Goal: Transaction & Acquisition: Purchase product/service

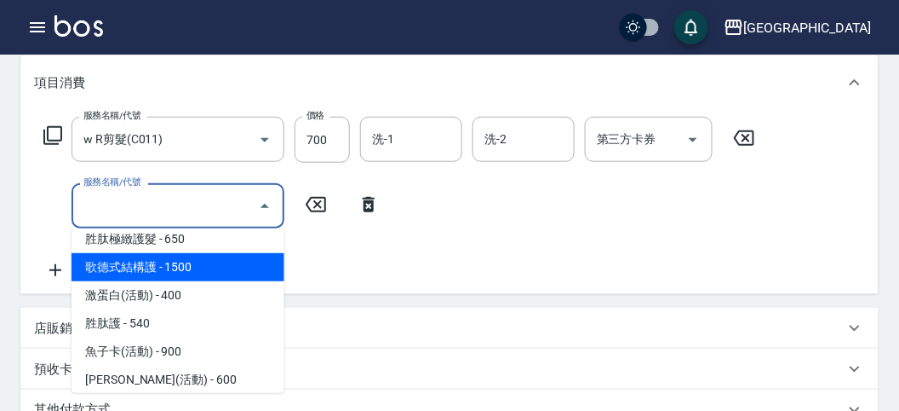
scroll to position [1186, 0]
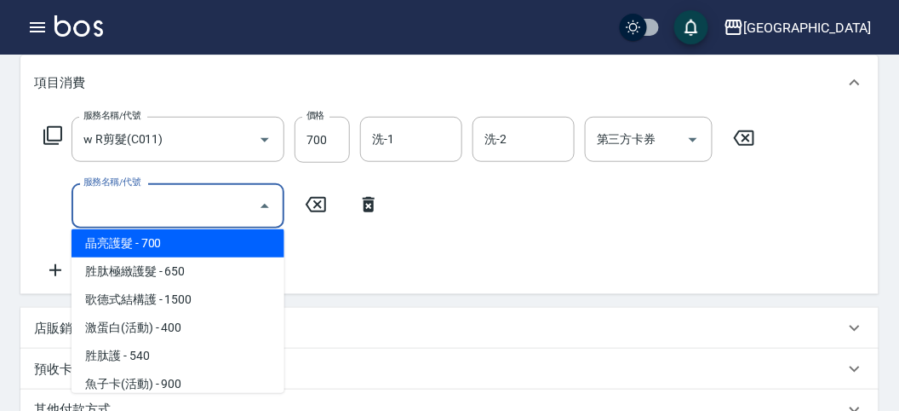
type input "晶亮護髮(T005)"
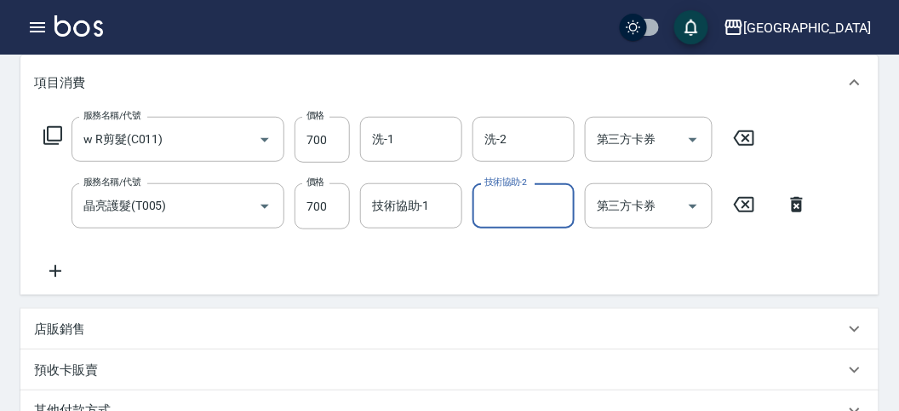
scroll to position [319, 0]
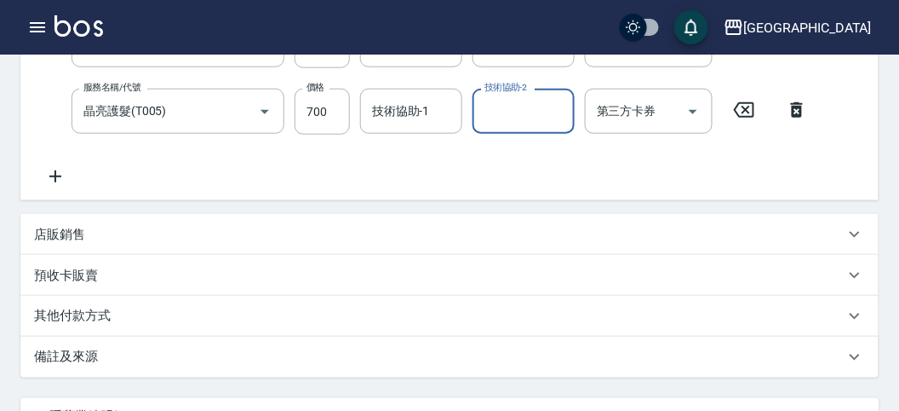
click at [115, 313] on p "其他付款方式" at bounding box center [76, 316] width 85 height 19
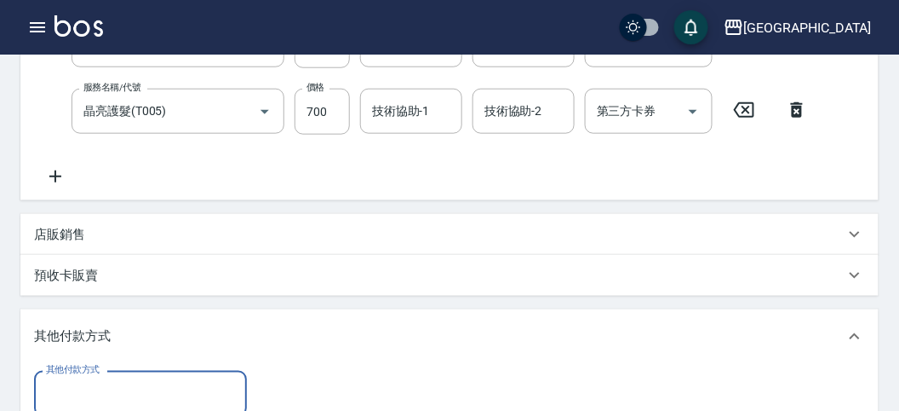
scroll to position [0, 0]
click at [115, 398] on input "其他付款方式" at bounding box center [141, 393] width 198 height 30
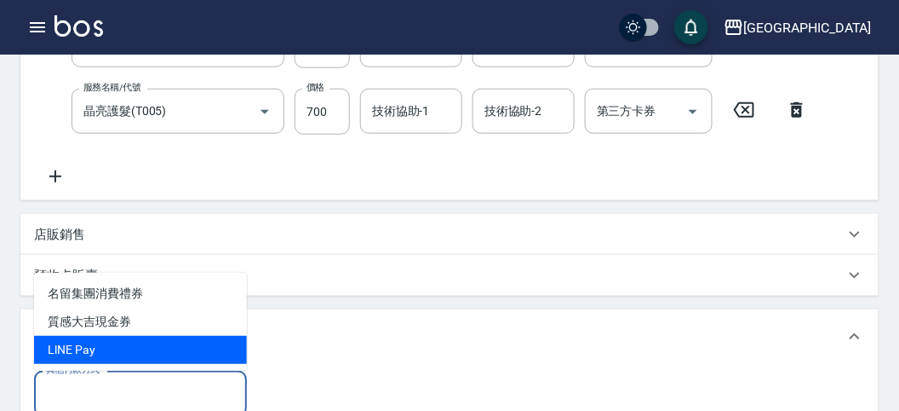
click at [95, 359] on span "LlNE Pay" at bounding box center [140, 350] width 213 height 28
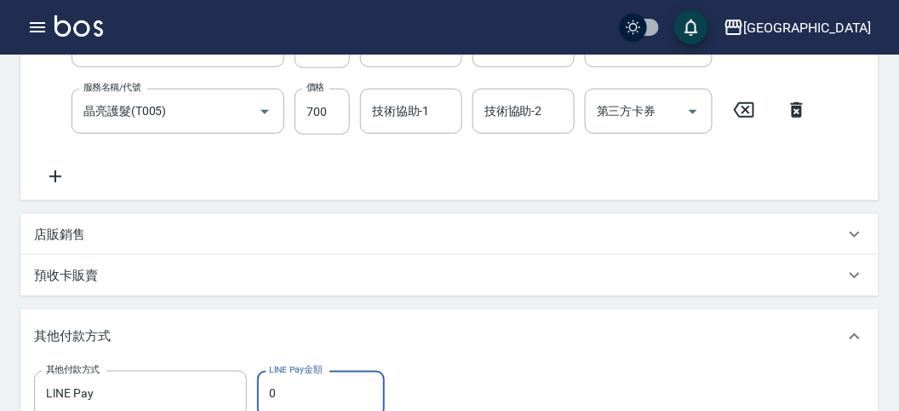
type input "LlNE Pay"
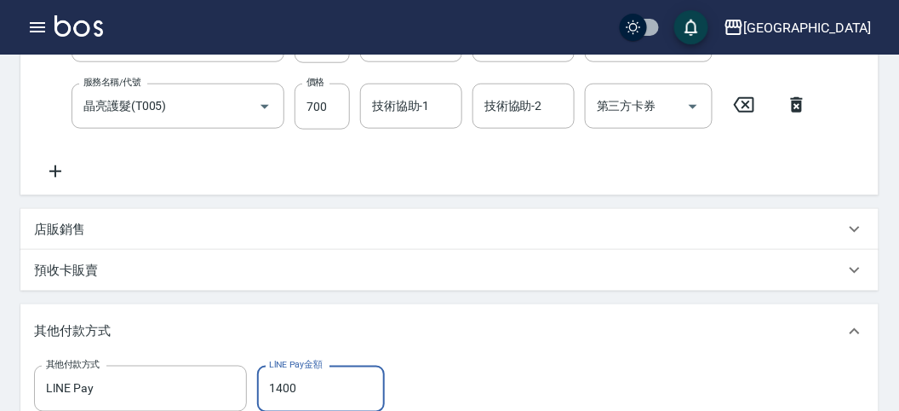
type input "1400"
type input "[DATE] 14:37"
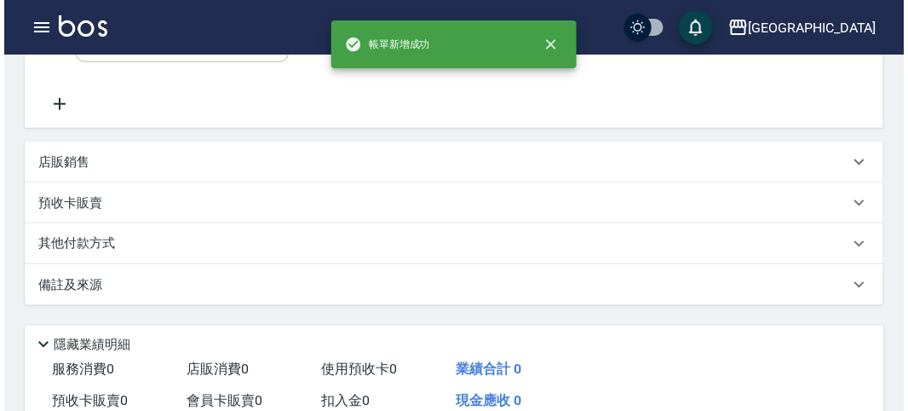
scroll to position [0, 0]
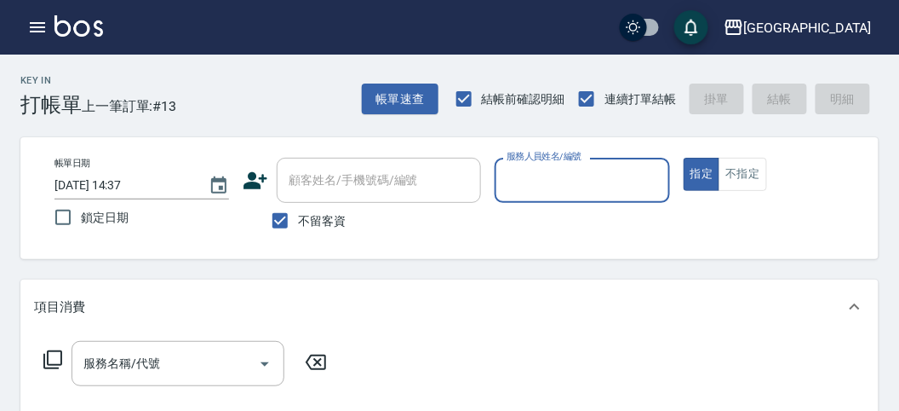
click at [524, 184] on input "服務人員姓名/編號" at bounding box center [581, 180] width 159 height 30
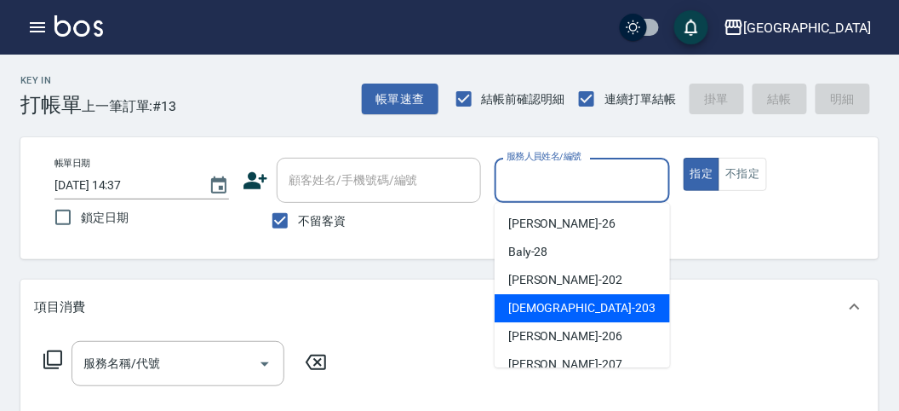
click at [525, 308] on span "聖德 -203" at bounding box center [581, 308] width 147 height 18
type input "聖德-203"
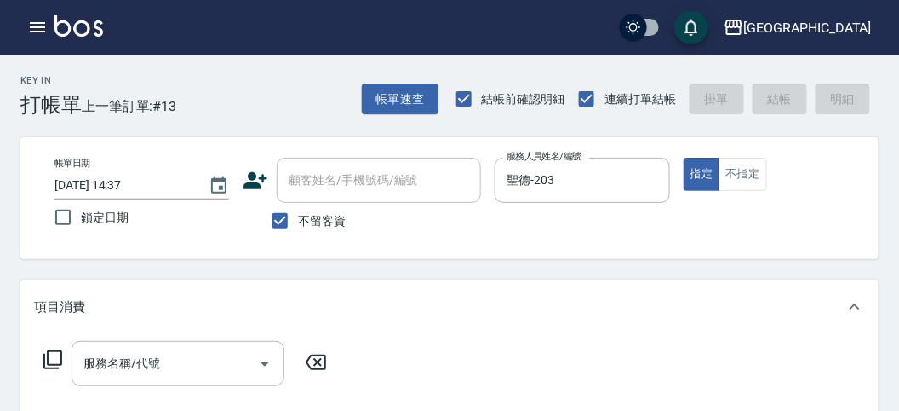
click at [56, 366] on icon at bounding box center [53, 359] width 20 height 20
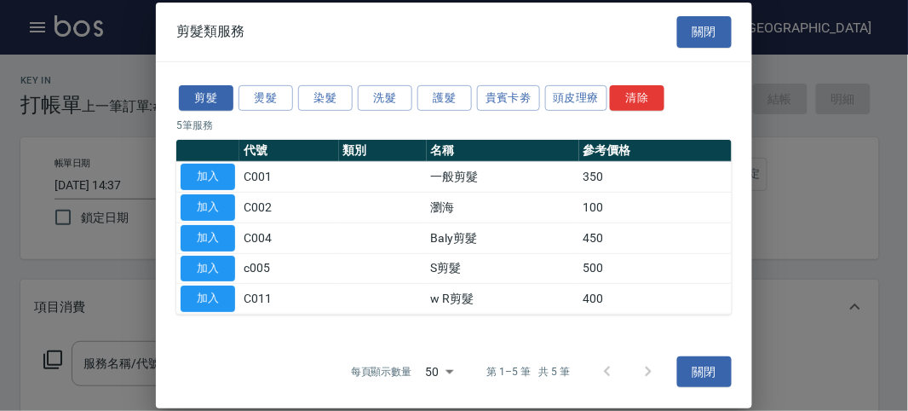
click at [53, 366] on div at bounding box center [454, 205] width 908 height 411
click at [214, 177] on button "加入" at bounding box center [208, 177] width 55 height 26
type input "一般剪髮(C001)"
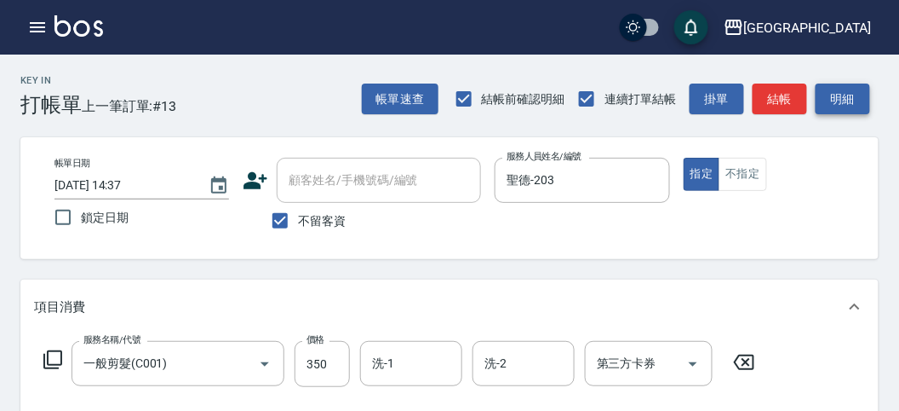
click at [852, 91] on button "明細" at bounding box center [843, 99] width 55 height 32
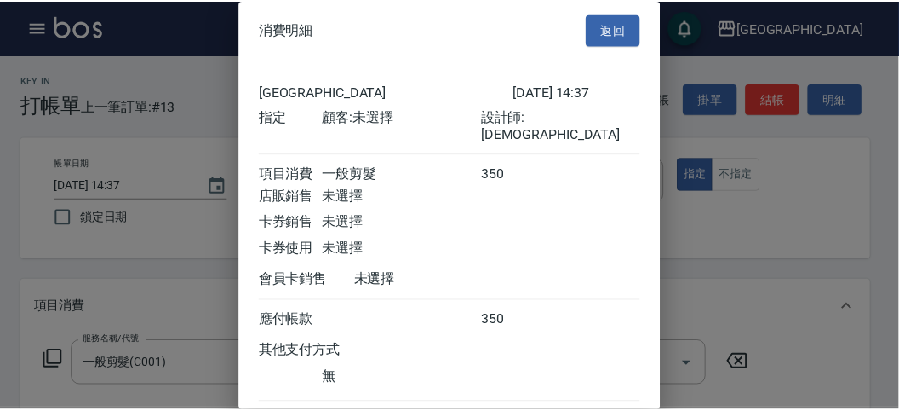
scroll to position [95, 0]
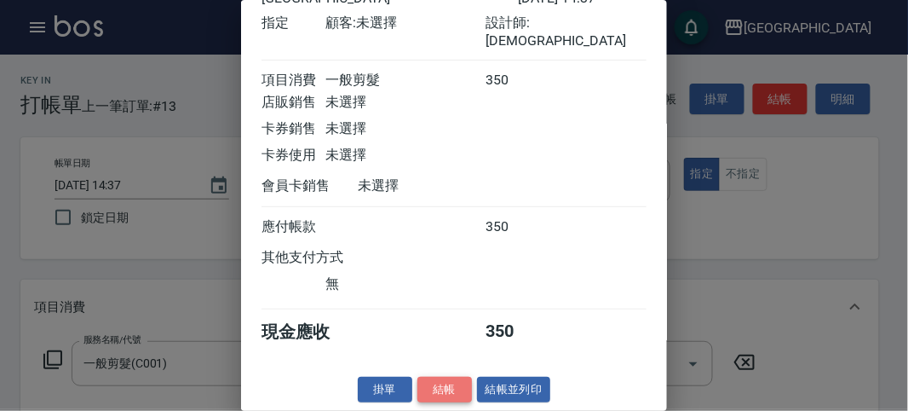
click at [460, 385] on button "結帳" at bounding box center [444, 389] width 55 height 26
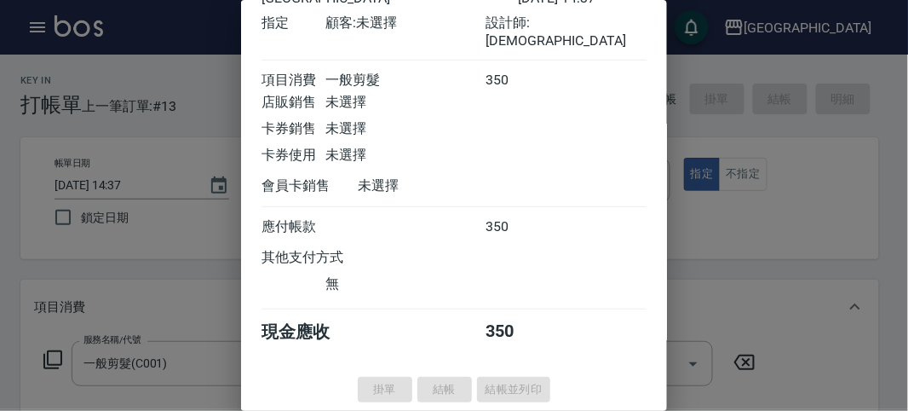
type input "[DATE] 14:58"
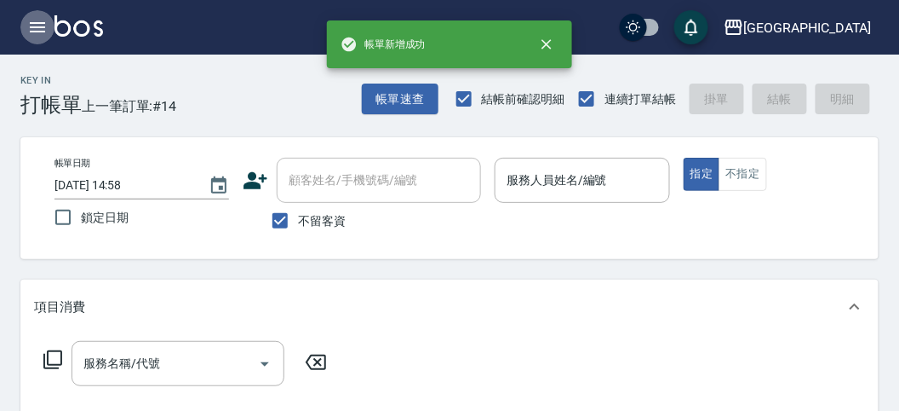
click at [35, 31] on icon "button" at bounding box center [37, 27] width 15 height 10
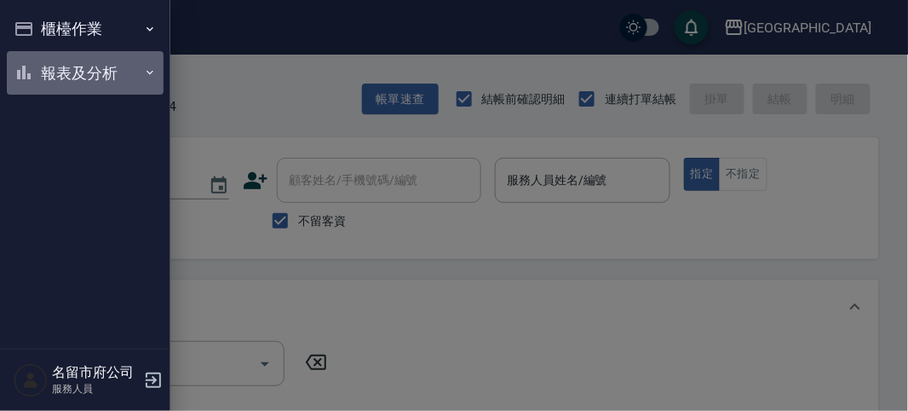
click at [54, 66] on button "報表及分析" at bounding box center [85, 73] width 157 height 44
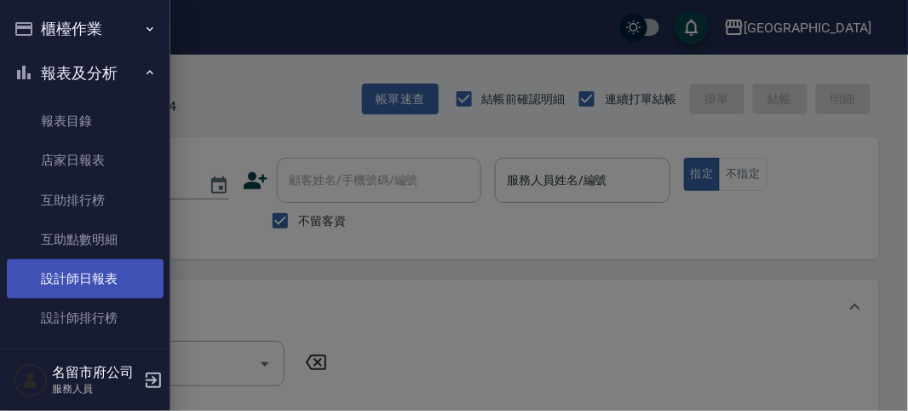
click at [95, 279] on link "設計師日報表" at bounding box center [85, 278] width 157 height 39
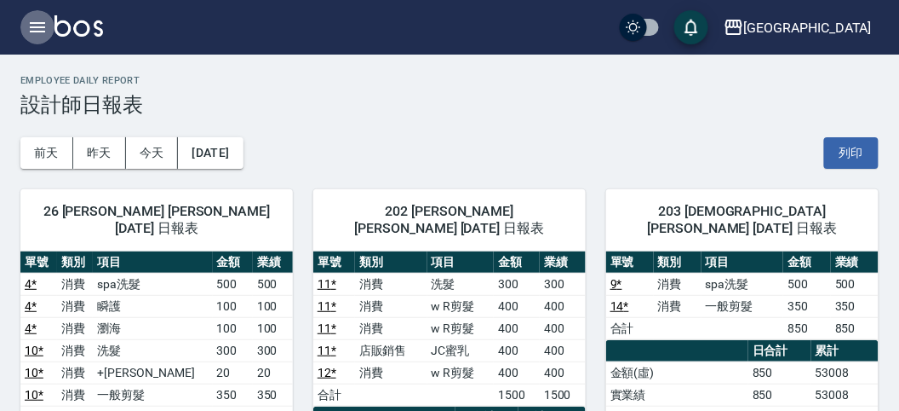
click at [30, 27] on icon "button" at bounding box center [37, 27] width 15 height 10
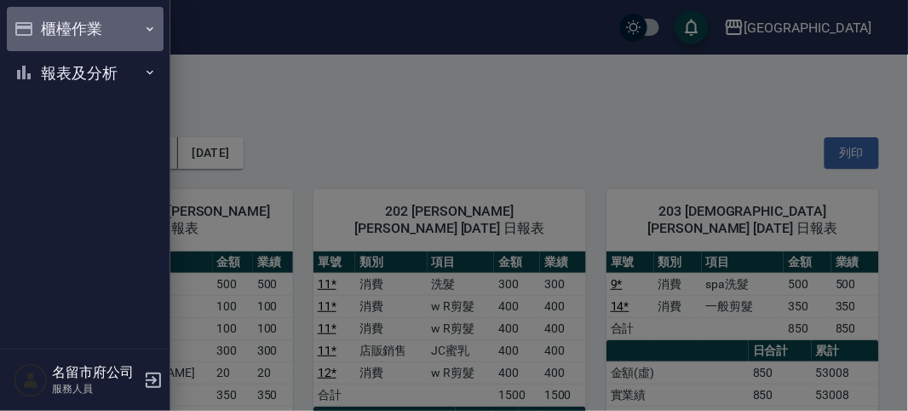
click at [31, 31] on button "櫃檯作業" at bounding box center [85, 29] width 157 height 44
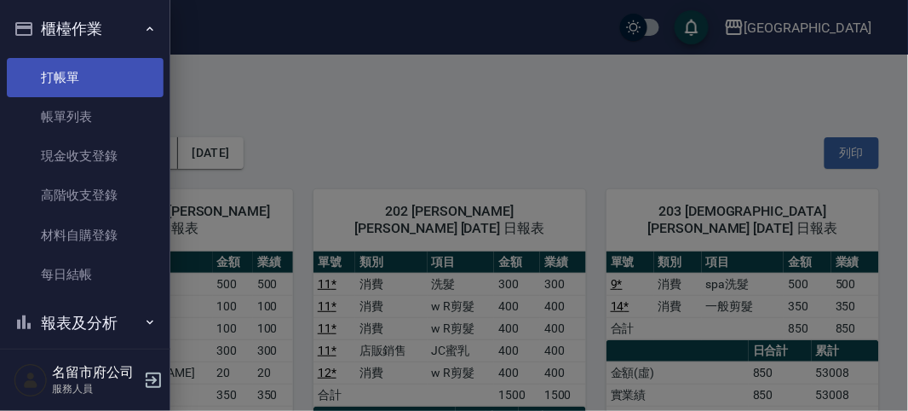
click at [60, 70] on link "打帳單" at bounding box center [85, 77] width 157 height 39
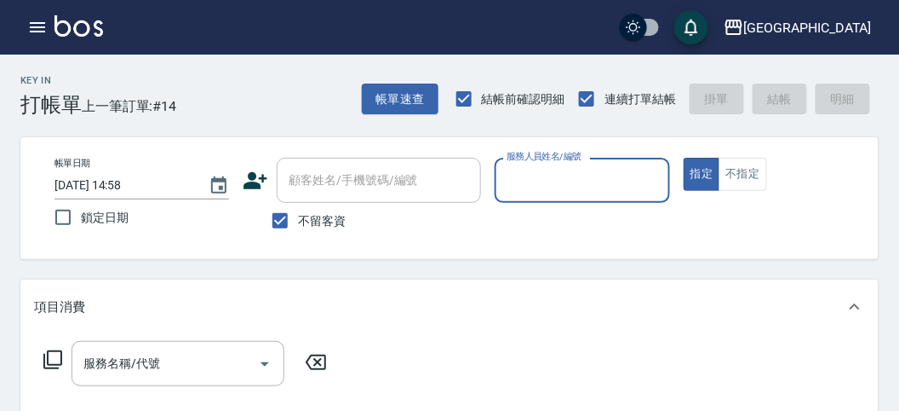
drag, startPoint x: 64, startPoint y: 64, endPoint x: 810, endPoint y: 241, distance: 766.8
click at [809, 254] on div "帳單日期 [DATE] 14:58 鎖定日期 顧客姓名/手機號碼/編號 顧客姓名/手機號碼/編號 不留客資 服務人員姓名/編號 服務人員姓名/編號 指定 不指定" at bounding box center [449, 198] width 858 height 122
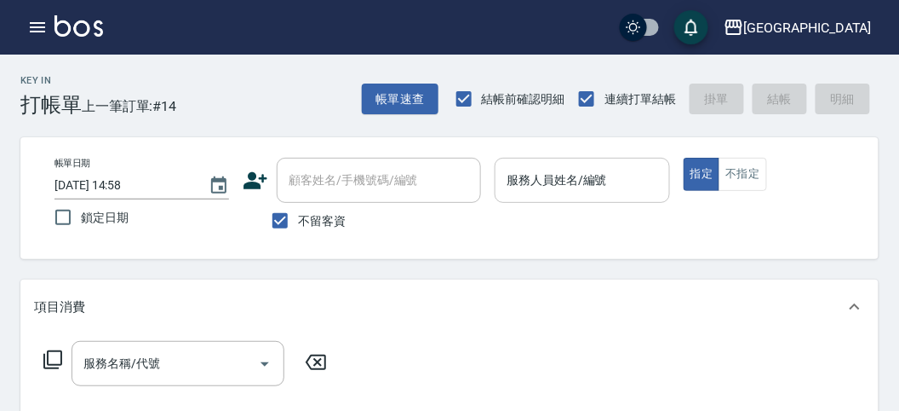
click at [547, 187] on input "服務人員姓名/編號" at bounding box center [581, 180] width 159 height 30
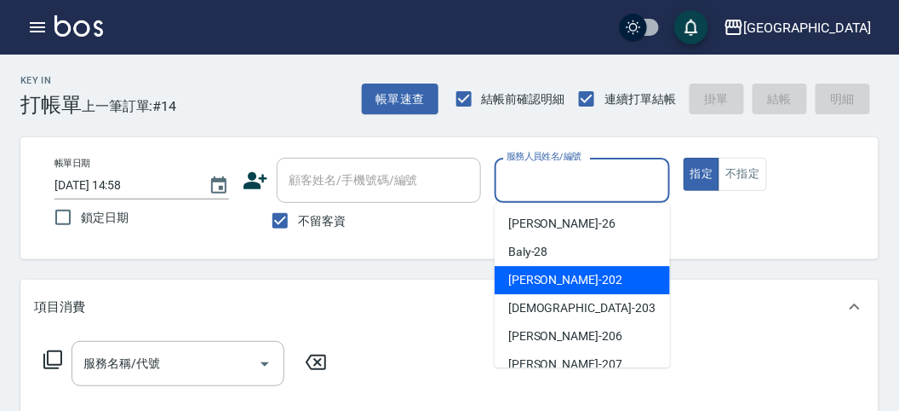
click at [547, 268] on div "[PERSON_NAME] -202" at bounding box center [582, 280] width 175 height 28
type input "[PERSON_NAME]-202"
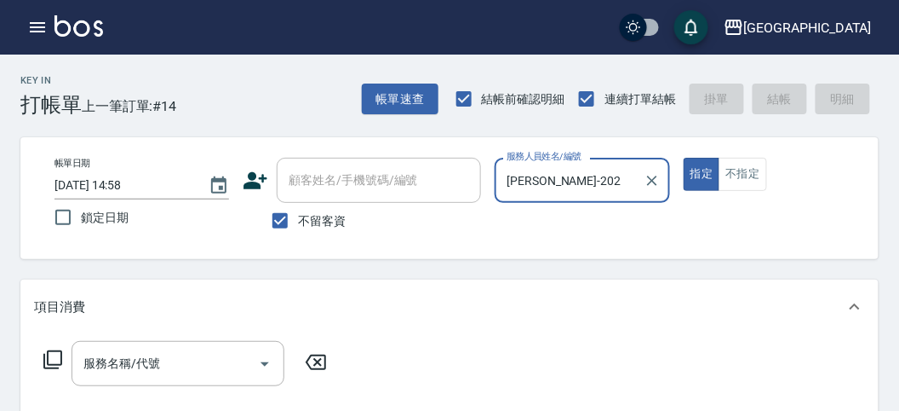
click at [48, 358] on icon at bounding box center [52, 359] width 19 height 19
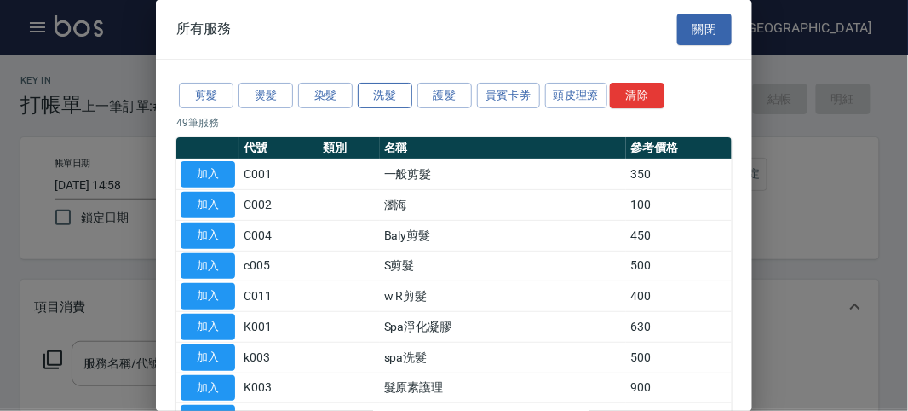
click at [369, 89] on button "洗髮" at bounding box center [385, 96] width 55 height 26
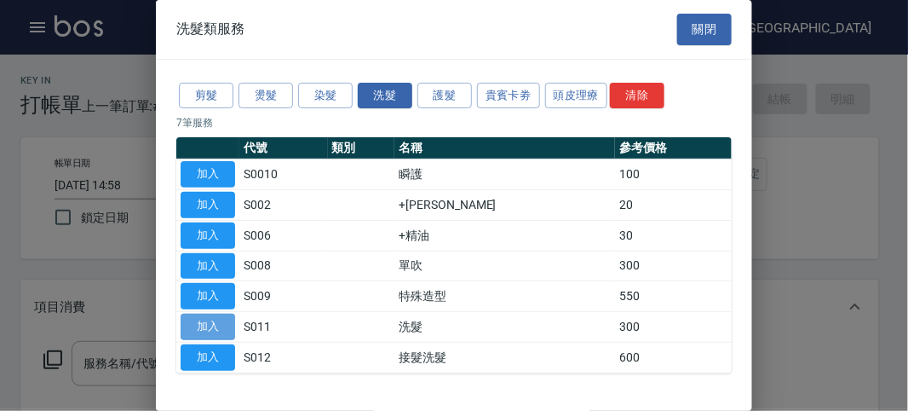
click at [225, 316] on button "加入" at bounding box center [208, 326] width 55 height 26
type input "洗髮(S011)"
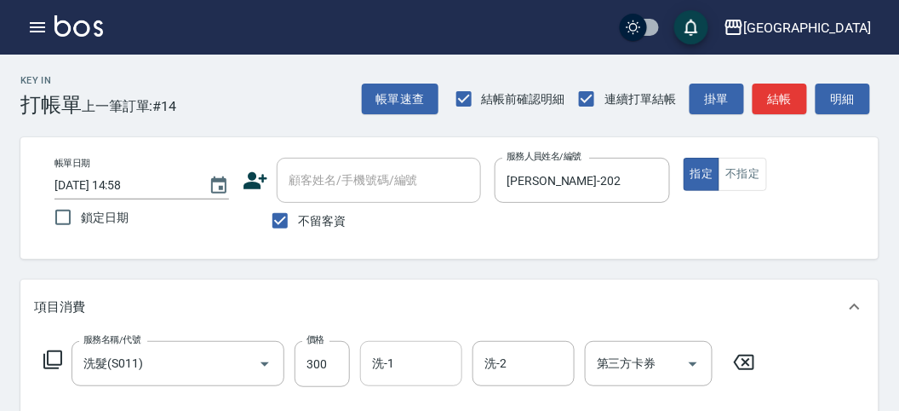
click at [448, 373] on input "洗-1" at bounding box center [411, 363] width 87 height 30
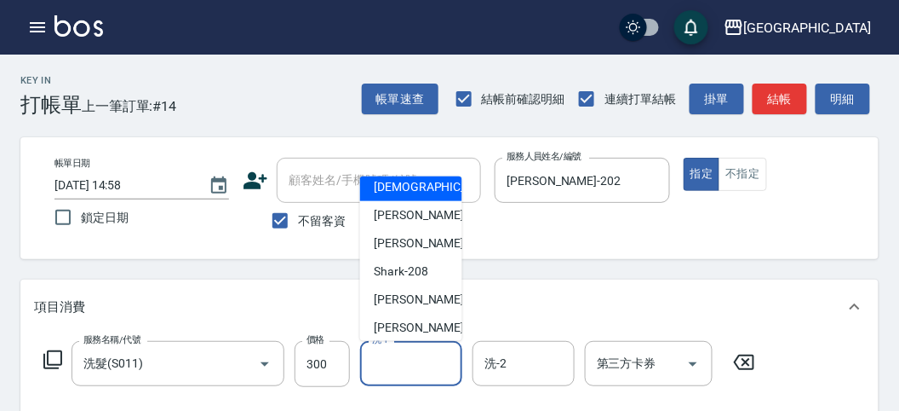
scroll to position [130, 0]
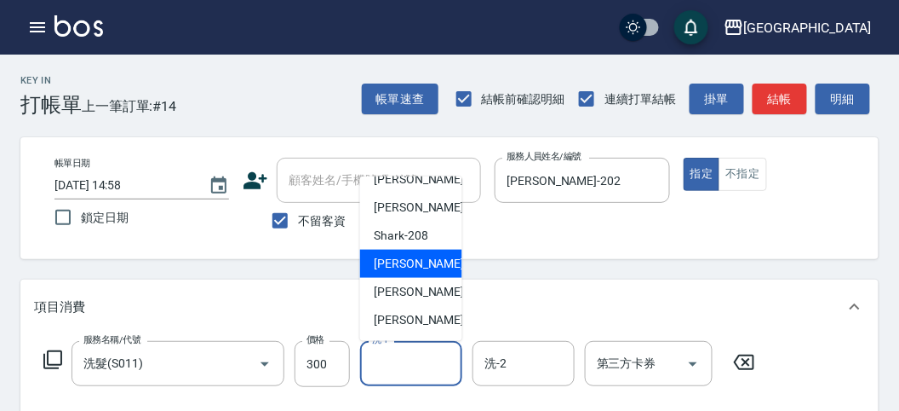
click at [414, 266] on span "小雲 -214" at bounding box center [431, 264] width 114 height 18
type input "小雲-214"
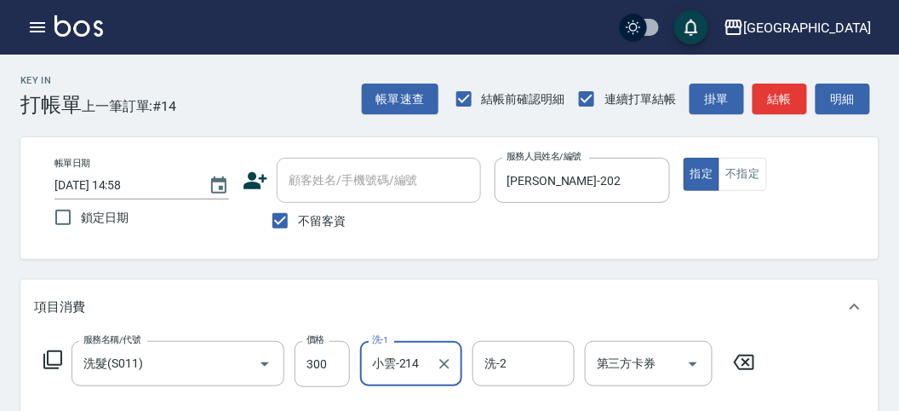
click at [57, 358] on icon at bounding box center [53, 359] width 20 height 20
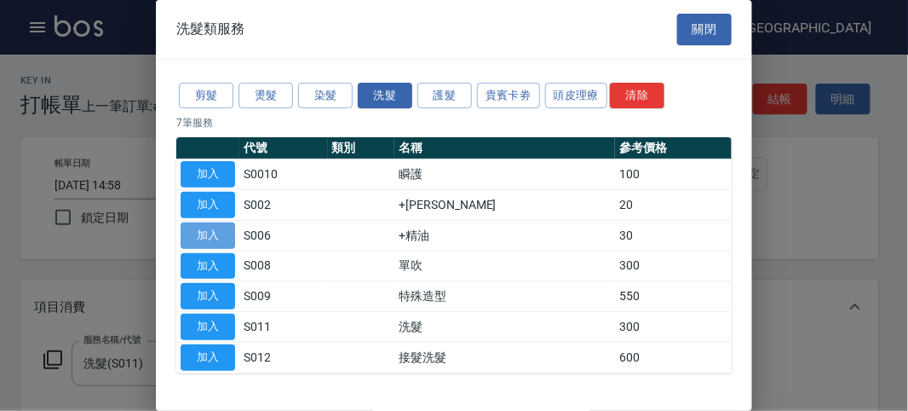
click at [227, 228] on button "加入" at bounding box center [208, 235] width 55 height 26
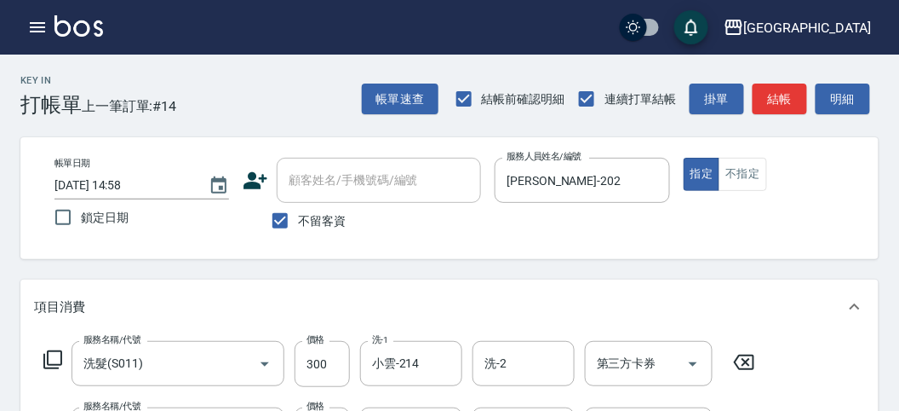
scroll to position [189, 0]
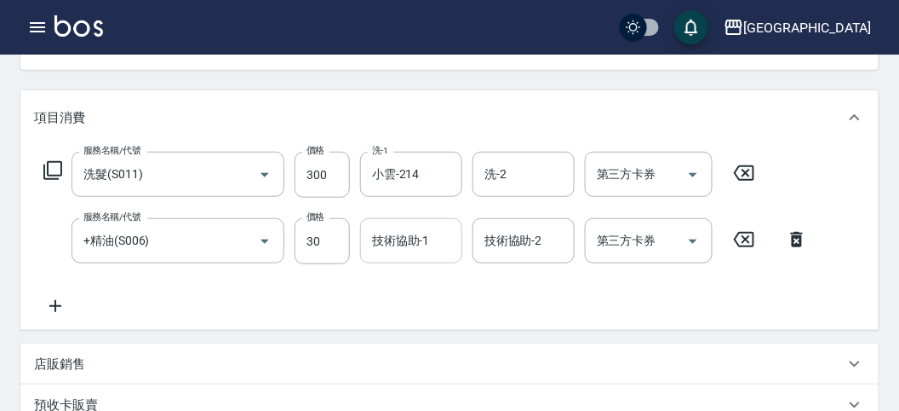
click at [403, 239] on input "技術協助-1" at bounding box center [411, 241] width 87 height 30
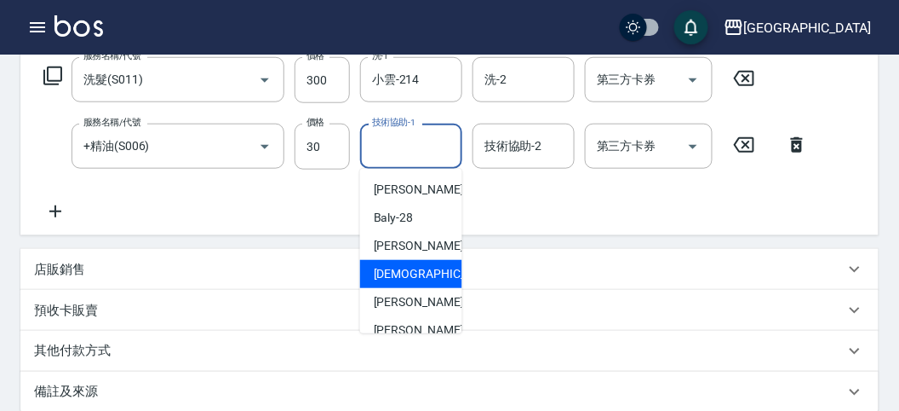
scroll to position [95, 0]
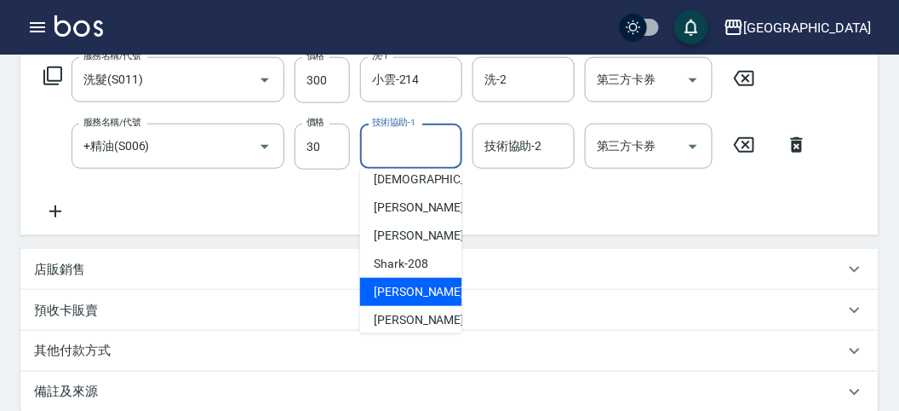
click at [416, 283] on span "小雲 -214" at bounding box center [431, 292] width 114 height 18
type input "小雲-214"
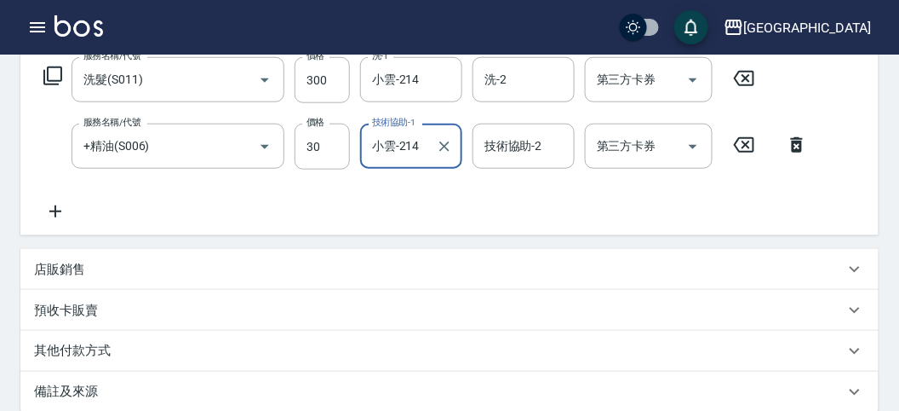
click at [55, 66] on icon at bounding box center [52, 75] width 19 height 19
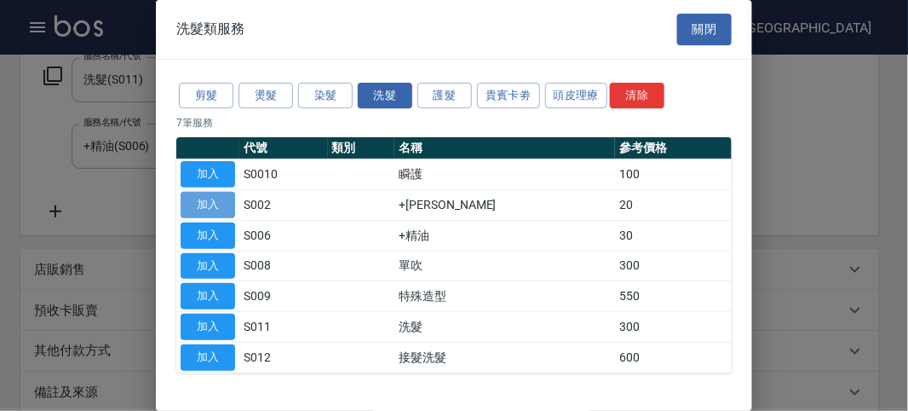
click at [204, 204] on button "加入" at bounding box center [208, 205] width 55 height 26
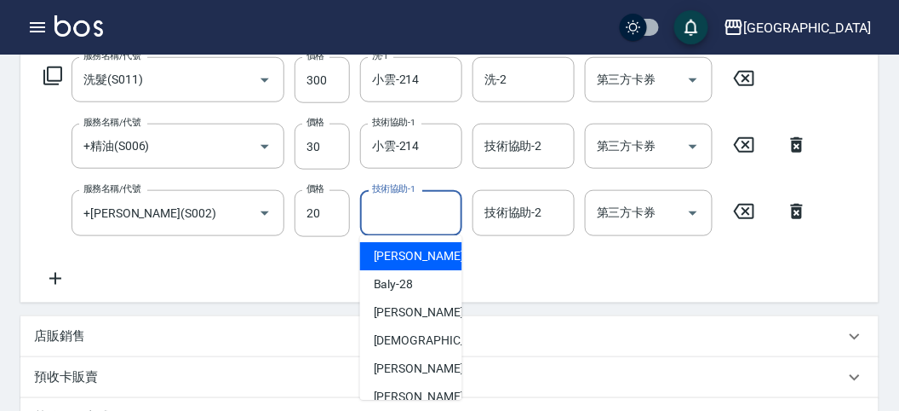
click at [411, 224] on input "技術協助-1" at bounding box center [411, 213] width 87 height 30
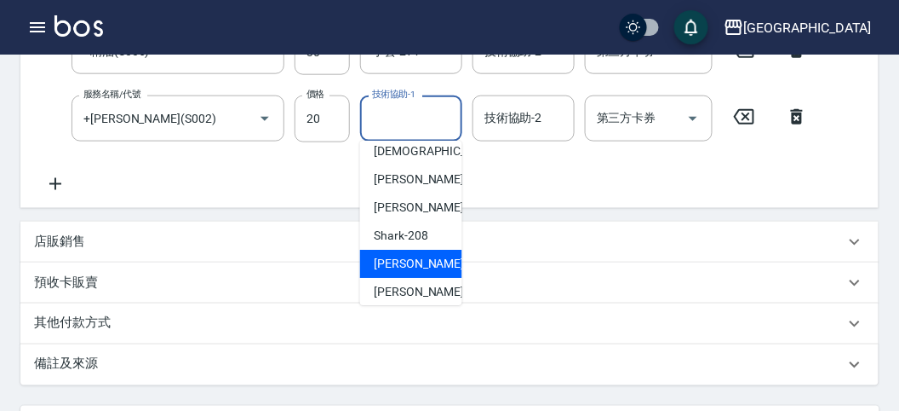
click at [402, 250] on div "小雲 -214" at bounding box center [411, 264] width 102 height 28
type input "小雲-214"
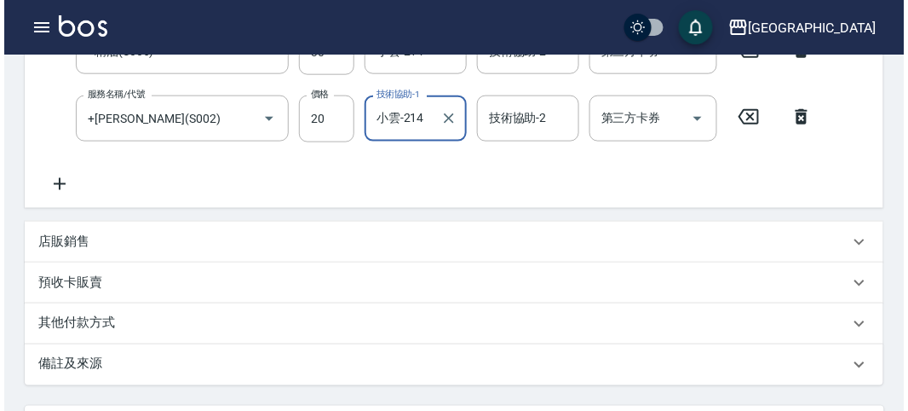
scroll to position [567, 0]
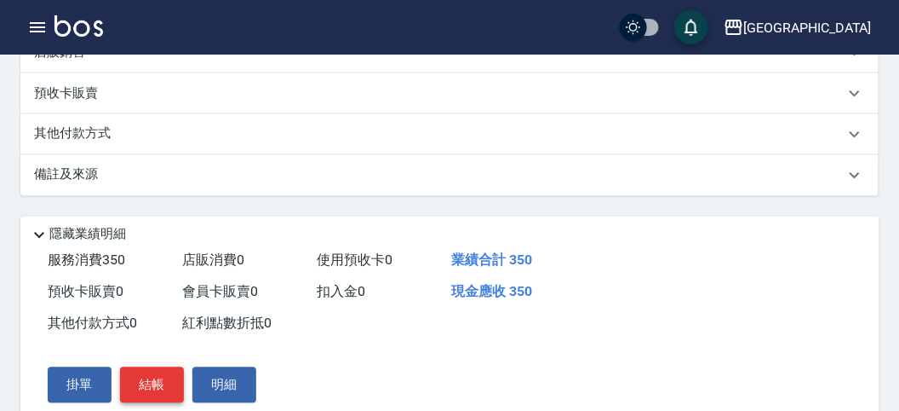
click at [150, 389] on button "結帳" at bounding box center [152, 385] width 64 height 36
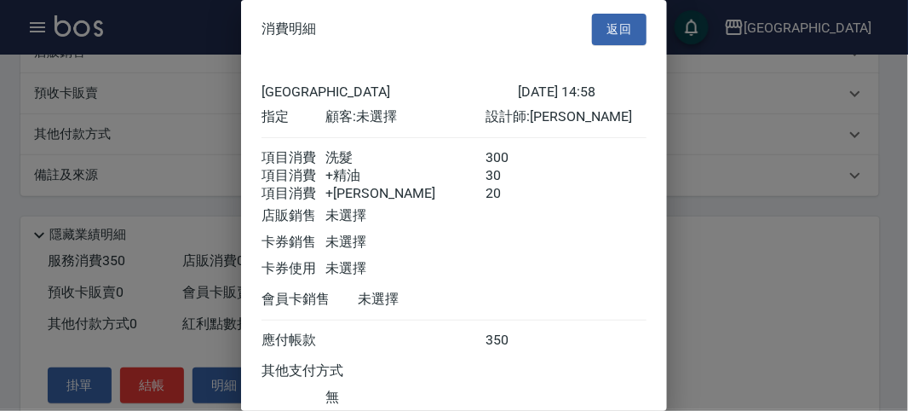
scroll to position [133, 0]
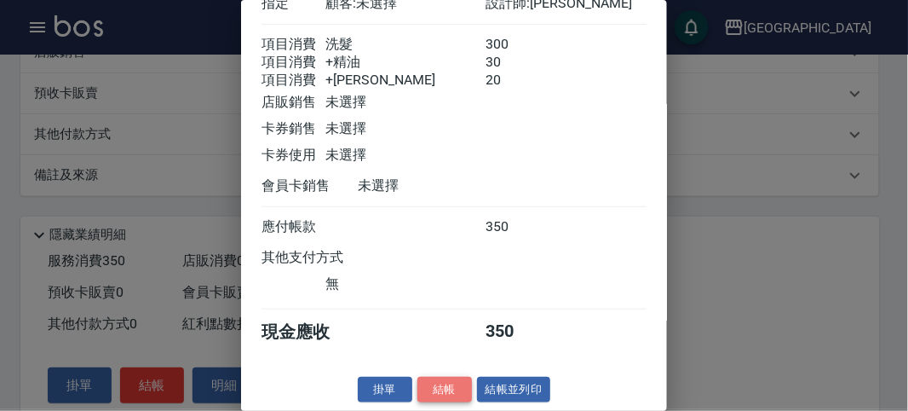
click at [444, 380] on button "結帳" at bounding box center [444, 389] width 55 height 26
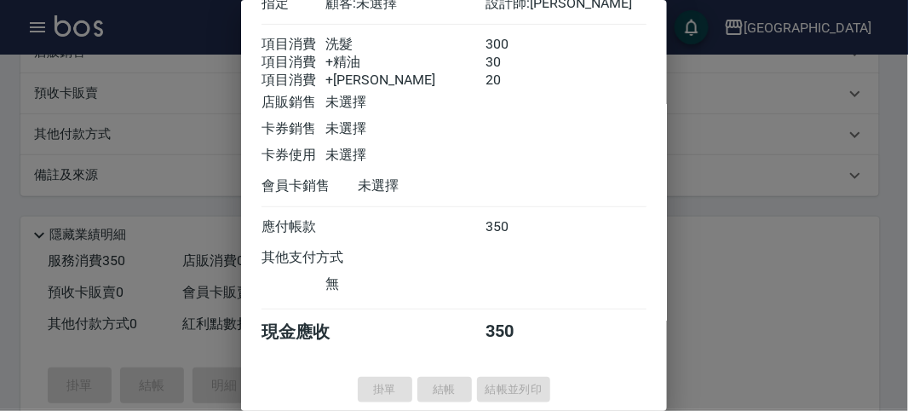
type input "[DATE] 15:27"
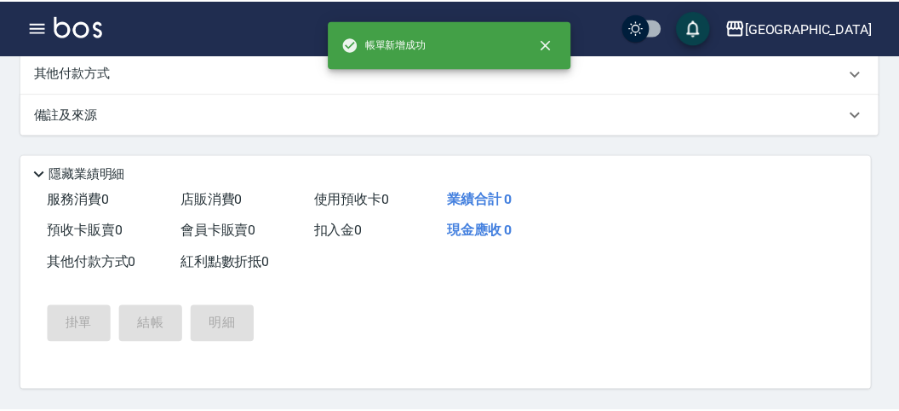
scroll to position [0, 0]
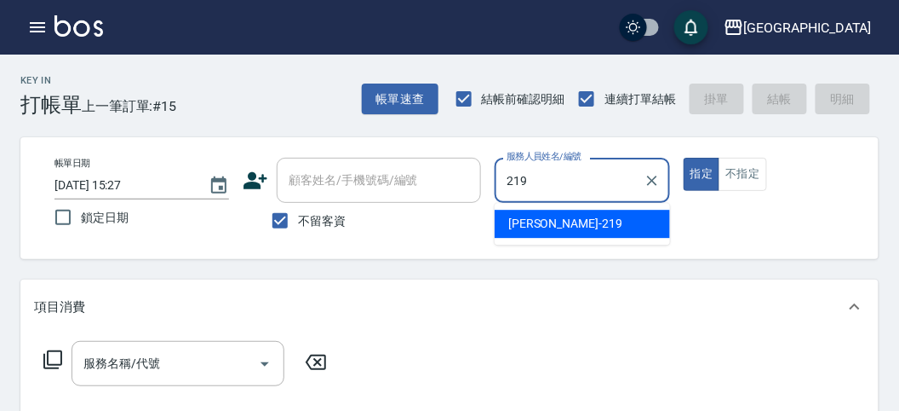
type input "[PERSON_NAME]-219"
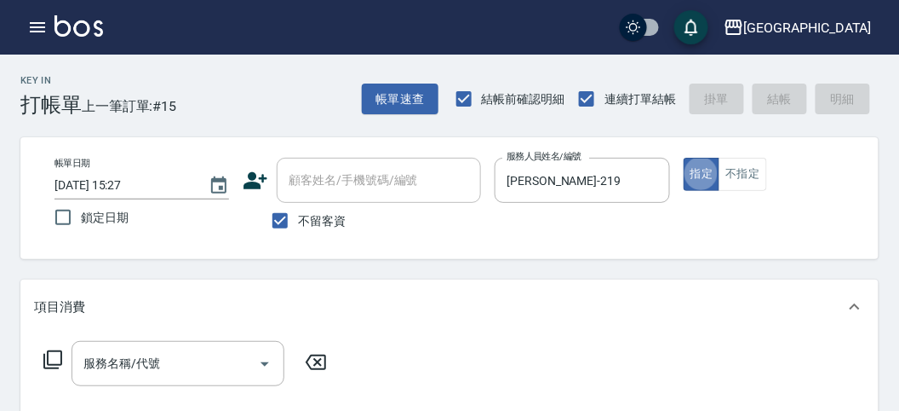
type button "true"
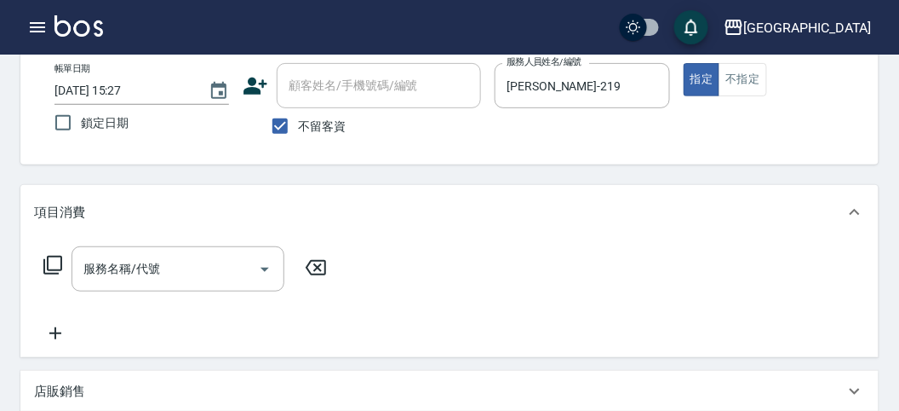
click at [55, 266] on icon at bounding box center [53, 265] width 20 height 20
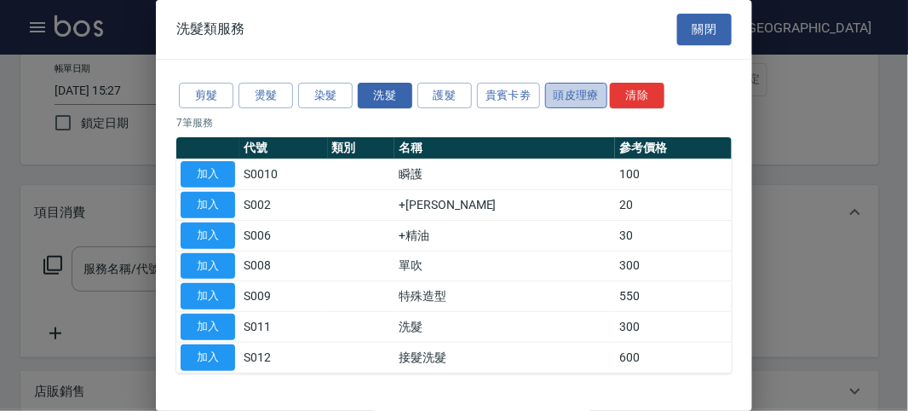
click at [584, 95] on button "頭皮理療" at bounding box center [576, 96] width 63 height 26
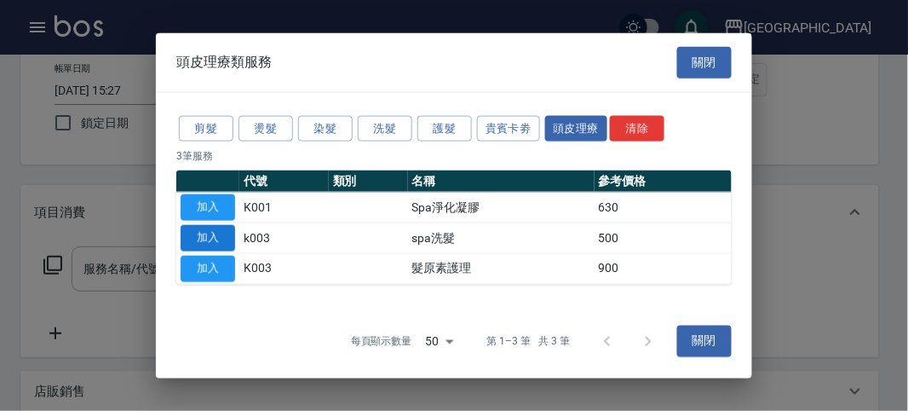
click at [197, 237] on button "加入" at bounding box center [208, 238] width 55 height 26
type input "spa洗髮(k003)"
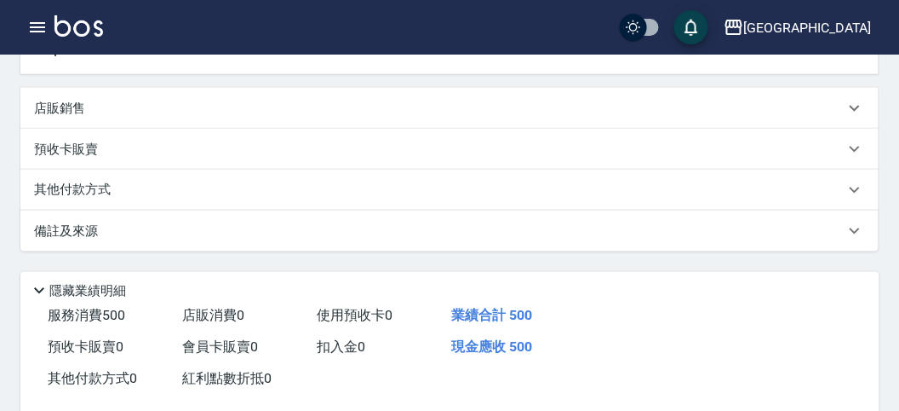
scroll to position [514, 0]
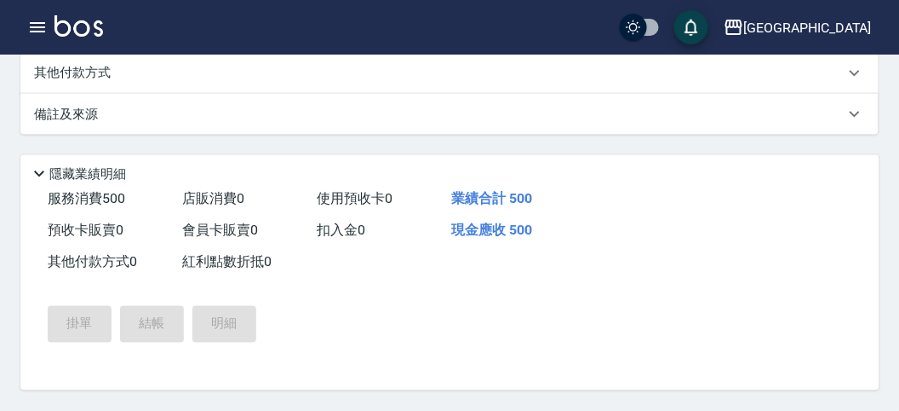
type input "[DATE] 15:44"
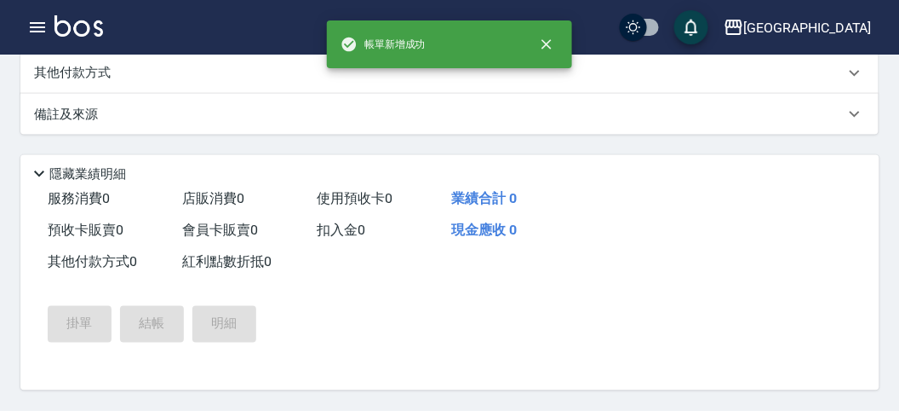
scroll to position [0, 0]
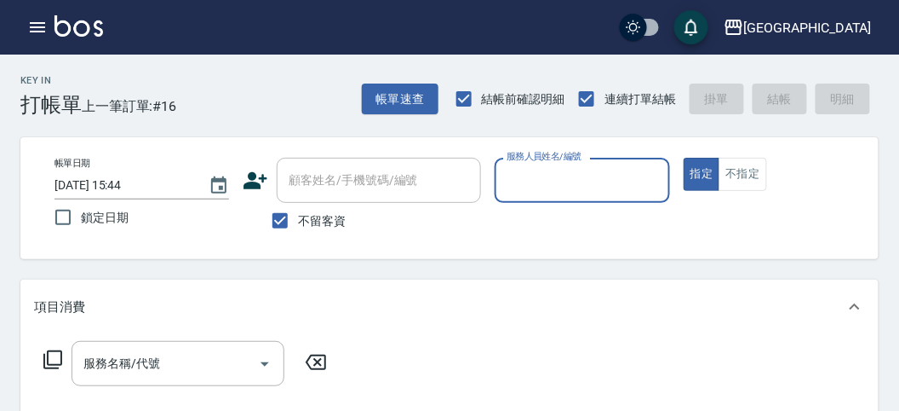
click at [577, 179] on input "服務人員姓名/編號" at bounding box center [581, 180] width 159 height 30
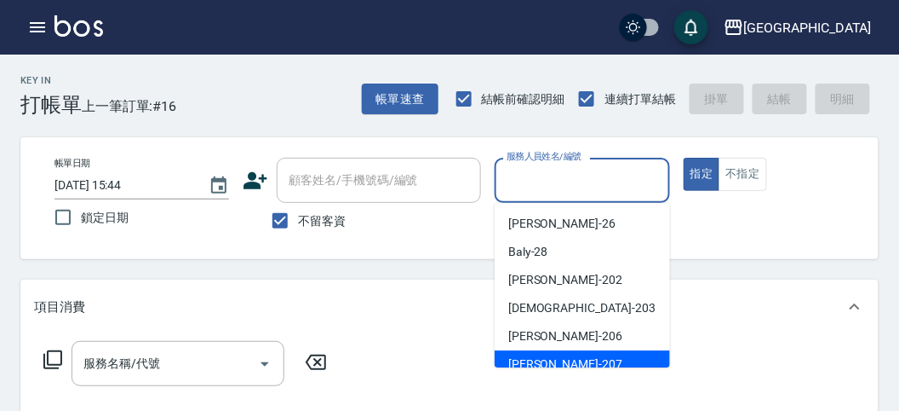
click at [552, 355] on span "[PERSON_NAME] -207" at bounding box center [565, 364] width 114 height 18
type input "[PERSON_NAME]-207"
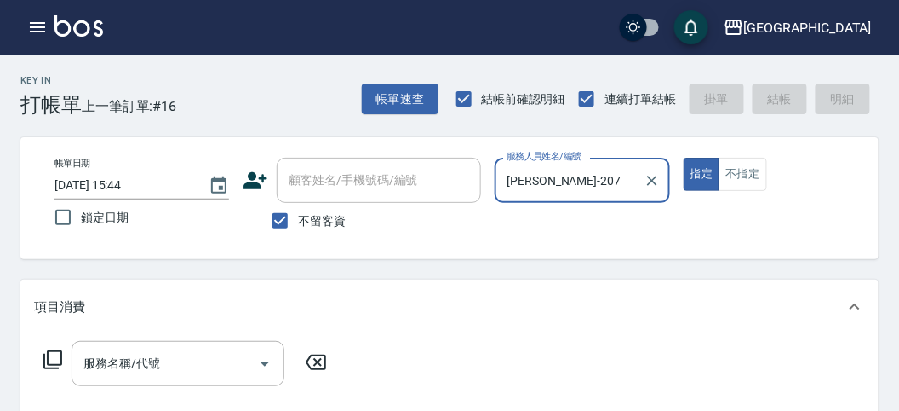
click at [57, 356] on icon at bounding box center [53, 359] width 20 height 20
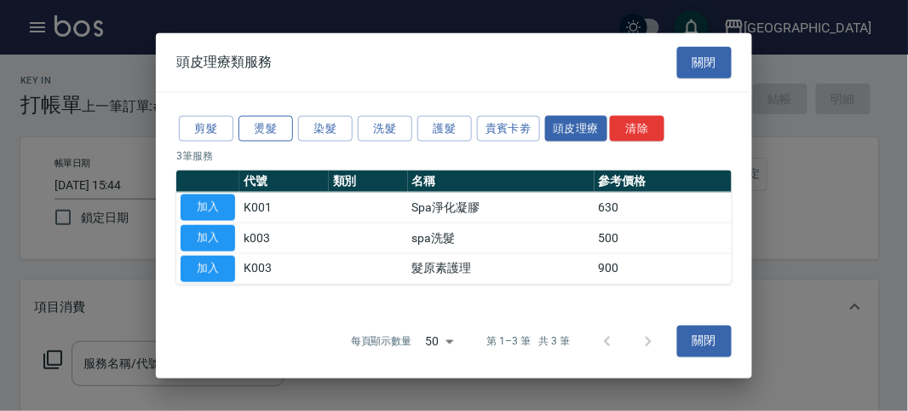
click at [250, 133] on button "燙髮" at bounding box center [265, 128] width 55 height 26
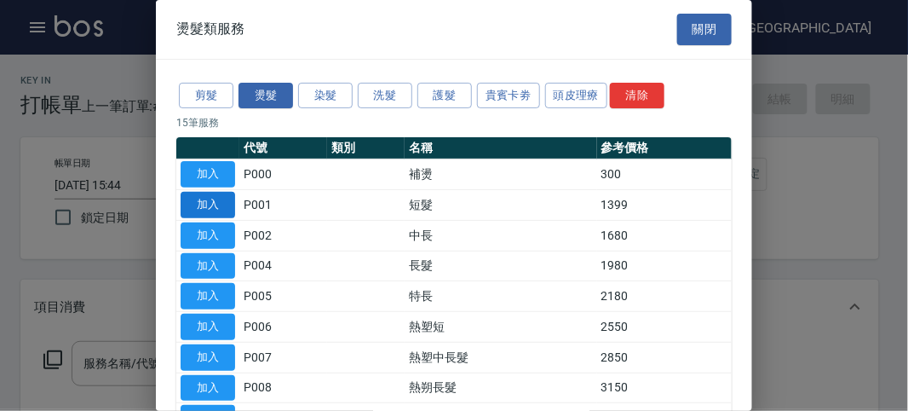
click at [193, 210] on button "加入" at bounding box center [208, 205] width 55 height 26
type input "短髮(P001)"
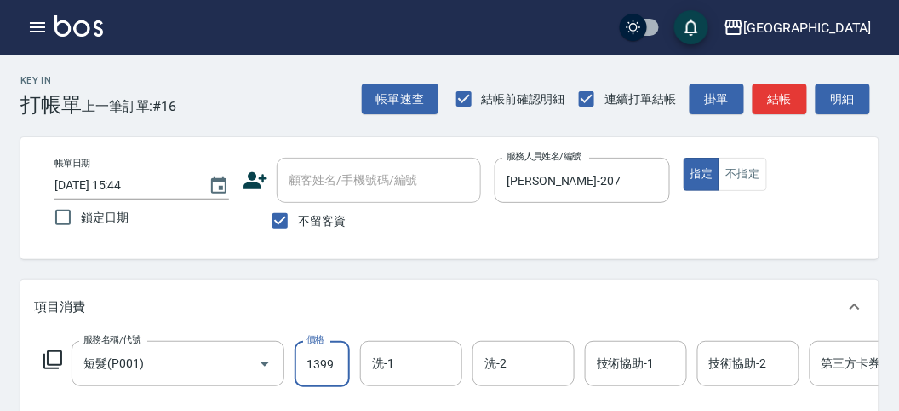
click at [337, 368] on input "1399" at bounding box center [322, 364] width 55 height 46
type input "2000"
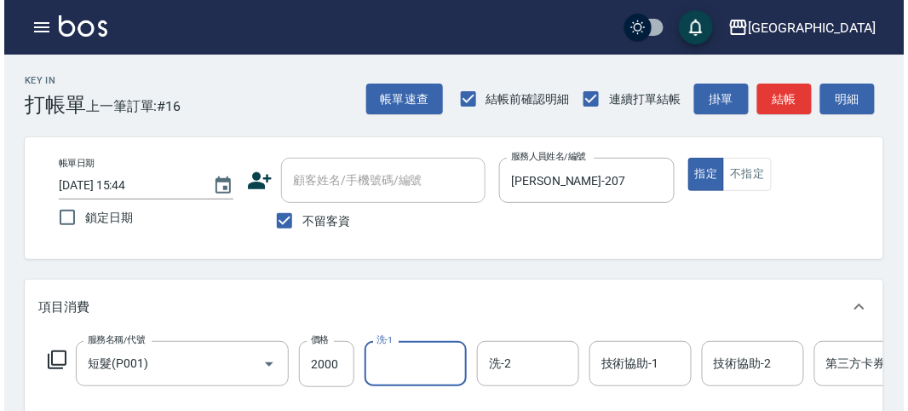
scroll to position [514, 0]
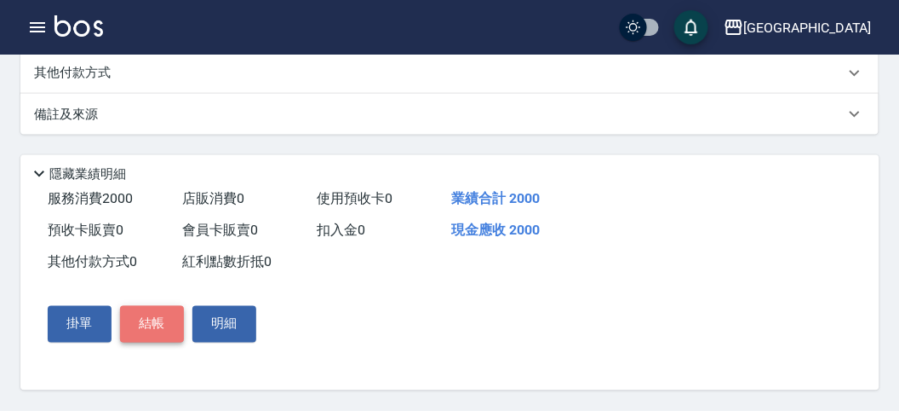
click at [164, 325] on button "結帳" at bounding box center [152, 324] width 64 height 36
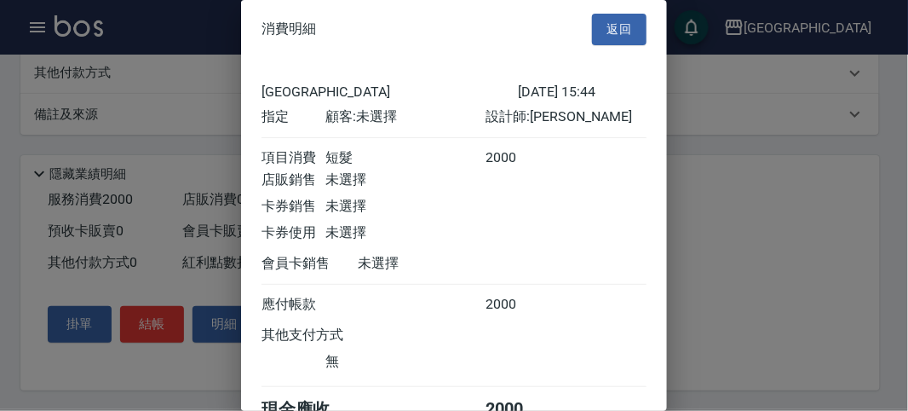
scroll to position [95, 0]
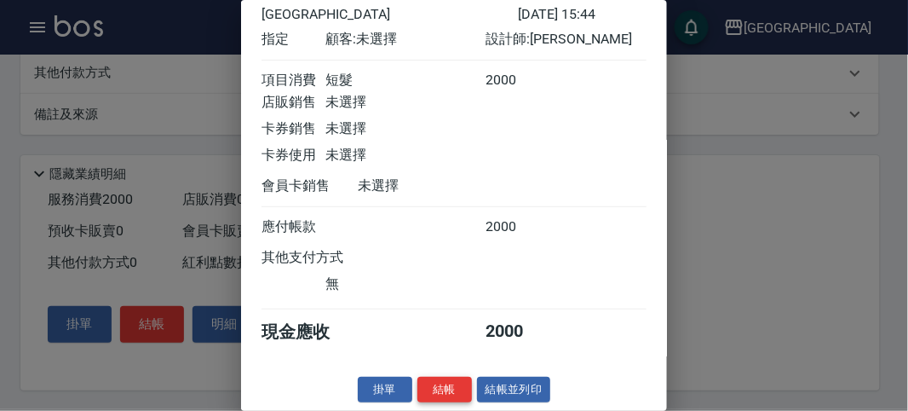
click at [443, 389] on button "結帳" at bounding box center [444, 389] width 55 height 26
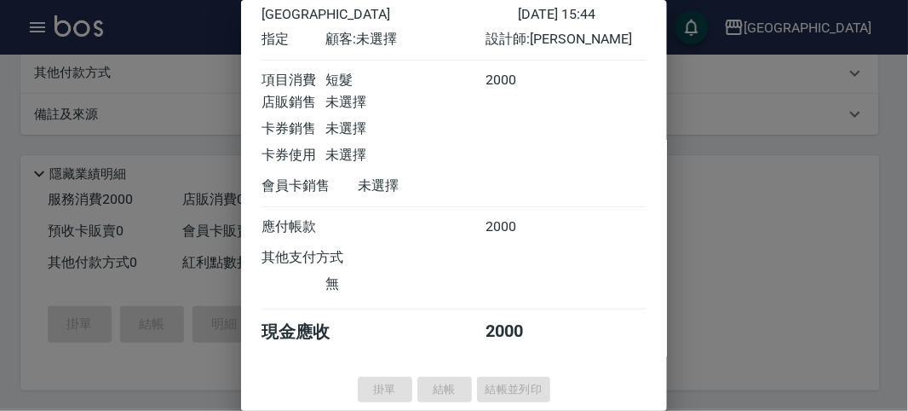
type input "[DATE] 15:45"
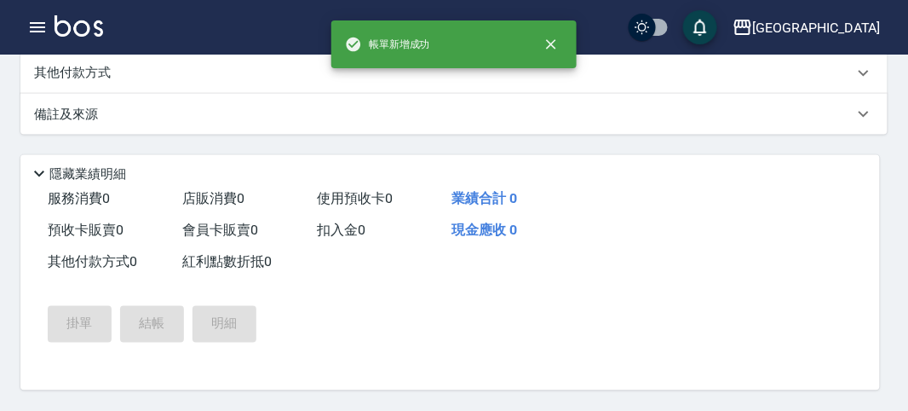
scroll to position [0, 0]
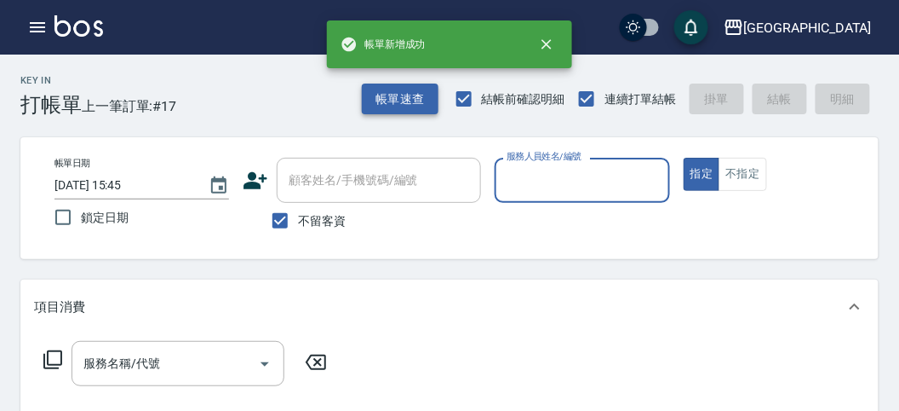
click at [389, 99] on button "帳單速查" at bounding box center [400, 99] width 77 height 32
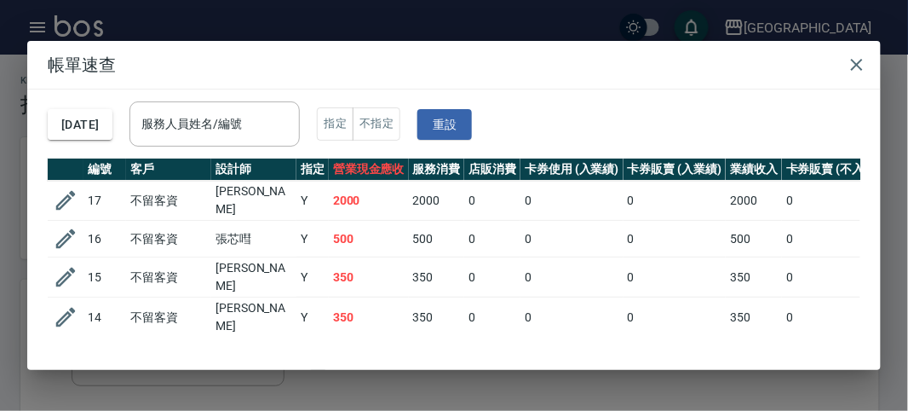
click at [235, 99] on div "[DATE] 服務人員姓名/編號 服務人員姓名/編號 指定 不指定 重設" at bounding box center [454, 123] width 812 height 69
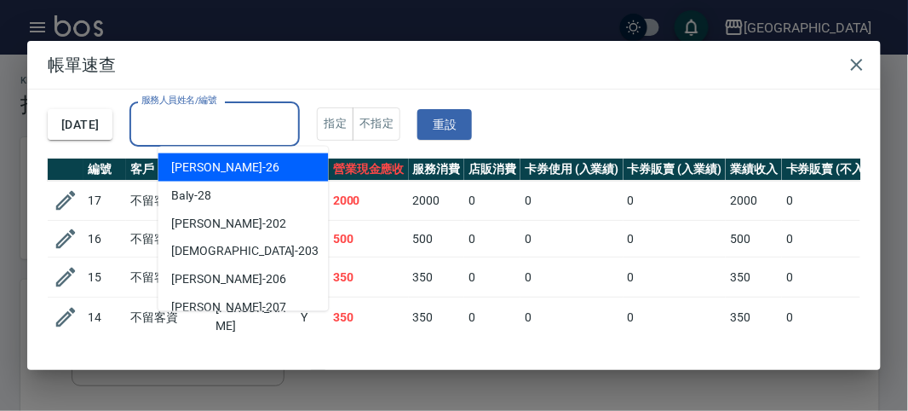
click at [227, 110] on div "服務人員姓名/編號 服務人員姓名/編號" at bounding box center [214, 123] width 170 height 45
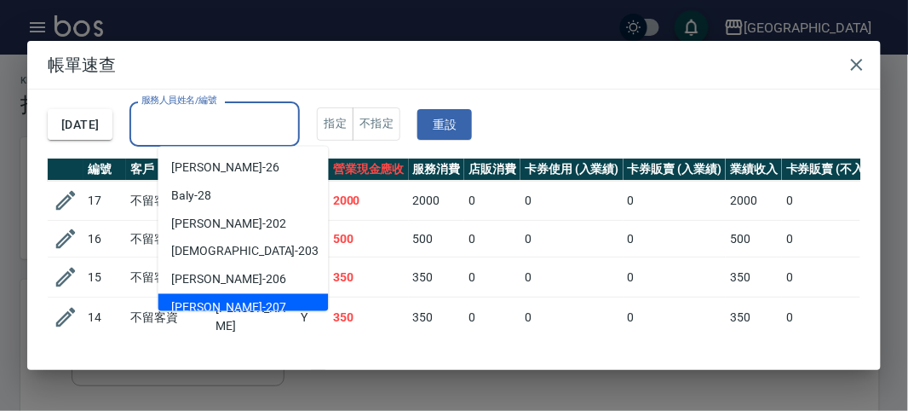
click at [208, 306] on span "[PERSON_NAME] -207" at bounding box center [229, 308] width 114 height 18
type input "[PERSON_NAME]-207"
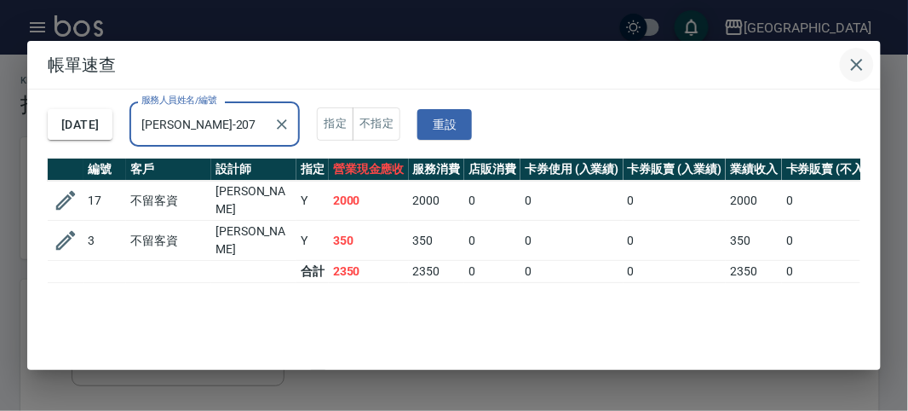
click at [853, 63] on icon "button" at bounding box center [857, 65] width 20 height 20
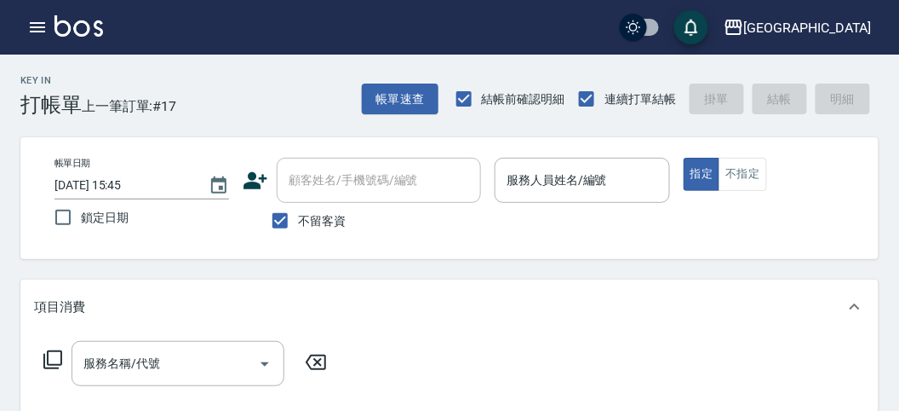
click at [829, 158] on div "指定 不指定" at bounding box center [771, 174] width 175 height 33
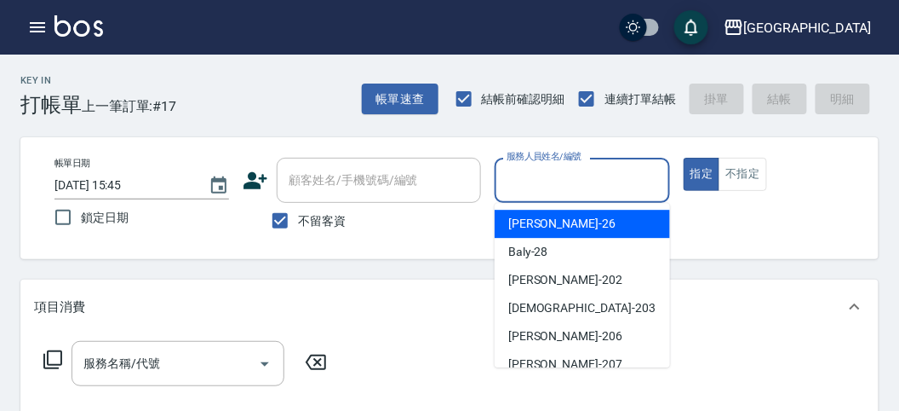
click at [532, 180] on input "服務人員姓名/編號" at bounding box center [581, 180] width 159 height 30
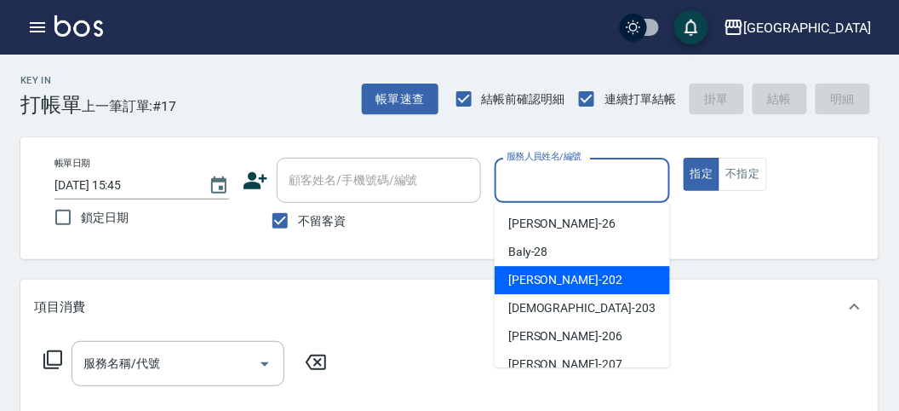
click at [536, 290] on div "[PERSON_NAME] -202" at bounding box center [582, 280] width 175 height 28
type input "[PERSON_NAME]-202"
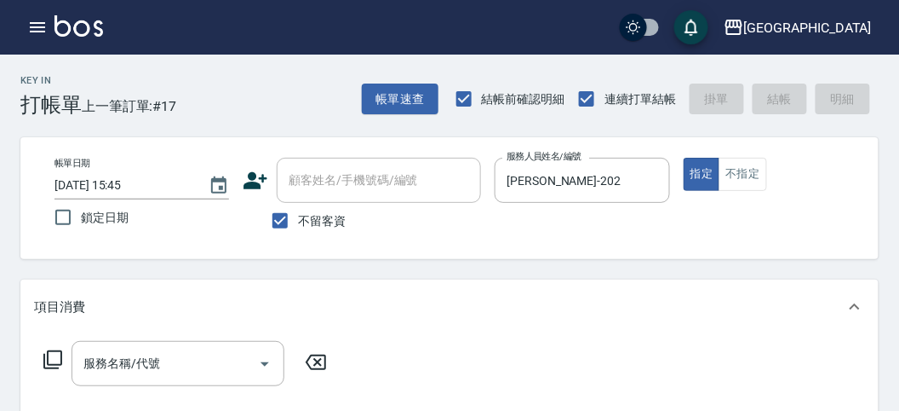
click at [51, 364] on icon at bounding box center [52, 359] width 19 height 19
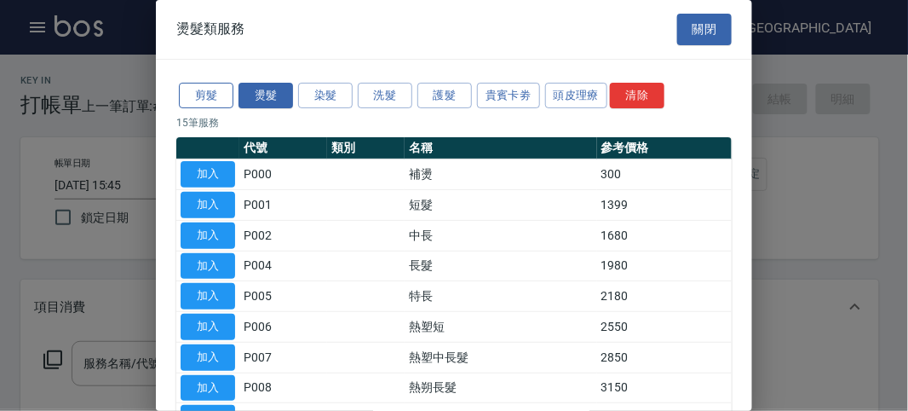
drag, startPoint x: 210, startPoint y: 95, endPoint x: 234, endPoint y: 95, distance: 24.7
click at [209, 95] on button "剪髮" at bounding box center [206, 96] width 55 height 26
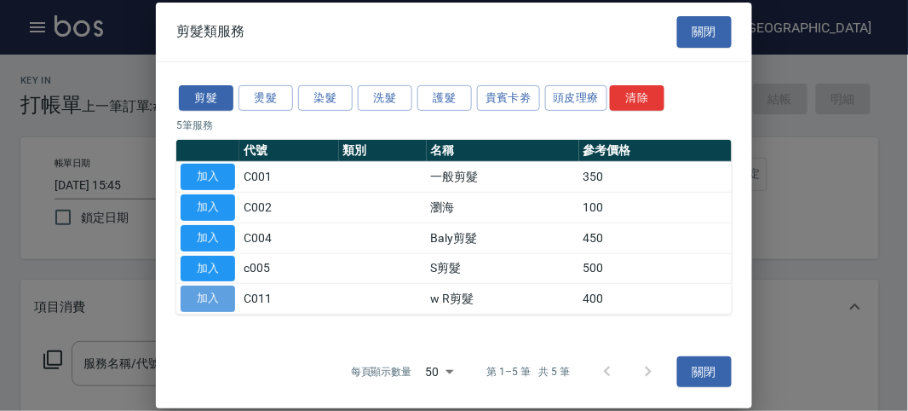
drag, startPoint x: 217, startPoint y: 300, endPoint x: 576, endPoint y: 175, distance: 379.8
click at [215, 299] on button "加入" at bounding box center [208, 298] width 55 height 26
type input "w R剪髮(C011)"
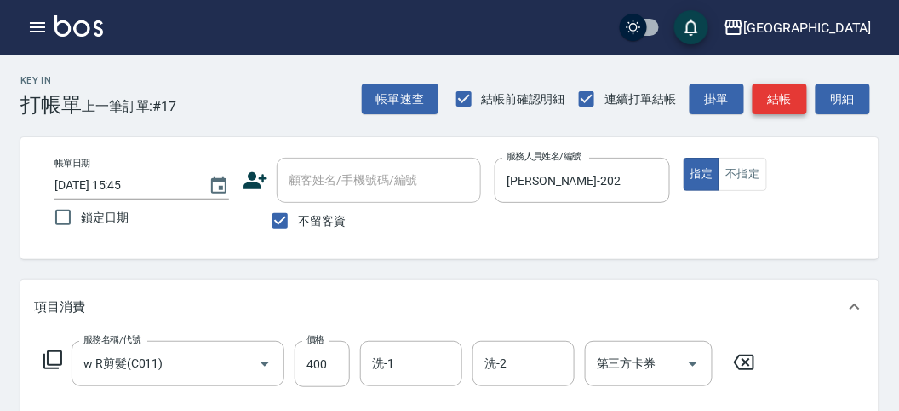
click at [791, 95] on button "結帳" at bounding box center [780, 99] width 55 height 32
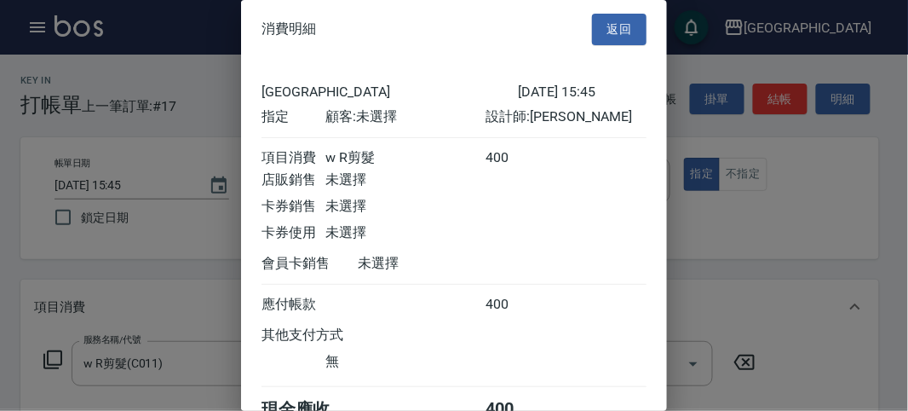
scroll to position [95, 0]
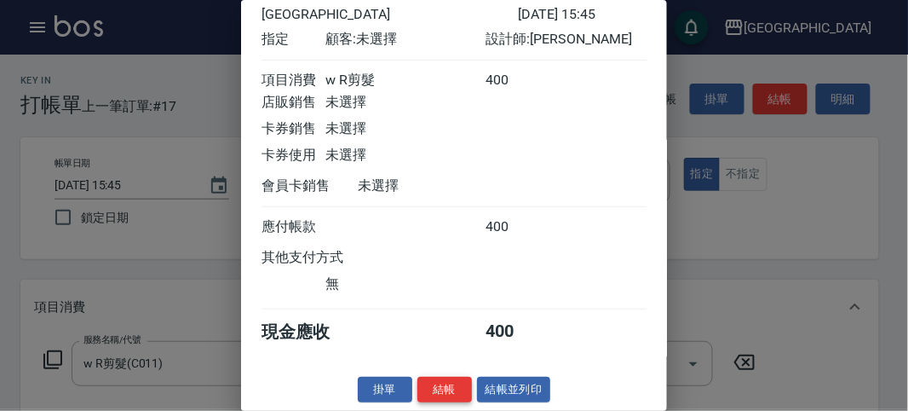
drag, startPoint x: 445, startPoint y: 382, endPoint x: 450, endPoint y: 334, distance: 47.9
click at [445, 381] on button "結帳" at bounding box center [444, 389] width 55 height 26
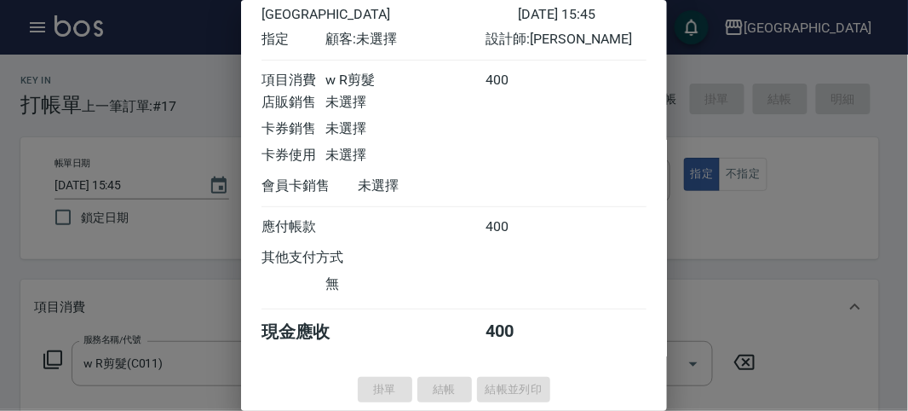
type input "[DATE] 16:14"
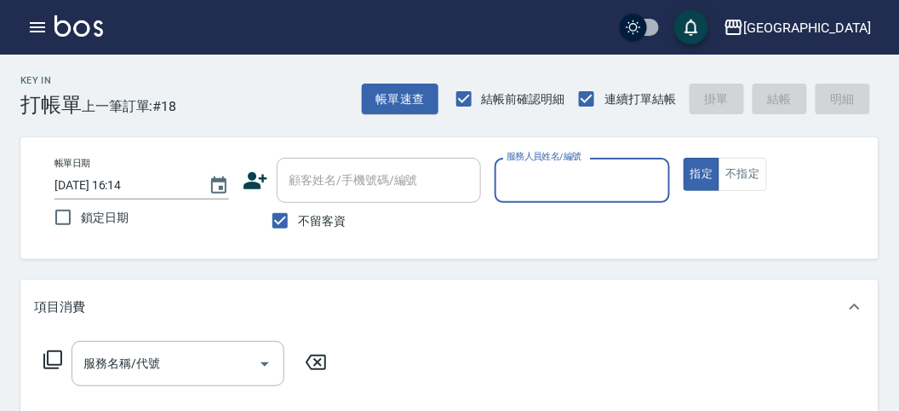
click at [578, 187] on input "服務人員姓名/編號" at bounding box center [581, 180] width 159 height 30
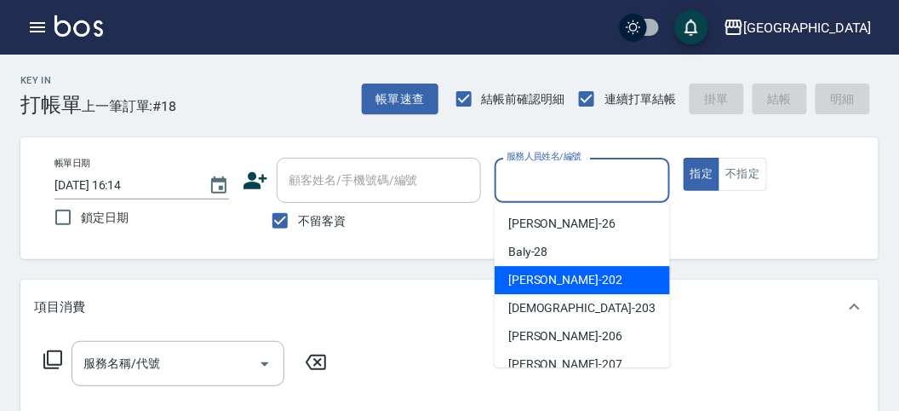
click at [571, 277] on div "[PERSON_NAME] -202" at bounding box center [582, 280] width 175 height 28
type input "[PERSON_NAME]-202"
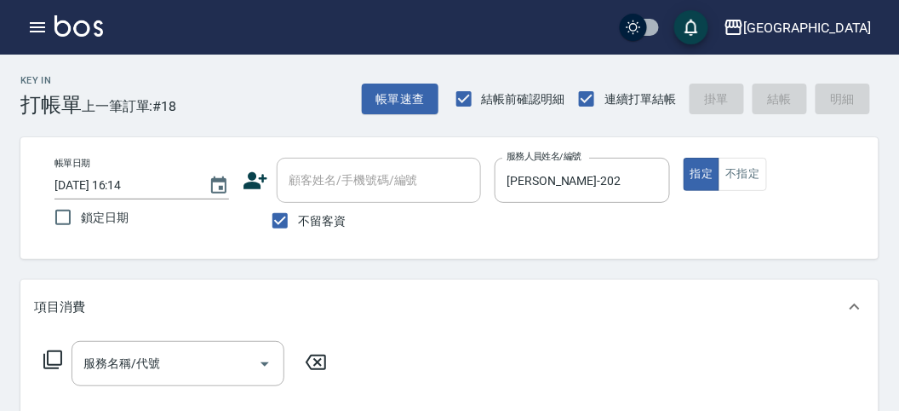
click at [61, 355] on icon at bounding box center [52, 359] width 19 height 19
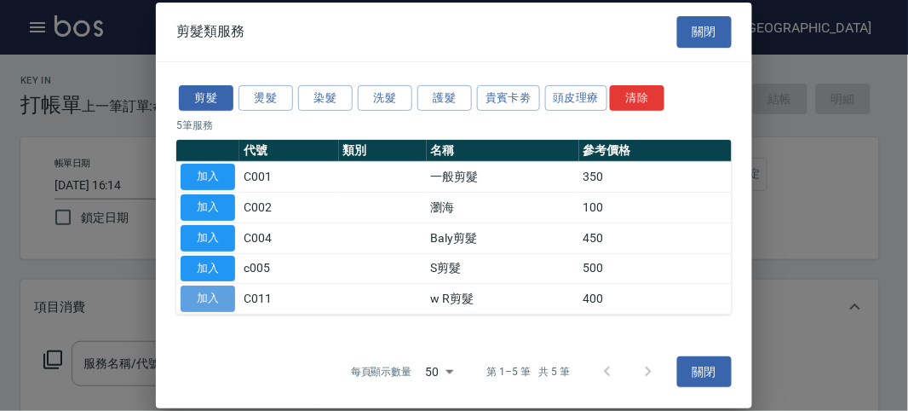
click at [213, 291] on button "加入" at bounding box center [208, 298] width 55 height 26
type input "w R剪髮(C011)"
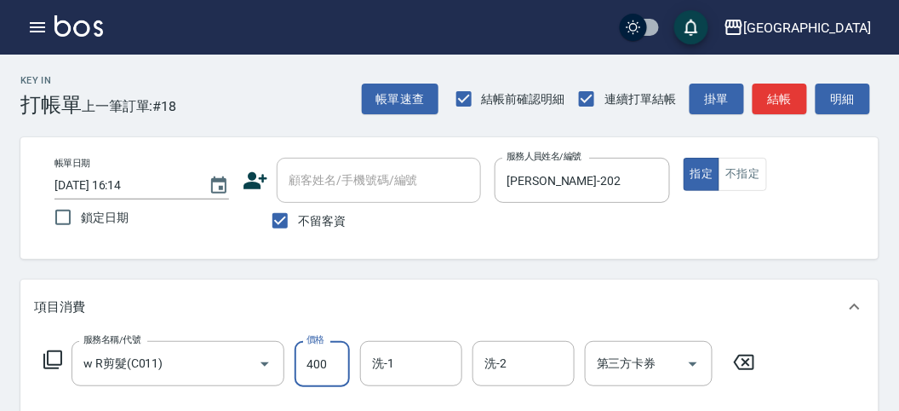
click at [325, 370] on input "400" at bounding box center [322, 364] width 55 height 46
type input "700"
click at [775, 94] on button "結帳" at bounding box center [780, 99] width 55 height 32
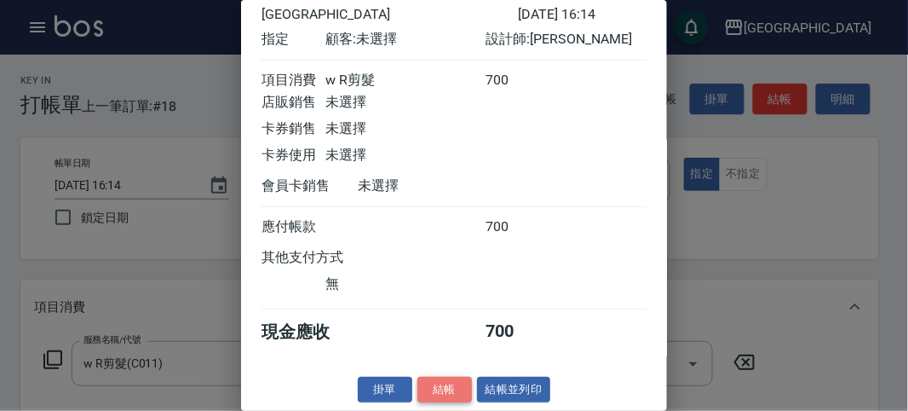
drag, startPoint x: 449, startPoint y: 392, endPoint x: 440, endPoint y: 365, distance: 28.6
click at [446, 390] on button "結帳" at bounding box center [444, 389] width 55 height 26
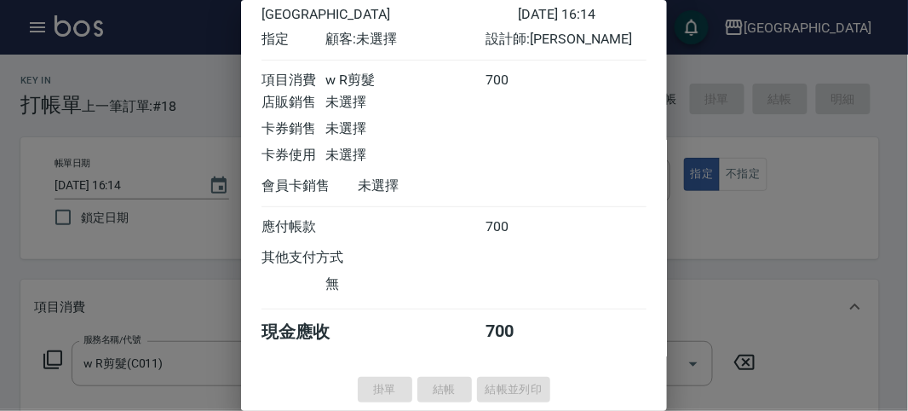
type input "[DATE] 16:15"
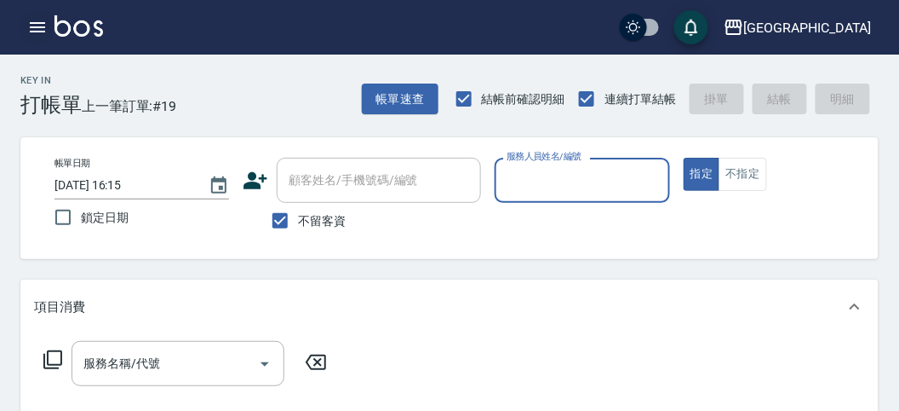
click at [26, 22] on button "button" at bounding box center [37, 27] width 34 height 34
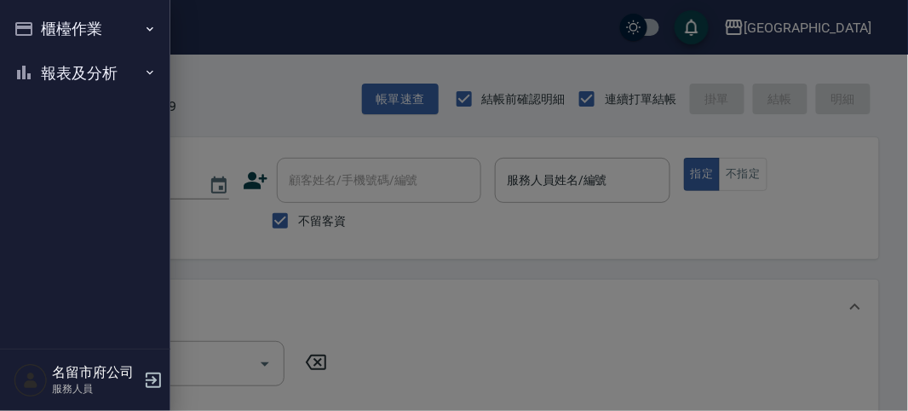
click at [36, 26] on button "櫃檯作業" at bounding box center [85, 29] width 157 height 44
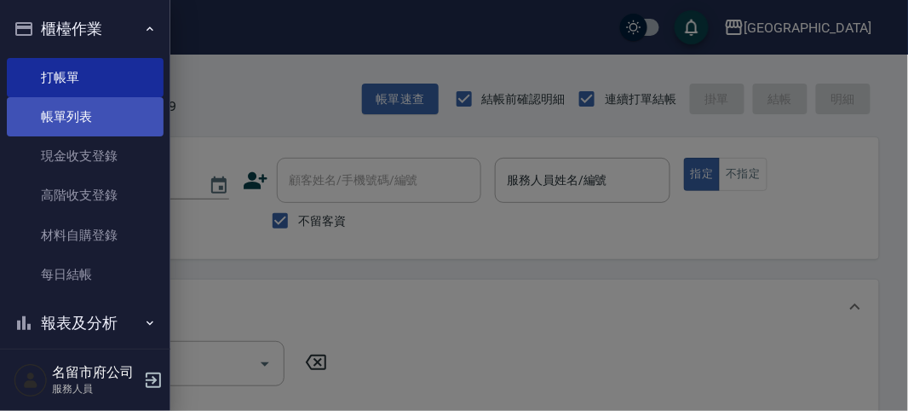
click at [68, 114] on link "帳單列表" at bounding box center [85, 116] width 157 height 39
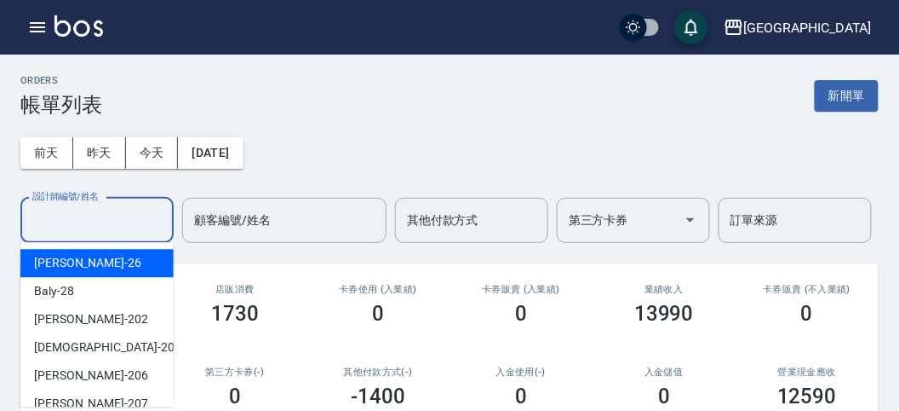
click at [98, 219] on input "設計師編號/姓名" at bounding box center [97, 220] width 138 height 30
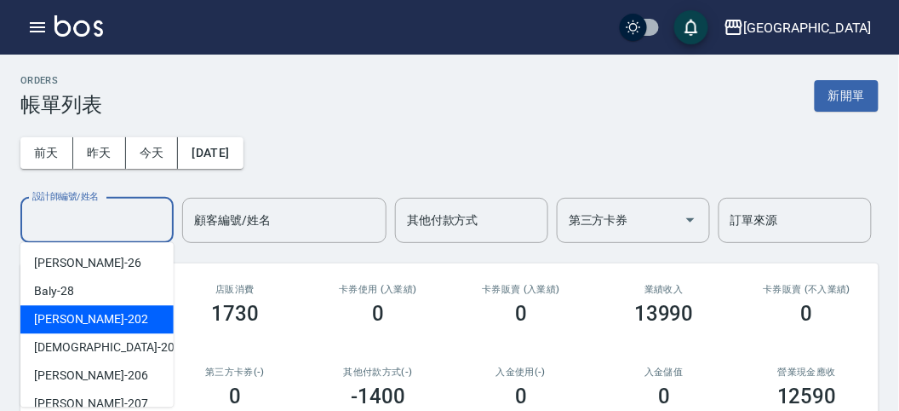
click at [91, 307] on div "[PERSON_NAME] -202" at bounding box center [96, 319] width 153 height 28
type input "[PERSON_NAME]-202"
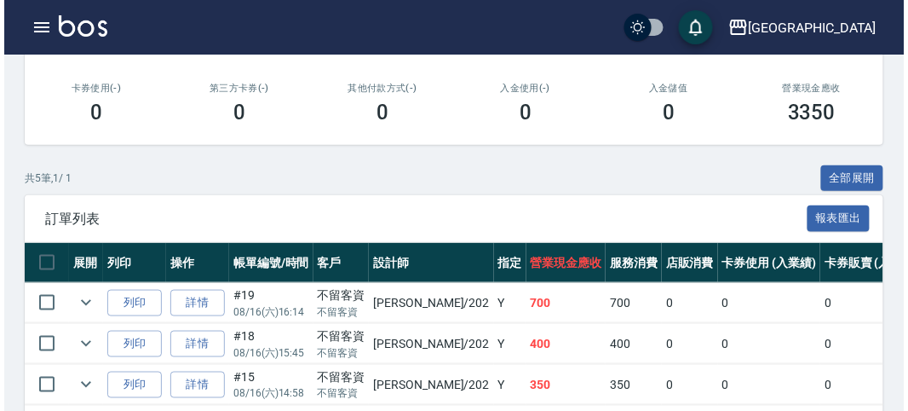
scroll to position [438, 0]
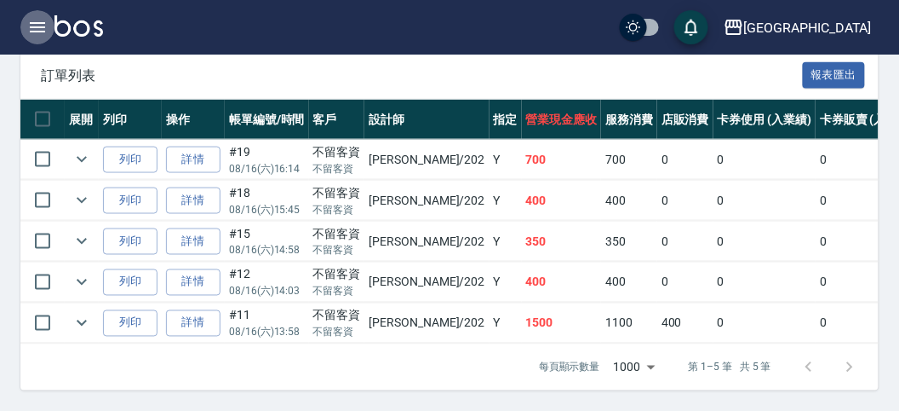
click at [37, 24] on icon "button" at bounding box center [37, 27] width 20 height 20
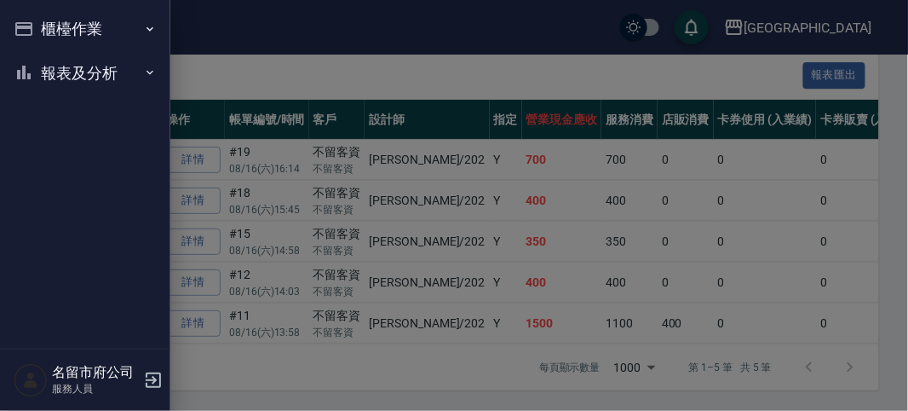
click at [37, 22] on button "櫃檯作業" at bounding box center [85, 29] width 157 height 44
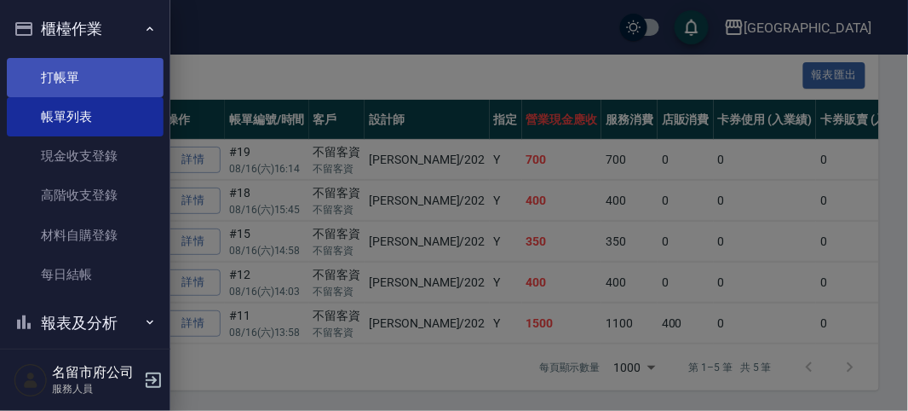
click at [83, 67] on link "打帳單" at bounding box center [85, 77] width 157 height 39
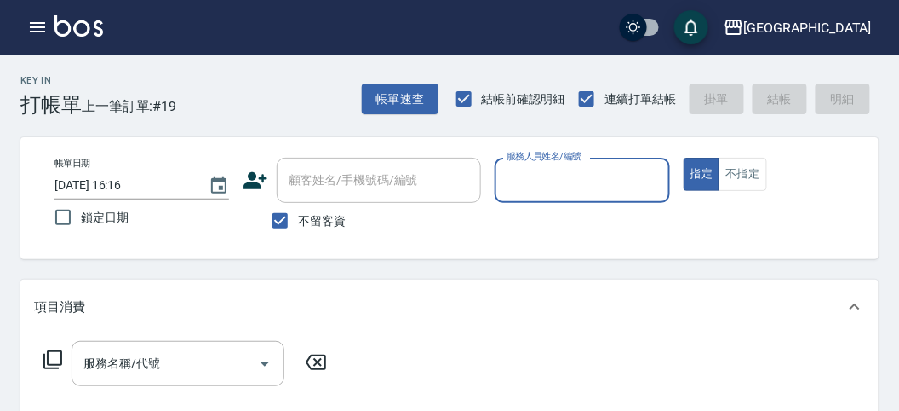
click at [568, 187] on input "服務人員姓名/編號" at bounding box center [581, 180] width 159 height 30
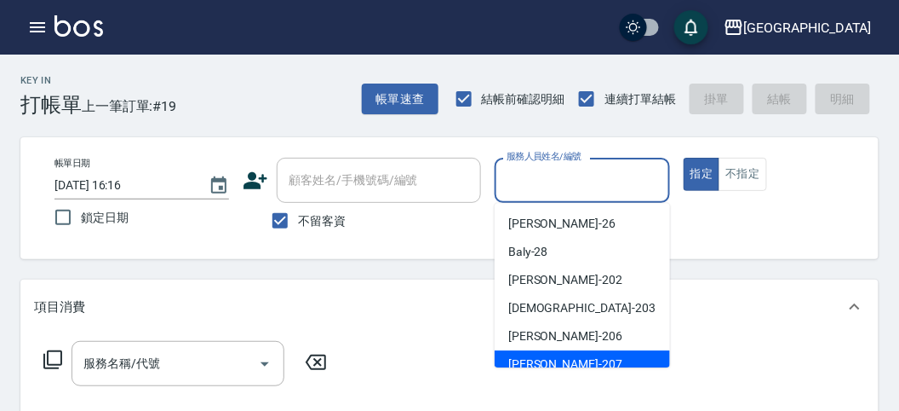
click at [546, 352] on div "[PERSON_NAME] -207" at bounding box center [582, 364] width 175 height 28
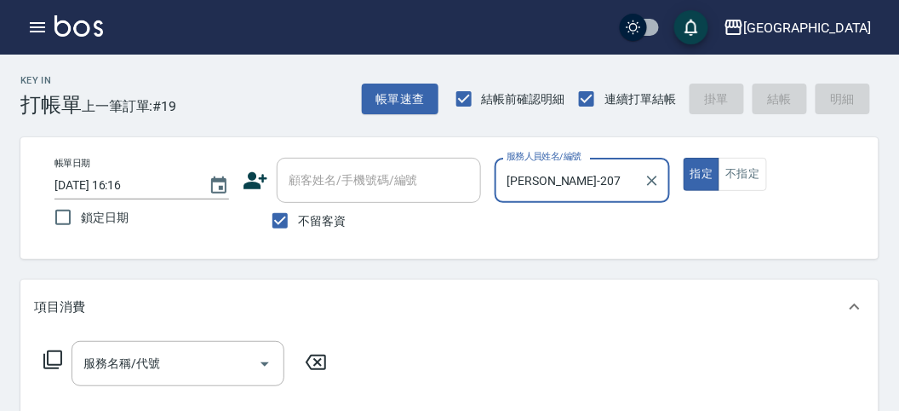
type input "[PERSON_NAME]-207"
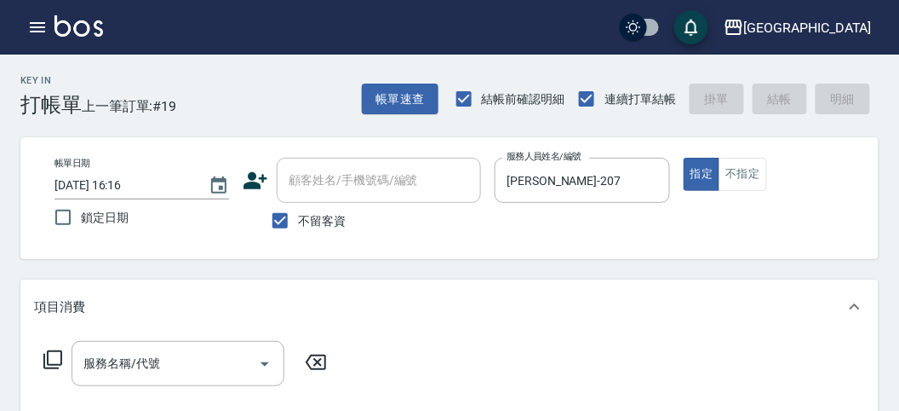
click at [54, 362] on icon at bounding box center [53, 359] width 20 height 20
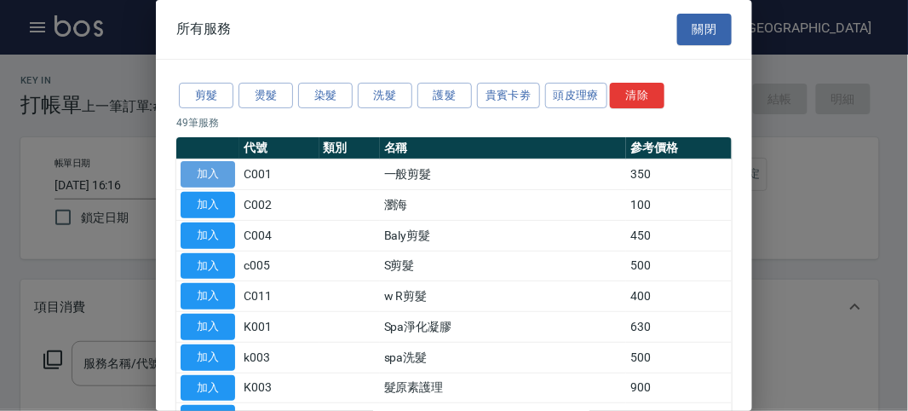
click at [193, 164] on button "加入" at bounding box center [208, 174] width 55 height 26
type input "一般剪髮(C001)"
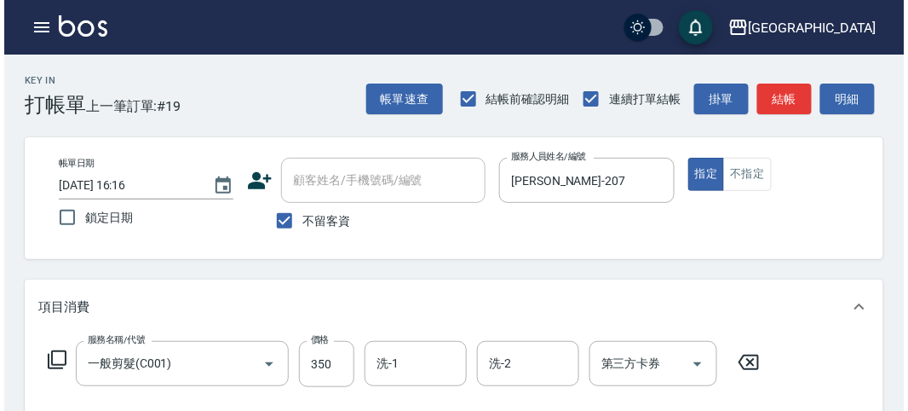
scroll to position [473, 0]
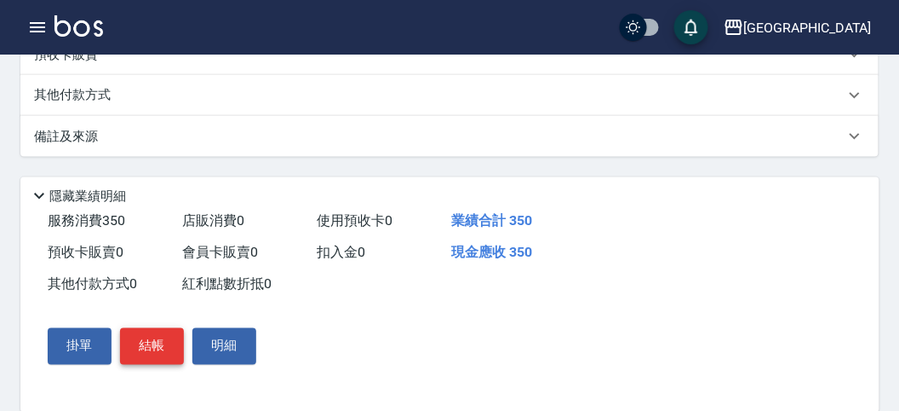
click at [142, 352] on button "結帳" at bounding box center [152, 346] width 64 height 36
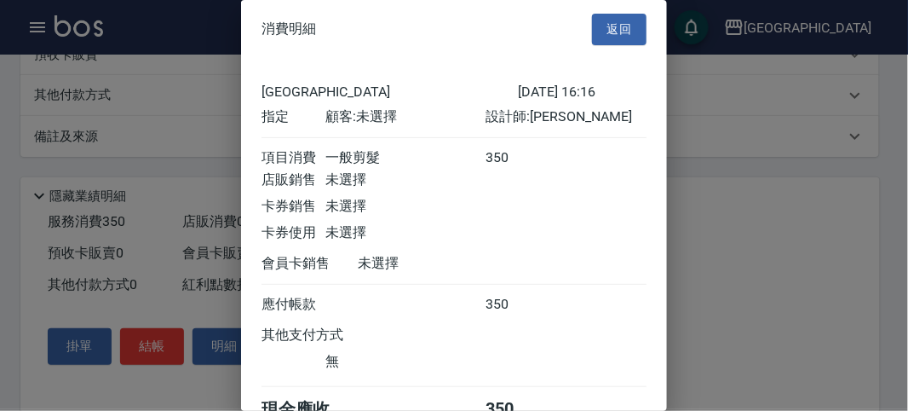
scroll to position [95, 0]
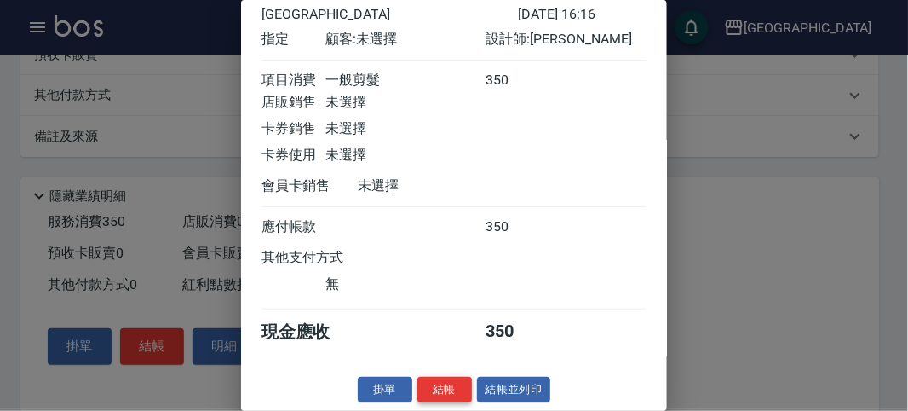
click at [439, 388] on button "結帳" at bounding box center [444, 389] width 55 height 26
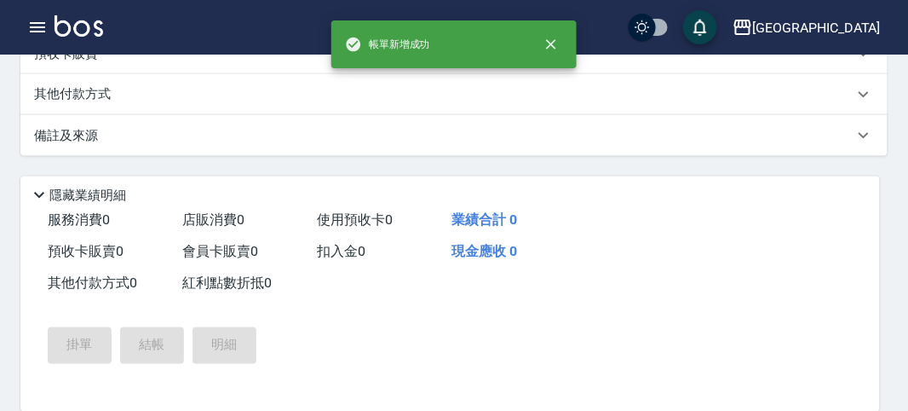
scroll to position [0, 0]
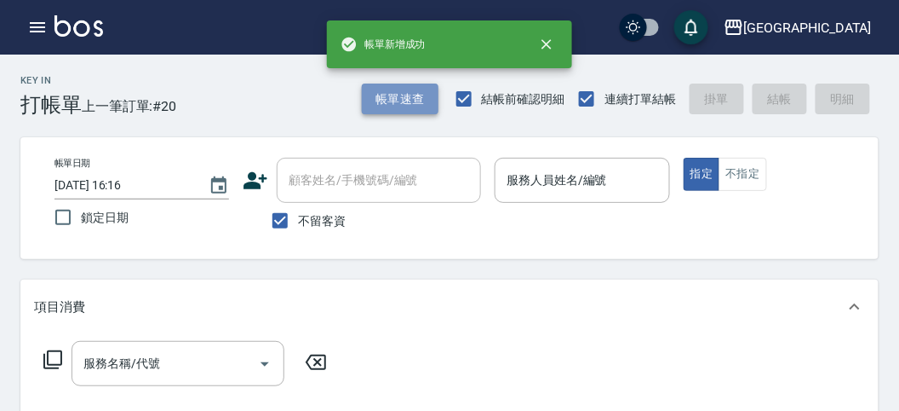
click at [370, 103] on button "帳單速查" at bounding box center [400, 99] width 77 height 32
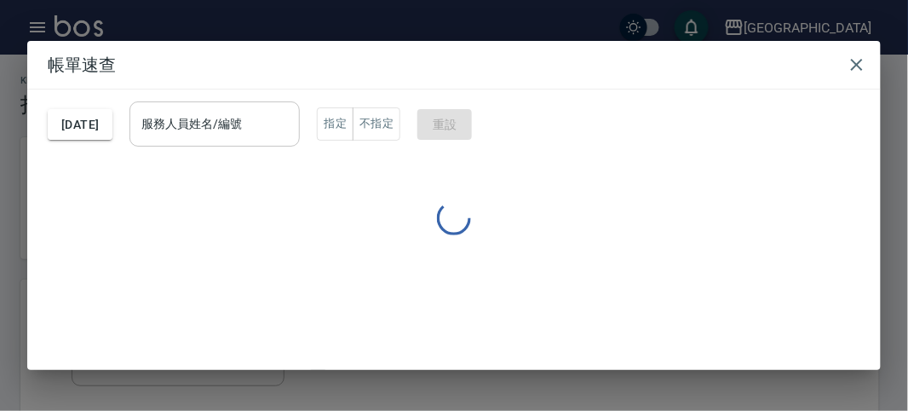
click at [255, 132] on input "服務人員姓名/編號" at bounding box center [214, 124] width 155 height 30
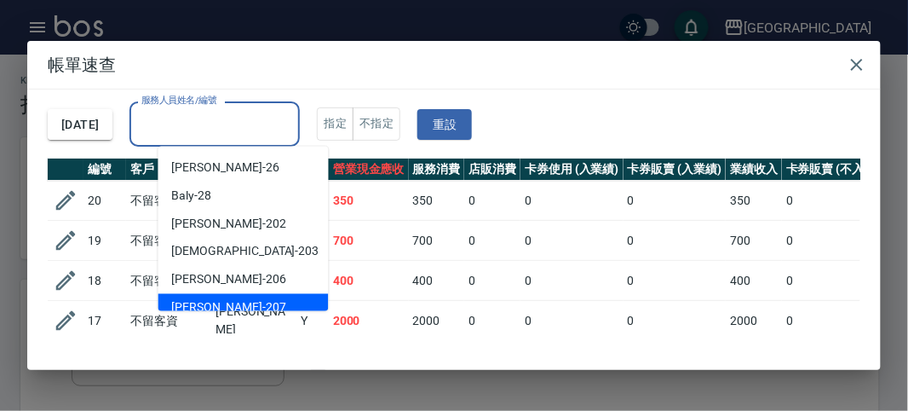
click at [247, 298] on div "[PERSON_NAME] -207" at bounding box center [243, 308] width 170 height 28
type input "[PERSON_NAME]-207"
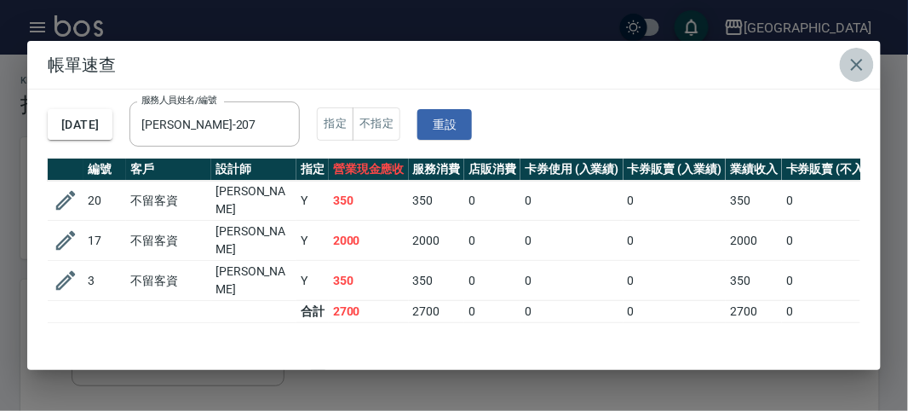
click at [863, 65] on icon "button" at bounding box center [857, 65] width 20 height 20
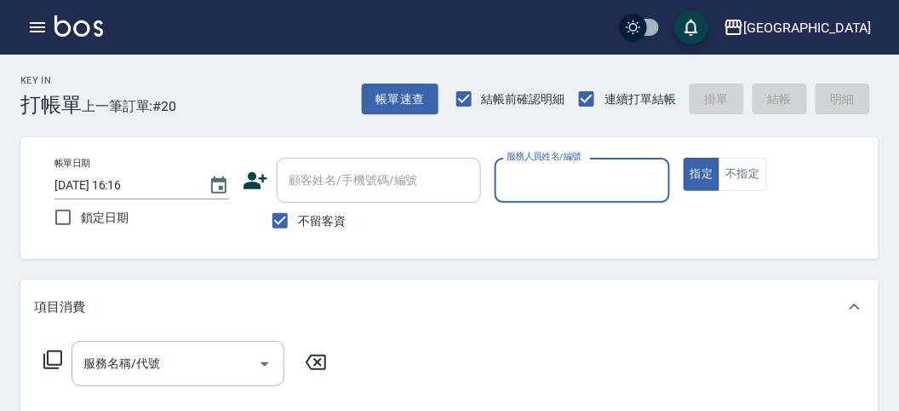
click at [36, 32] on icon "button" at bounding box center [37, 27] width 20 height 20
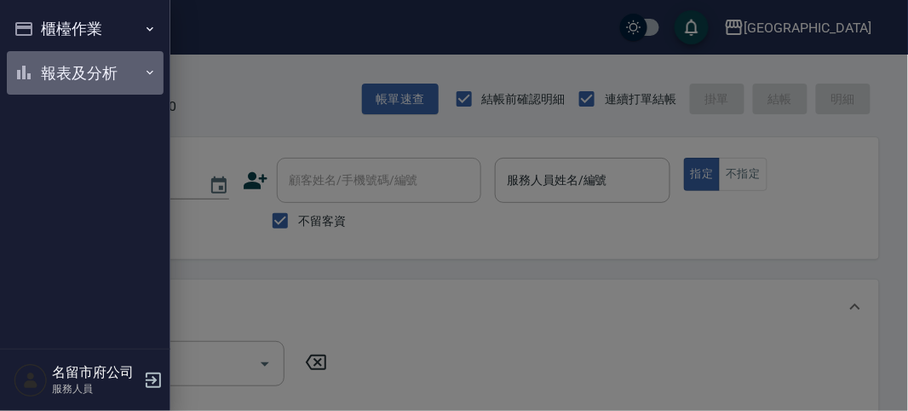
click at [44, 65] on button "報表及分析" at bounding box center [85, 73] width 157 height 44
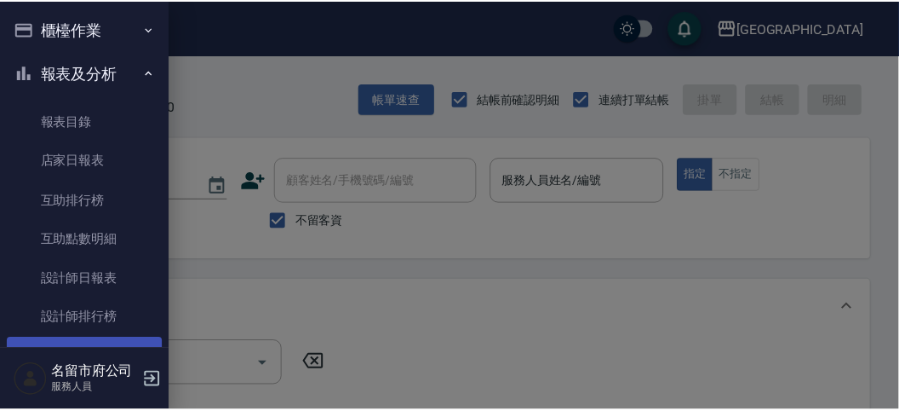
scroll to position [55, 0]
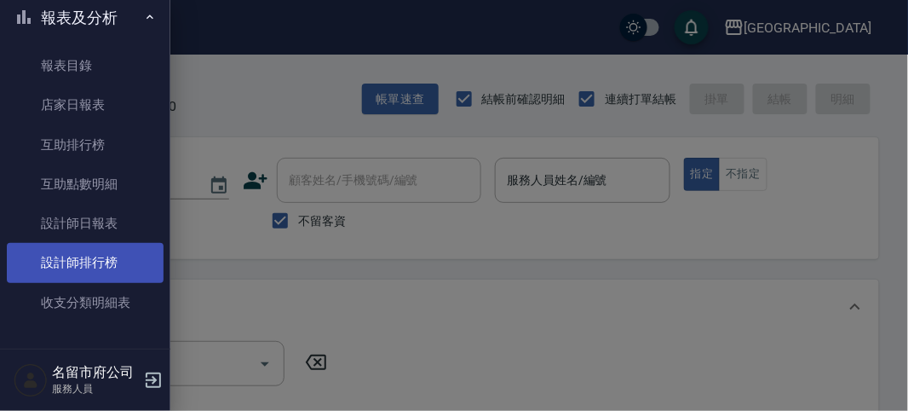
click at [122, 265] on link "設計師排行榜" at bounding box center [85, 262] width 157 height 39
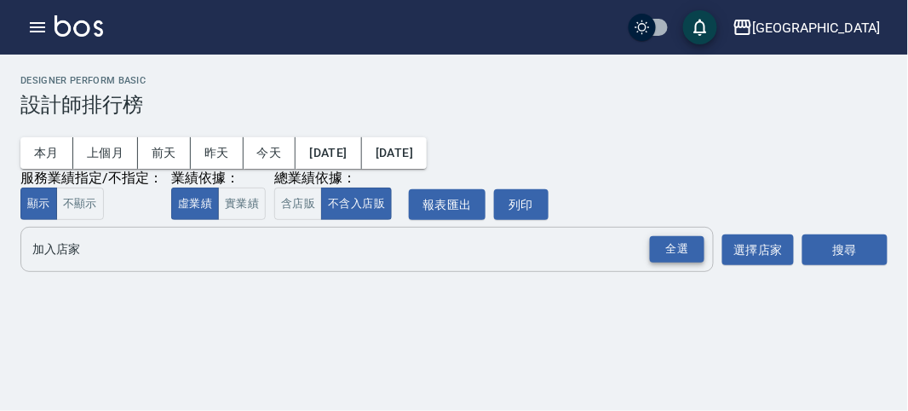
click at [692, 249] on div "全選" at bounding box center [677, 249] width 55 height 26
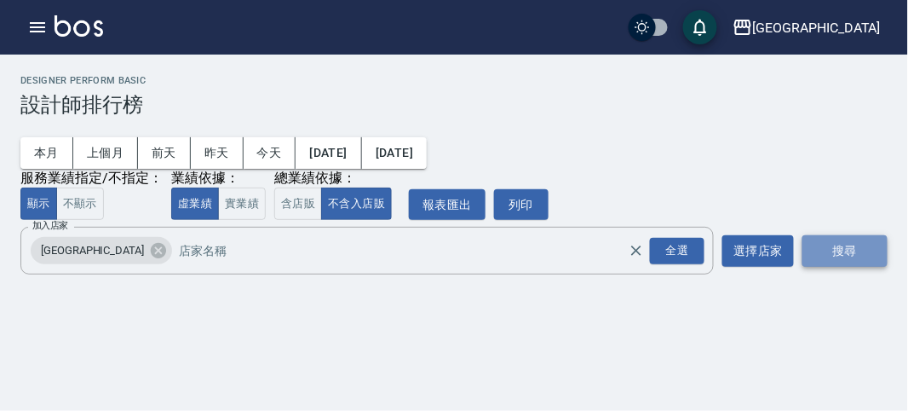
click at [874, 266] on button "搜尋" at bounding box center [844, 251] width 85 height 32
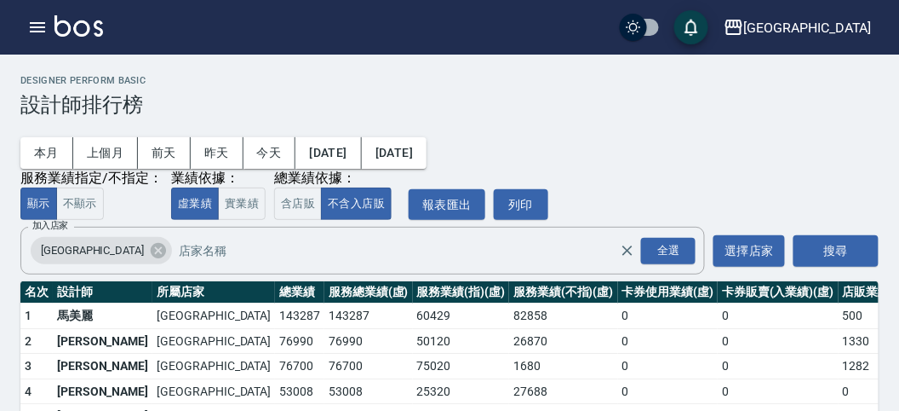
scroll to position [149, 0]
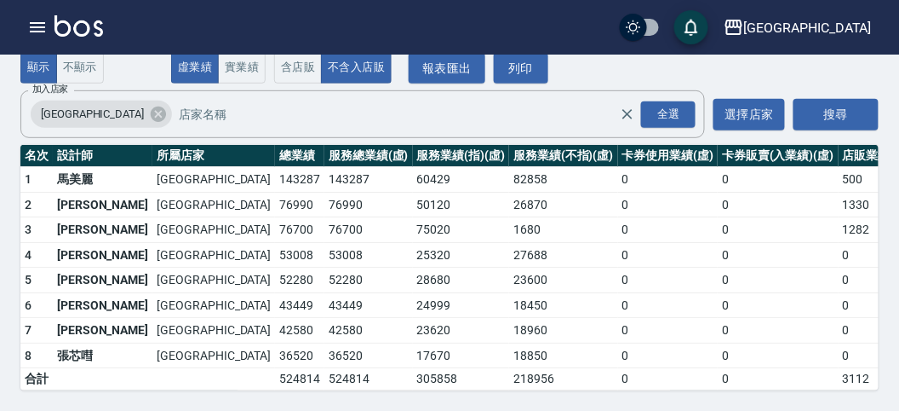
click at [103, 26] on div "名留市府 登出" at bounding box center [449, 27] width 899 height 55
click at [95, 27] on img at bounding box center [79, 25] width 49 height 21
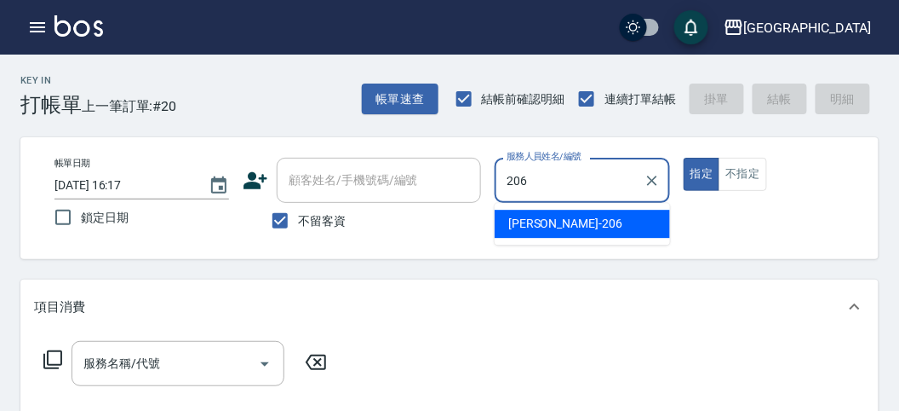
type input "[PERSON_NAME]-206"
type button "true"
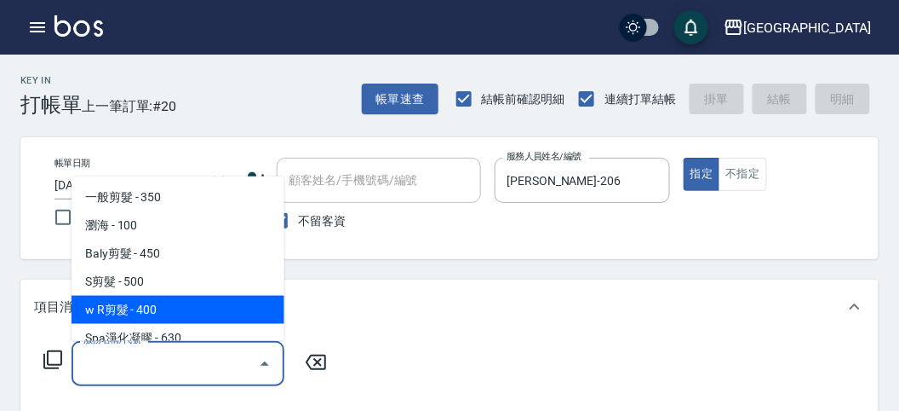
type input "w R剪髮(C011)"
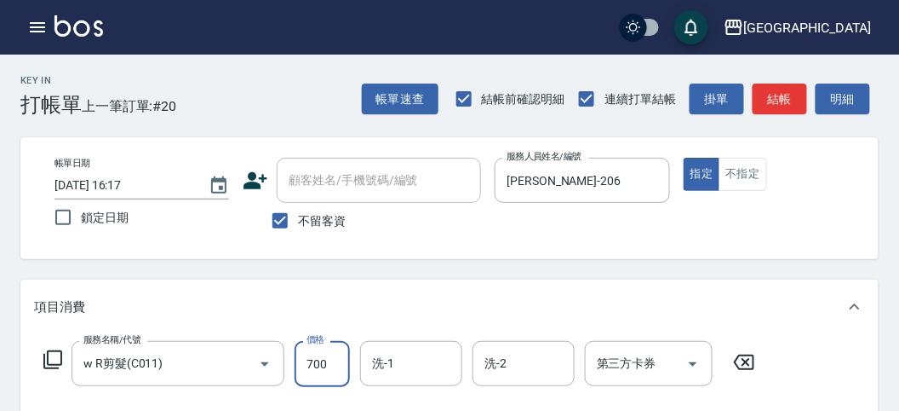
type input "700"
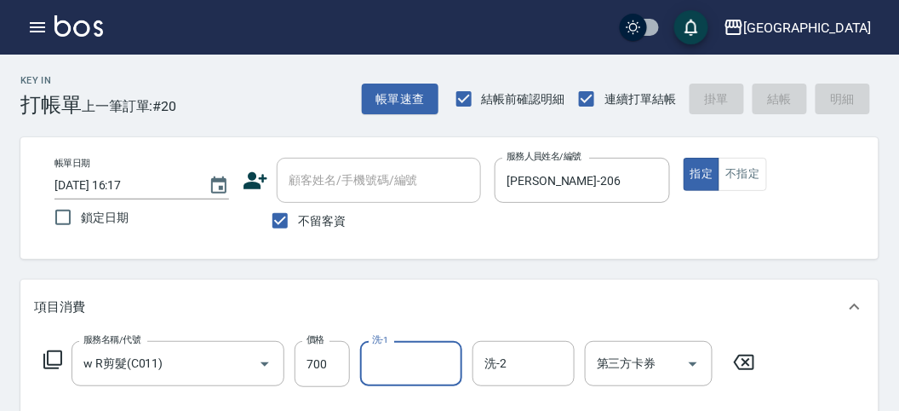
type input "[DATE] 16:20"
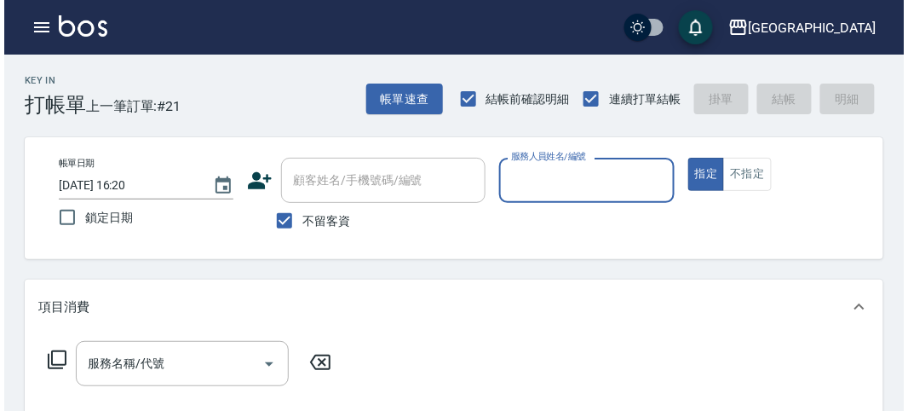
scroll to position [95, 0]
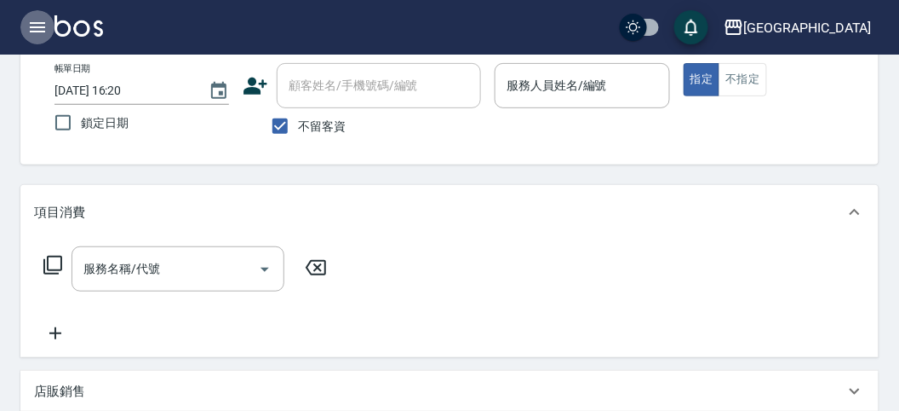
click at [44, 22] on icon "button" at bounding box center [37, 27] width 15 height 10
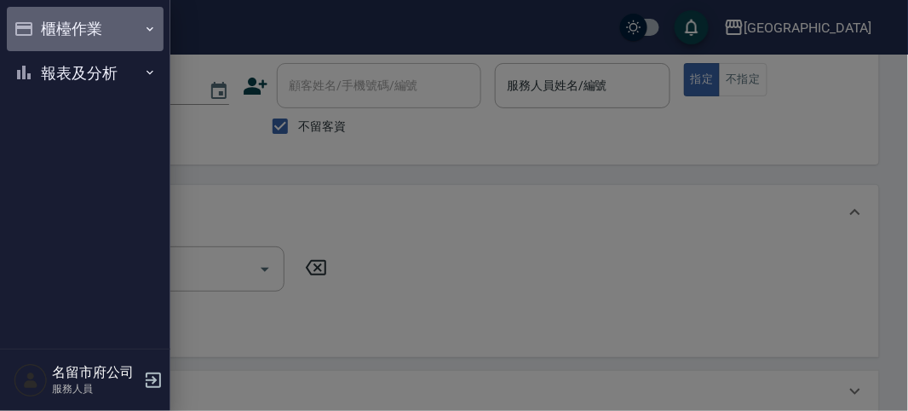
click at [44, 23] on button "櫃檯作業" at bounding box center [85, 29] width 157 height 44
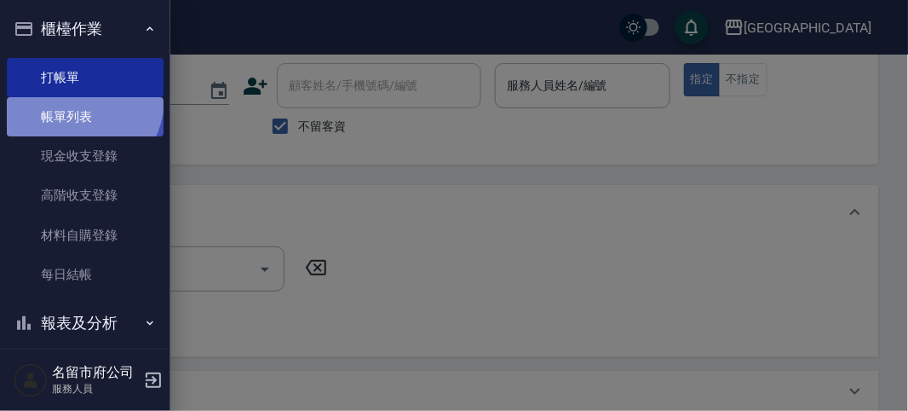
drag, startPoint x: 78, startPoint y: 100, endPoint x: 65, endPoint y: 119, distance: 23.9
click at [78, 100] on link "帳單列表" at bounding box center [85, 116] width 157 height 39
click at [62, 127] on link "帳單列表" at bounding box center [85, 116] width 157 height 39
click at [58, 128] on link "帳單列表" at bounding box center [85, 116] width 157 height 39
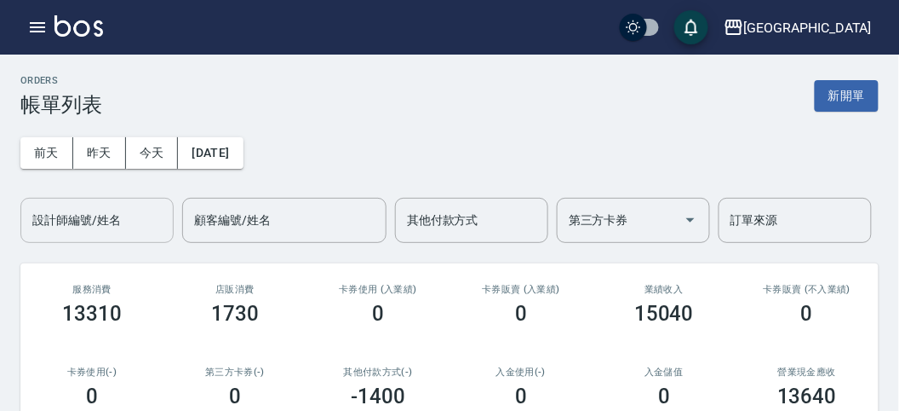
click at [64, 217] on input "設計師編號/姓名" at bounding box center [97, 220] width 138 height 30
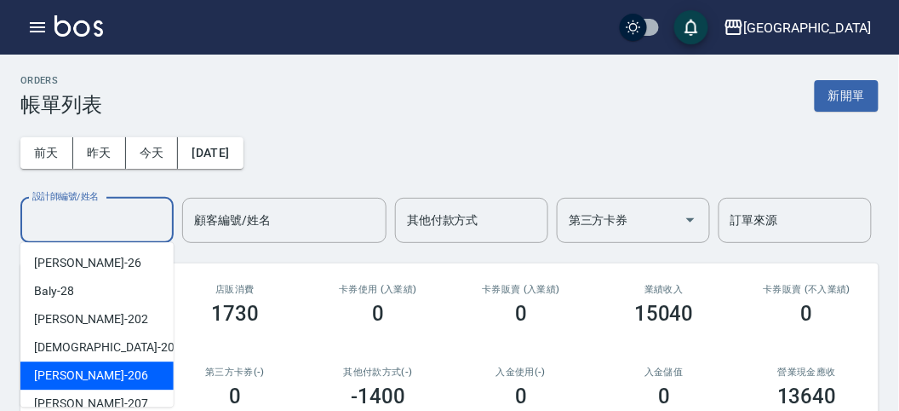
click at [95, 367] on div "[PERSON_NAME] -206" at bounding box center [96, 375] width 153 height 28
type input "[PERSON_NAME]-206"
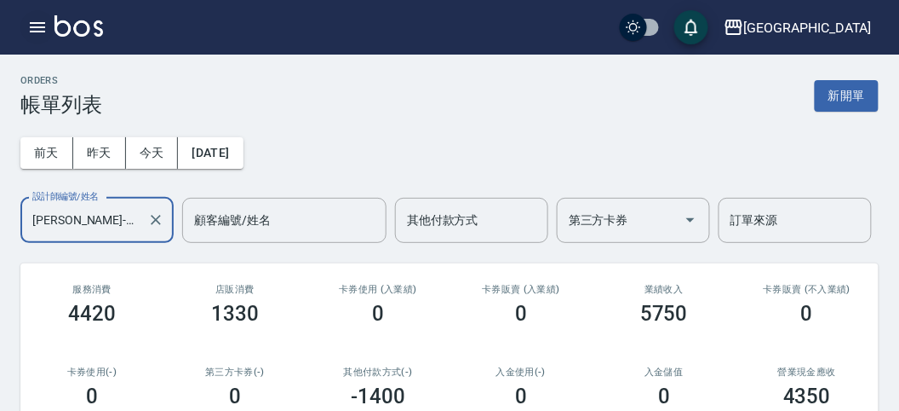
click at [27, 32] on icon "button" at bounding box center [37, 27] width 20 height 20
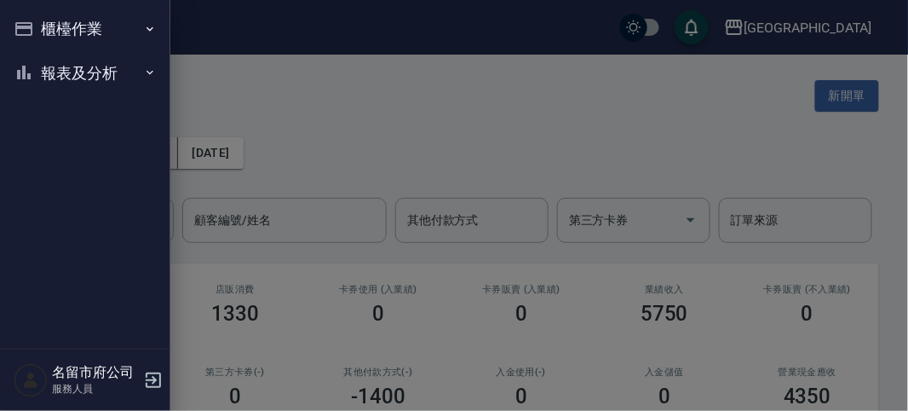
click at [28, 32] on button "櫃檯作業" at bounding box center [85, 29] width 157 height 44
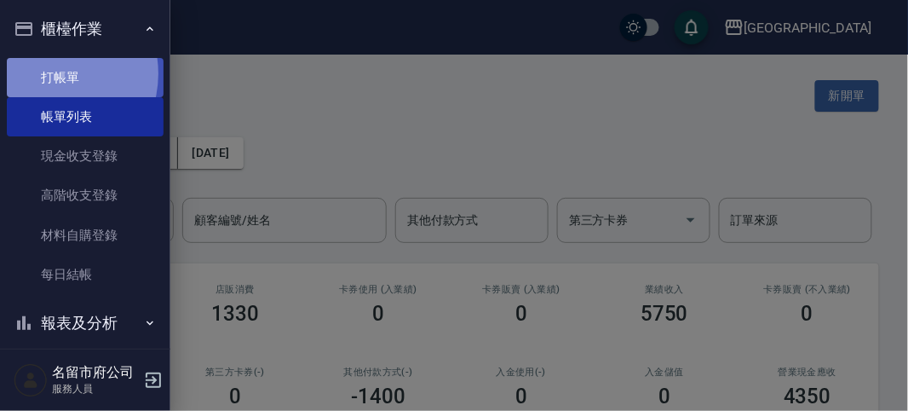
click at [46, 74] on link "打帳單" at bounding box center [85, 77] width 157 height 39
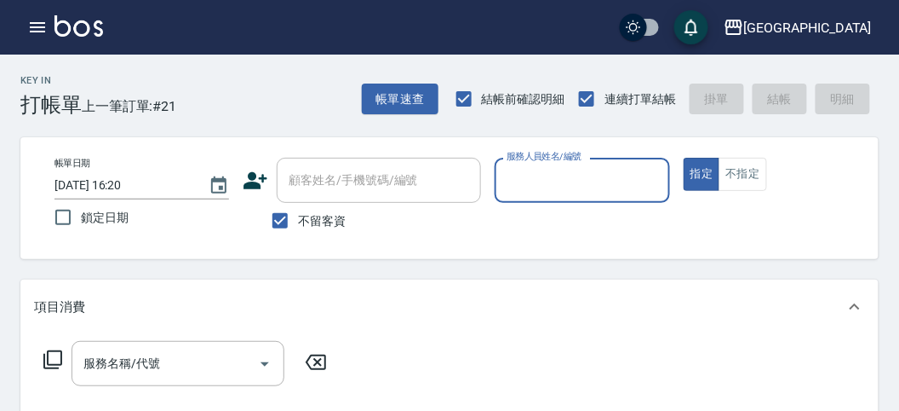
click at [546, 170] on input "服務人員姓名/編號" at bounding box center [581, 180] width 159 height 30
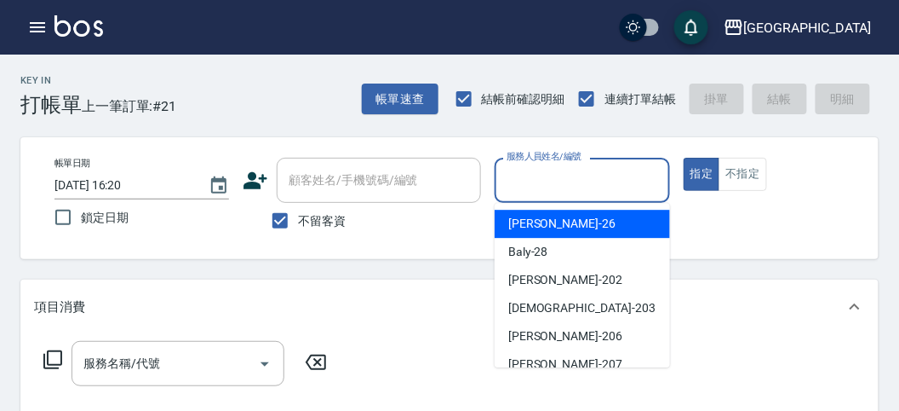
click at [568, 221] on div "[PERSON_NAME] -26" at bounding box center [582, 224] width 175 height 28
type input "[PERSON_NAME]-26"
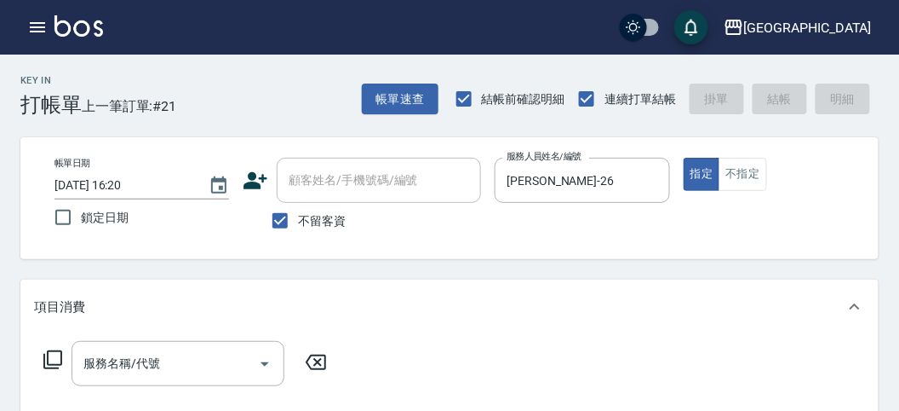
click at [51, 356] on icon at bounding box center [53, 359] width 20 height 20
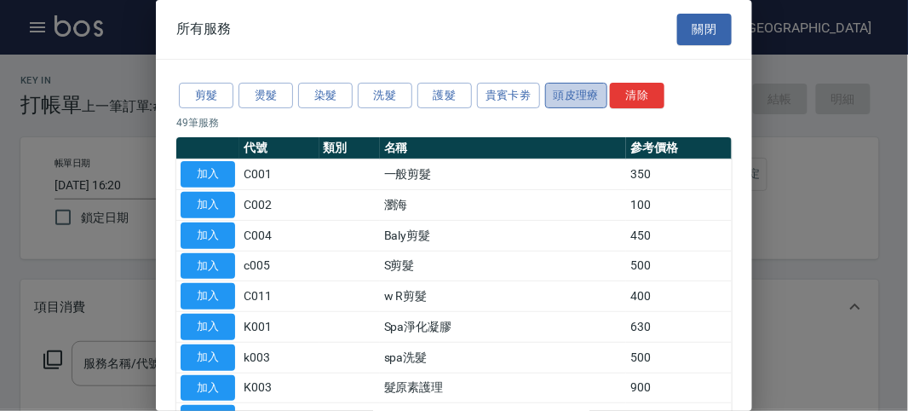
click at [587, 91] on button "頭皮理療" at bounding box center [576, 96] width 63 height 26
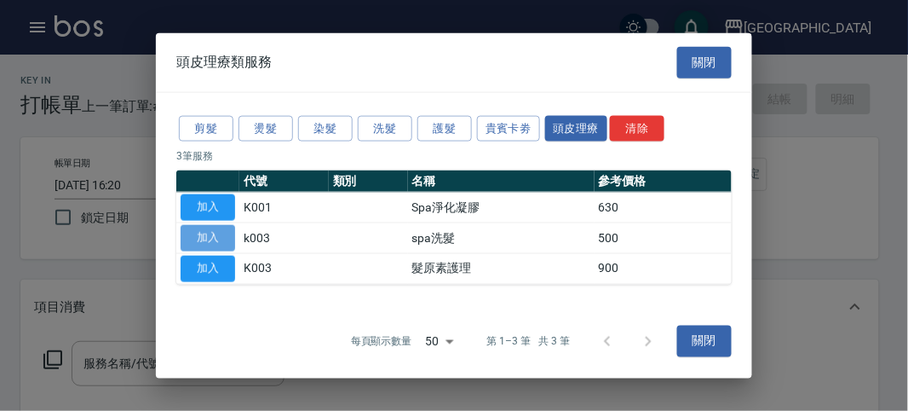
click at [207, 237] on button "加入" at bounding box center [208, 238] width 55 height 26
type input "spa洗髮(k003)"
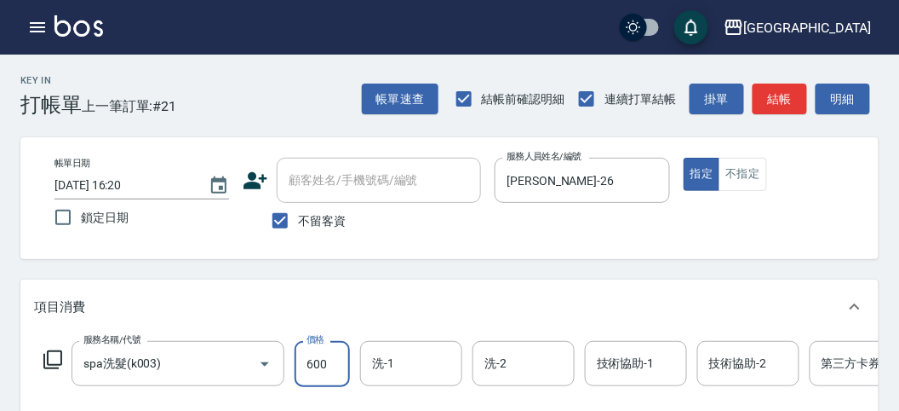
type input "600"
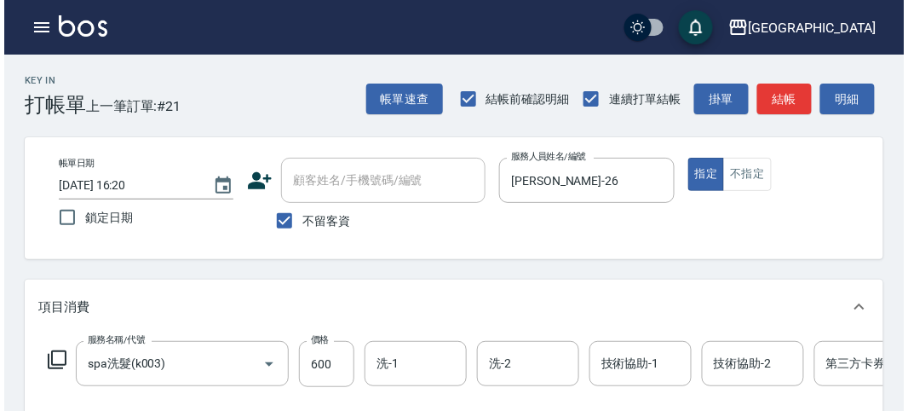
scroll to position [514, 0]
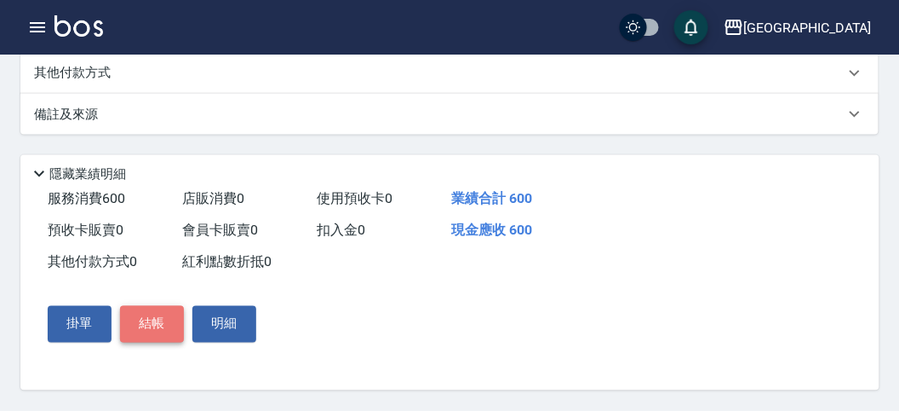
click at [170, 330] on button "結帳" at bounding box center [152, 324] width 64 height 36
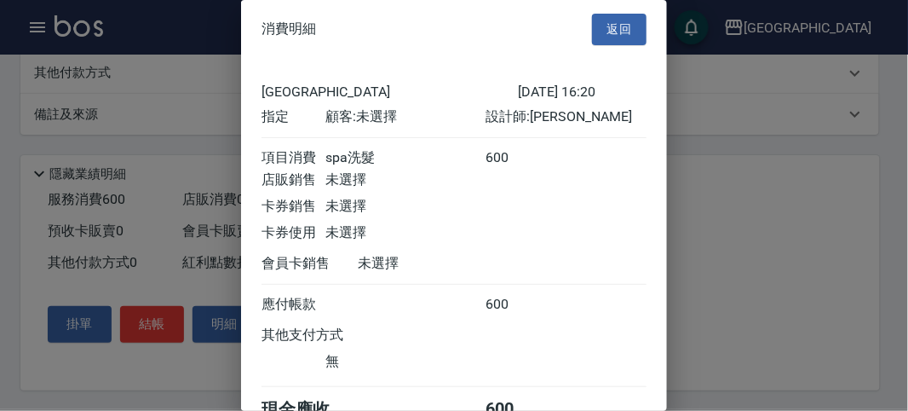
scroll to position [95, 0]
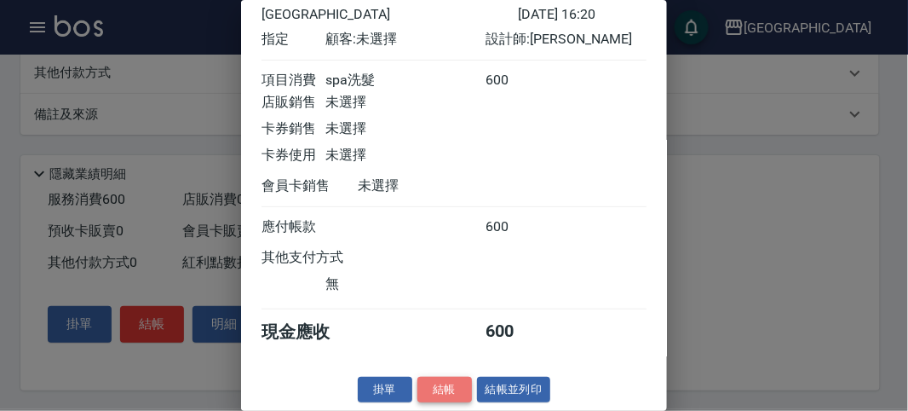
click at [439, 384] on button "結帳" at bounding box center [444, 389] width 55 height 26
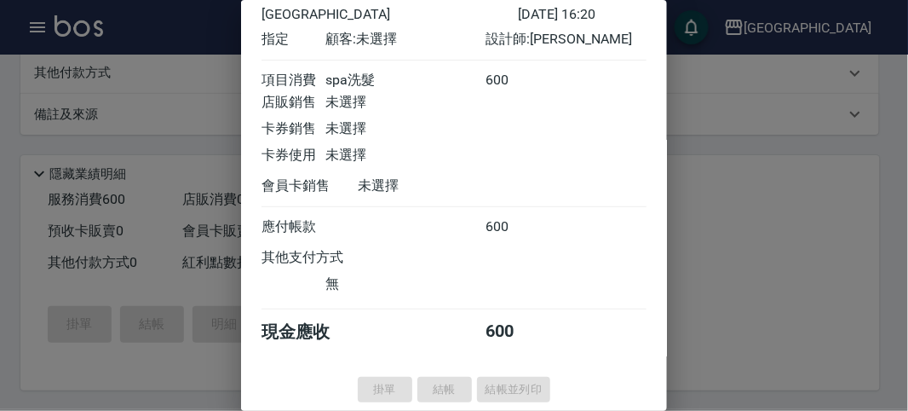
type input "[DATE] 16:50"
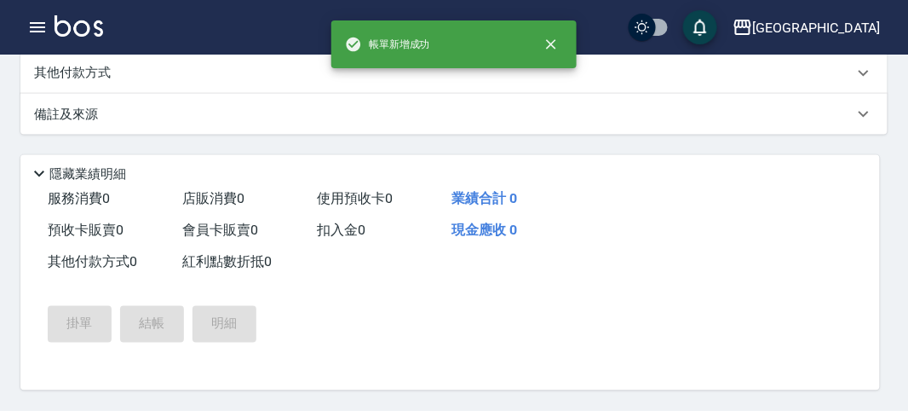
scroll to position [0, 0]
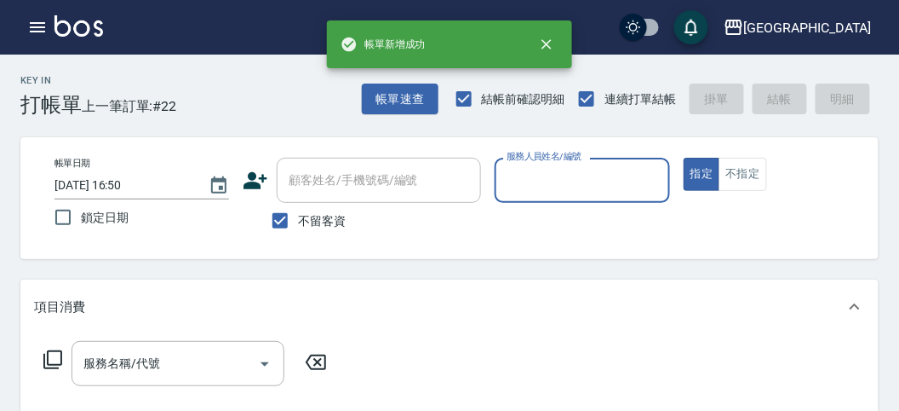
click at [559, 186] on input "服務人員姓名/編號" at bounding box center [581, 180] width 159 height 30
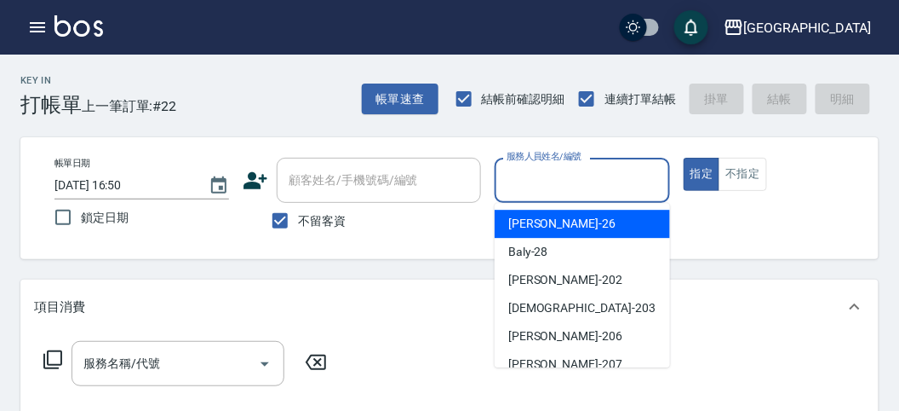
click at [590, 227] on div "[PERSON_NAME] -26" at bounding box center [582, 224] width 175 height 28
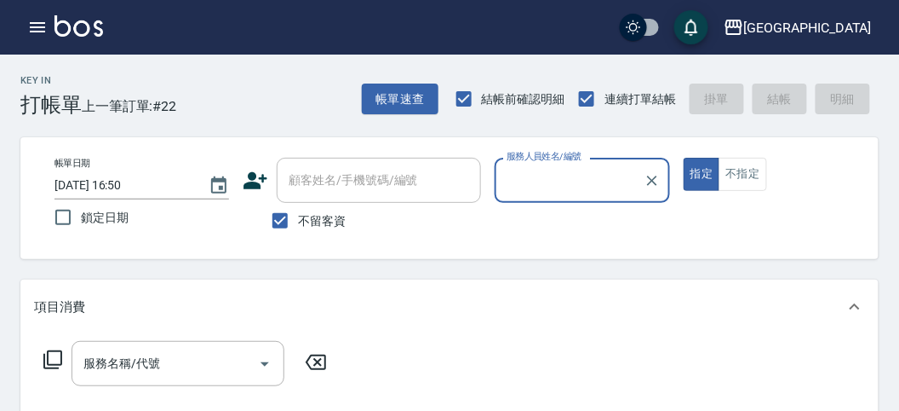
type input "[PERSON_NAME]-26"
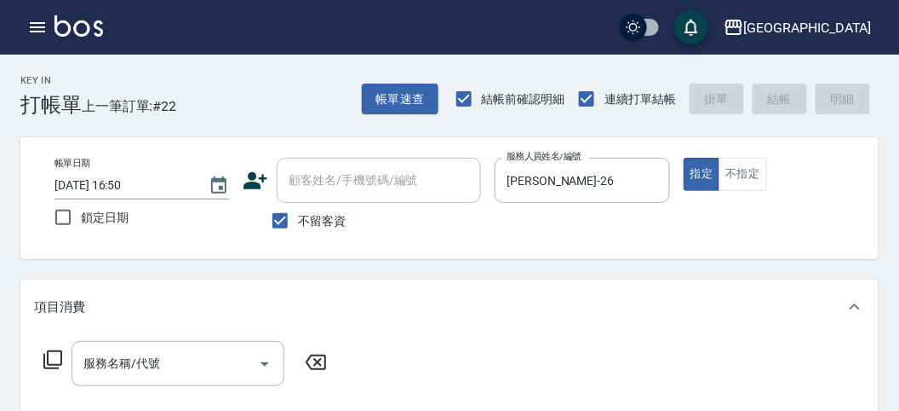
click at [60, 353] on icon at bounding box center [52, 359] width 19 height 19
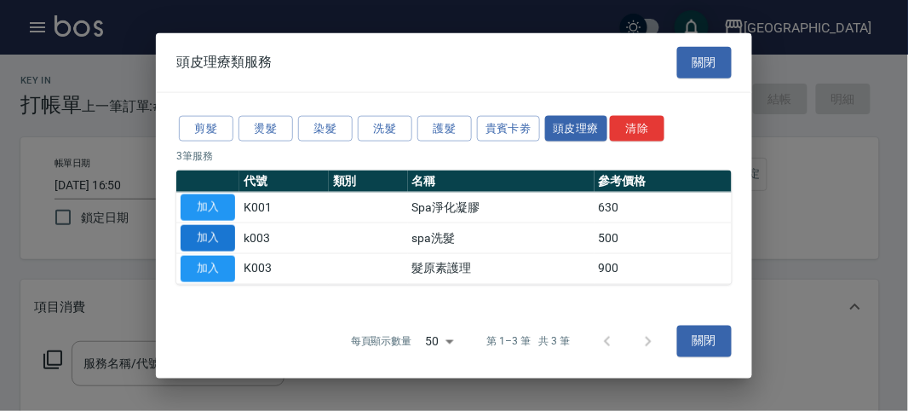
click at [218, 240] on button "加入" at bounding box center [208, 238] width 55 height 26
type input "spa洗髮(k003)"
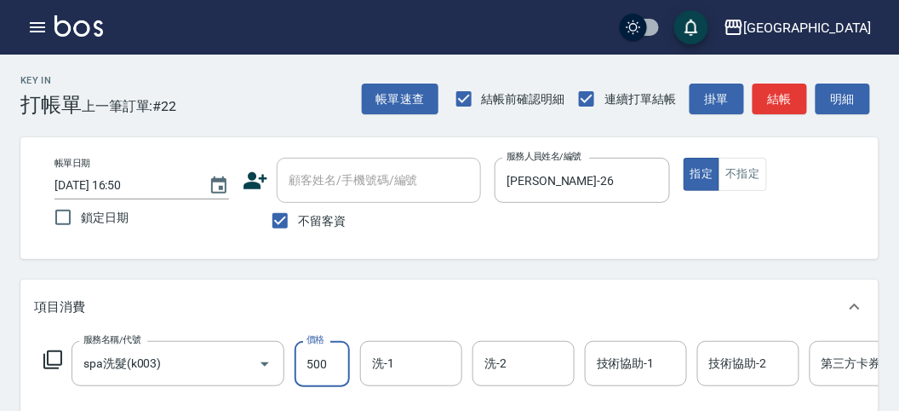
click at [330, 365] on input "500" at bounding box center [322, 364] width 55 height 46
type input "600"
click at [43, 358] on icon at bounding box center [53, 359] width 20 height 20
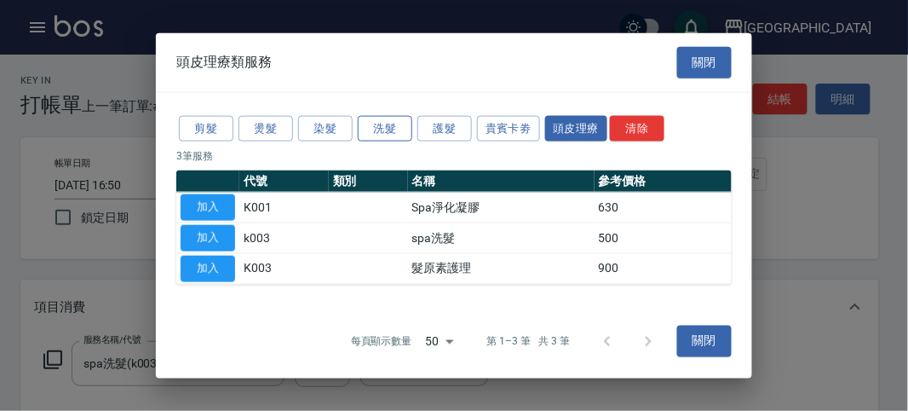
click at [386, 133] on button "洗髮" at bounding box center [385, 128] width 55 height 26
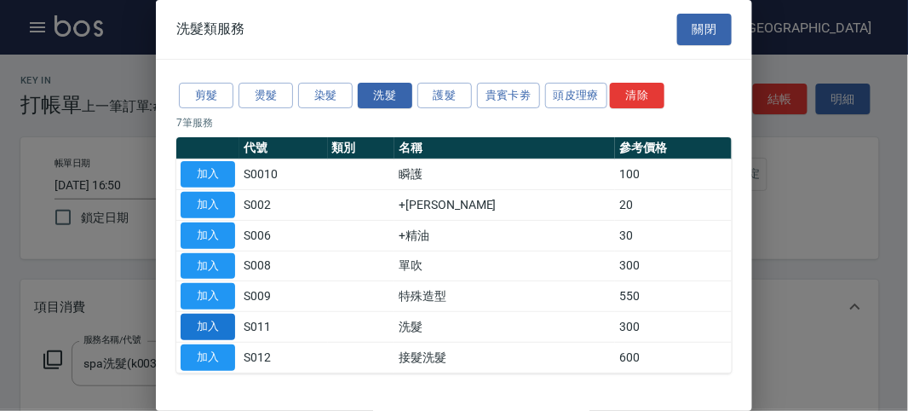
click at [215, 326] on button "加入" at bounding box center [208, 326] width 55 height 26
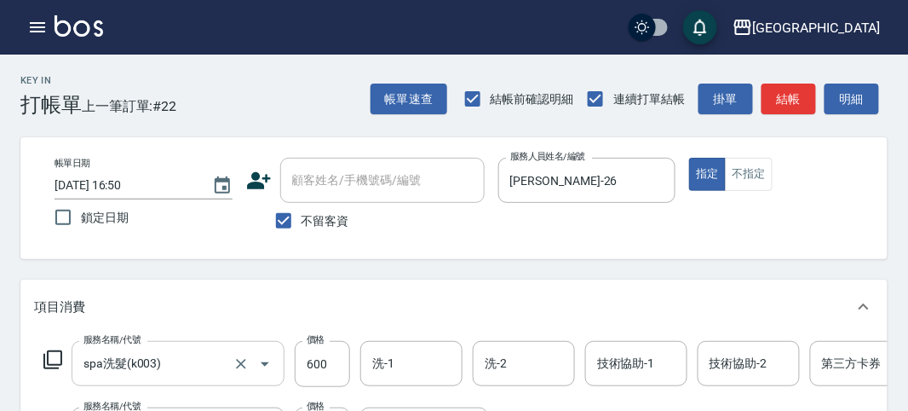
scroll to position [43, 0]
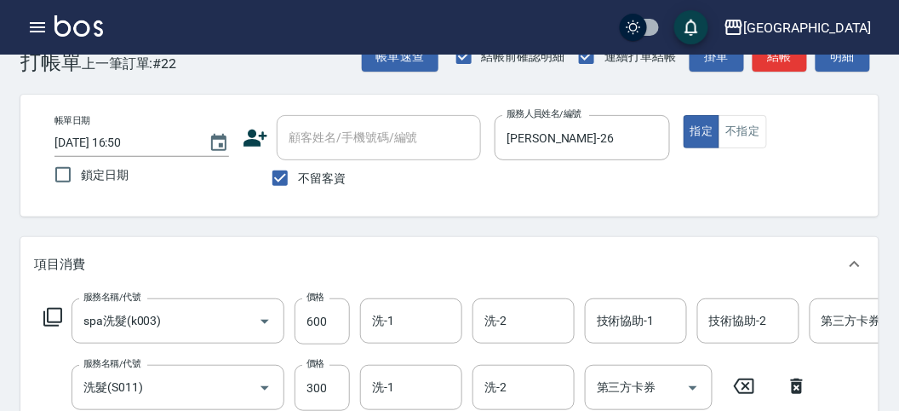
click at [51, 317] on icon at bounding box center [53, 317] width 20 height 20
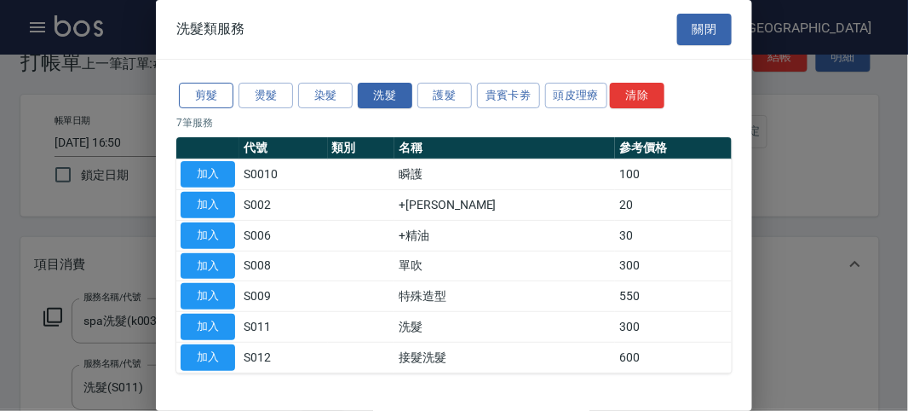
click at [208, 98] on button "剪髮" at bounding box center [206, 96] width 55 height 26
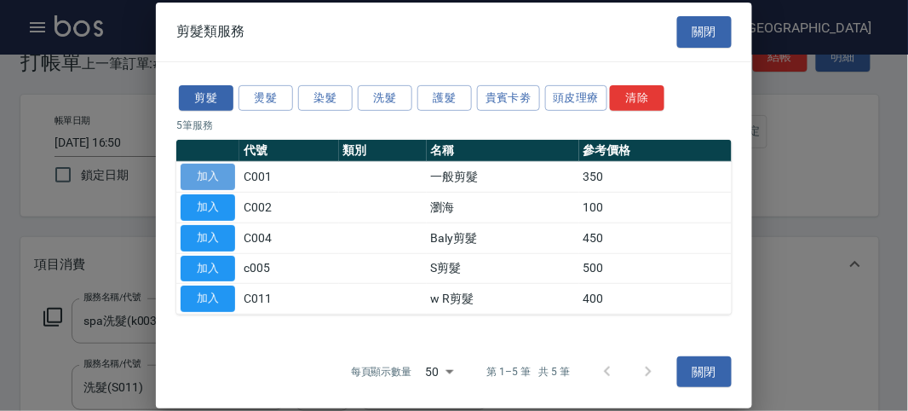
click at [198, 166] on button "加入" at bounding box center [208, 177] width 55 height 26
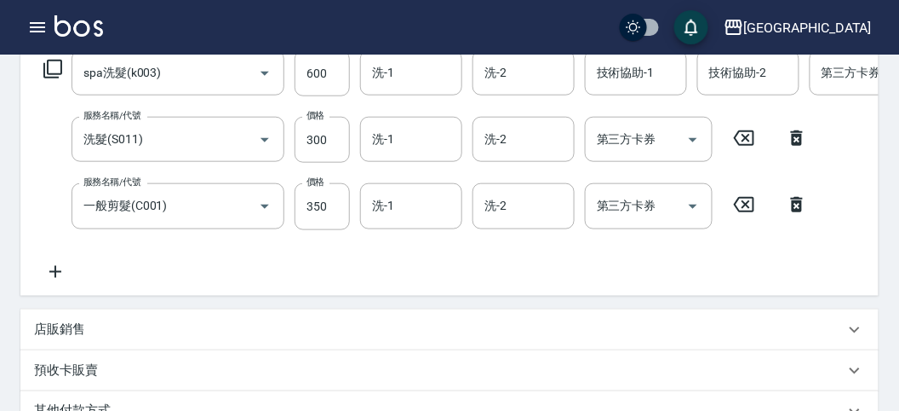
scroll to position [647, 0]
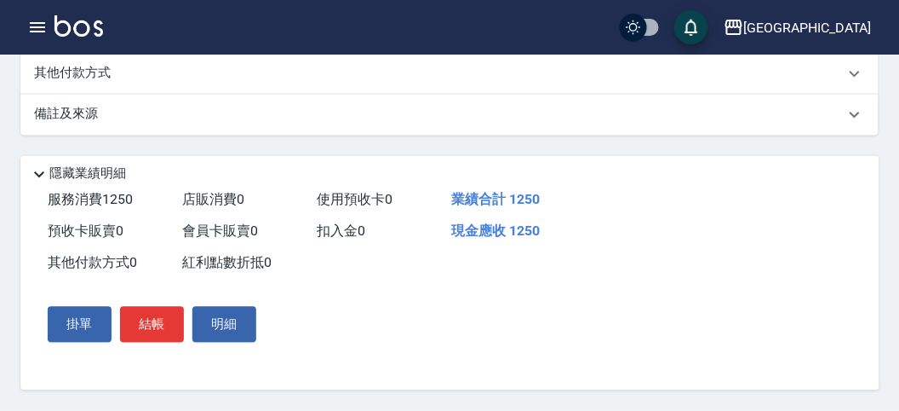
click at [116, 73] on p "其他付款方式" at bounding box center [76, 74] width 85 height 19
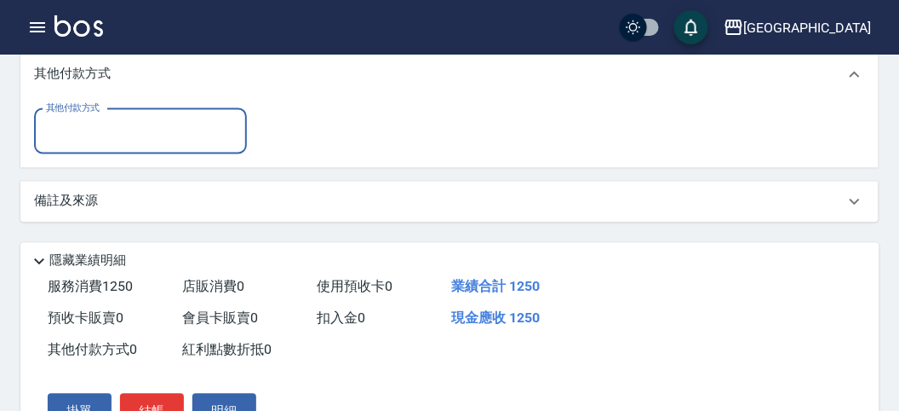
scroll to position [0, 0]
click at [118, 146] on input "其他付款方式" at bounding box center [141, 132] width 198 height 30
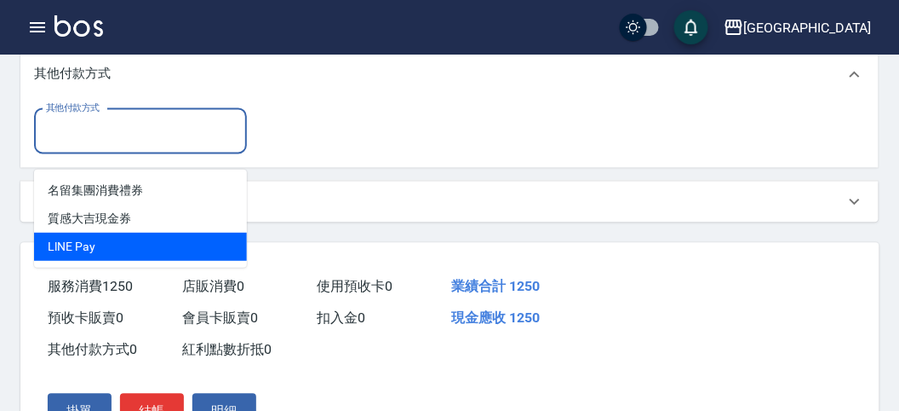
click at [134, 237] on span "LlNE Pay" at bounding box center [140, 247] width 213 height 28
type input "LlNE Pay"
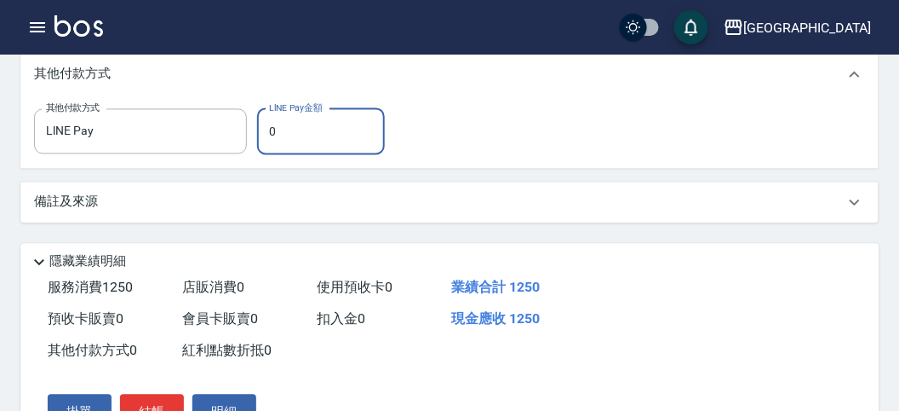
drag, startPoint x: 271, startPoint y: 150, endPoint x: 321, endPoint y: 139, distance: 51.5
click at [321, 139] on input "0" at bounding box center [321, 132] width 128 height 46
type input "1250"
drag, startPoint x: 535, startPoint y: 169, endPoint x: 555, endPoint y: 185, distance: 26.1
click at [550, 169] on div "其他付款方式 LlNE Pay 其他付款方式 LlNE Pay金額 1250 LlNE Pay金額" at bounding box center [449, 135] width 858 height 66
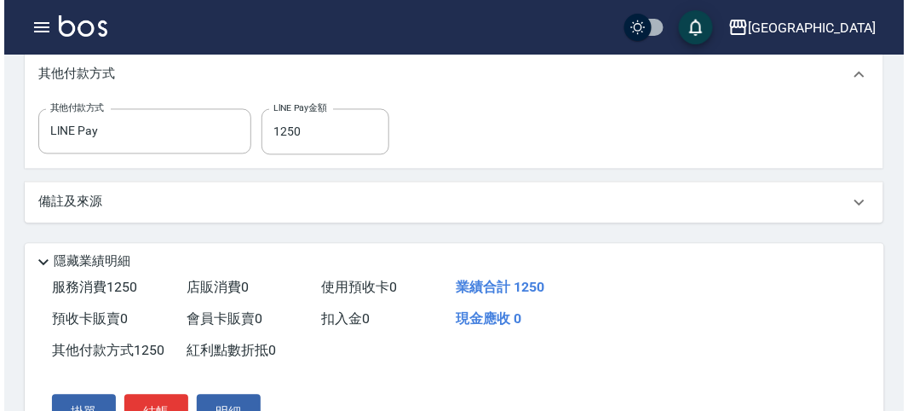
scroll to position [755, 0]
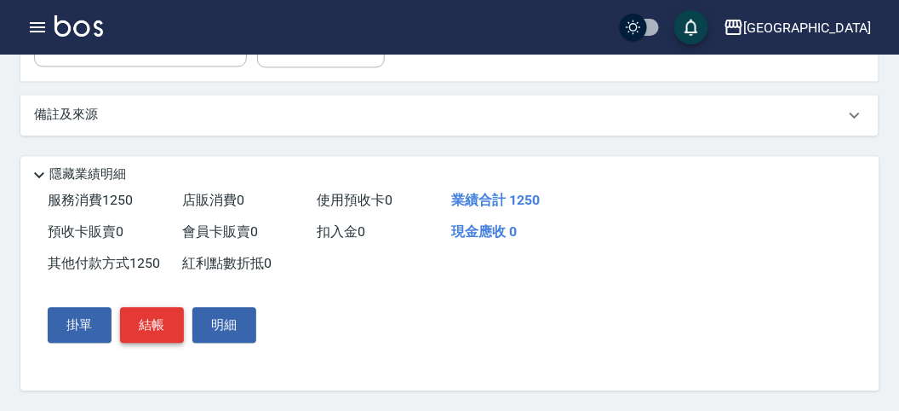
click at [175, 319] on button "結帳" at bounding box center [152, 325] width 64 height 36
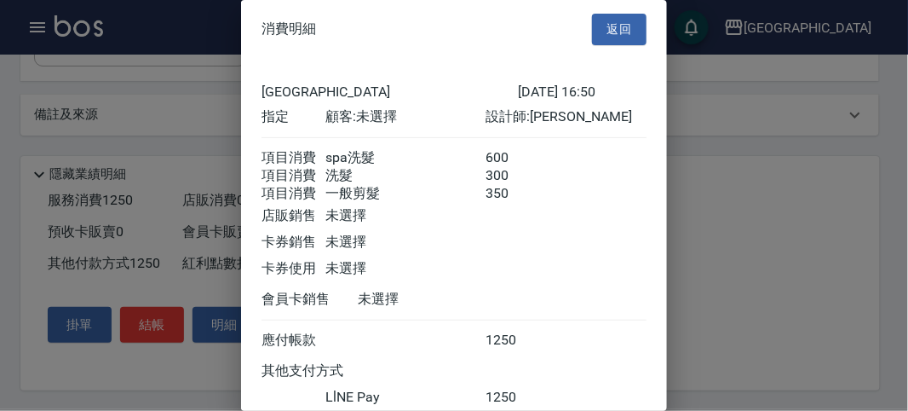
scroll to position [129, 0]
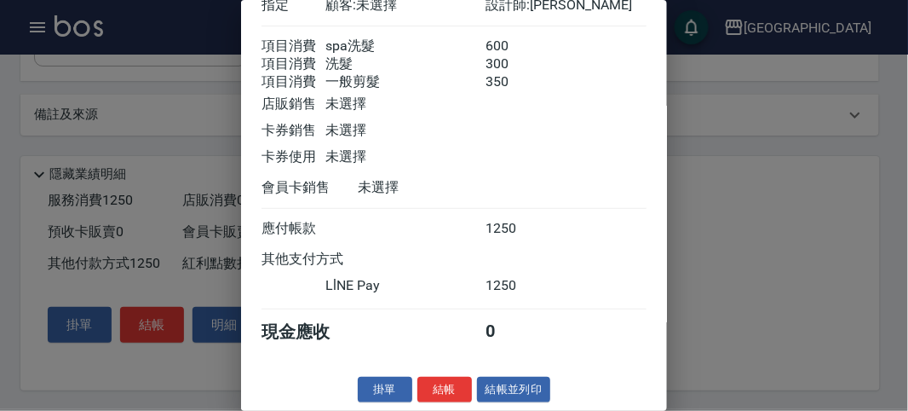
click at [445, 384] on button "結帳" at bounding box center [444, 389] width 55 height 26
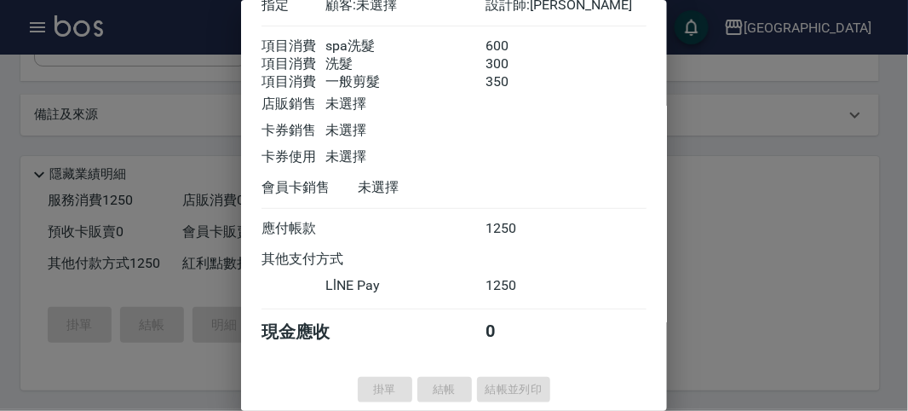
type input "[DATE] 16:51"
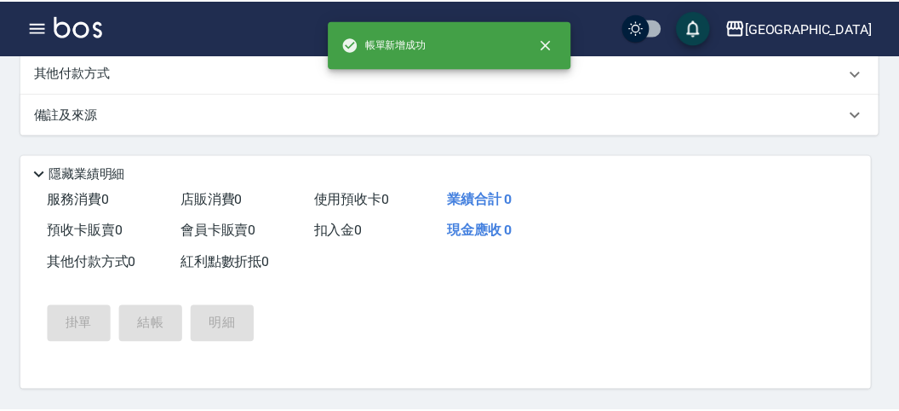
scroll to position [0, 0]
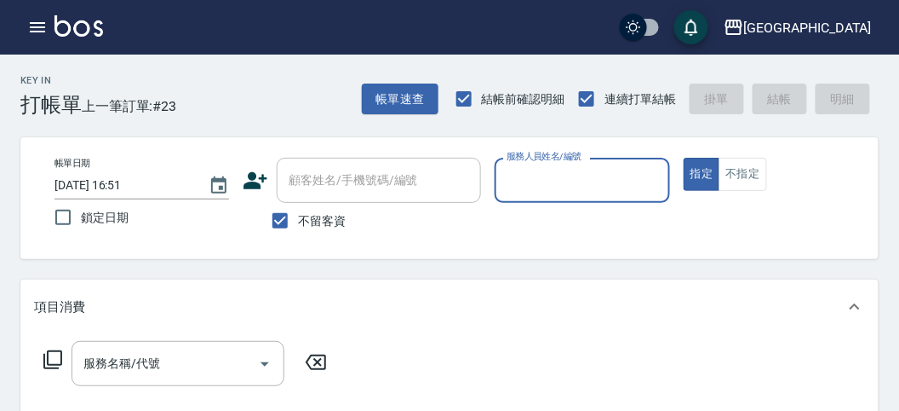
click at [600, 177] on input "服務人員姓名/編號" at bounding box center [581, 180] width 159 height 30
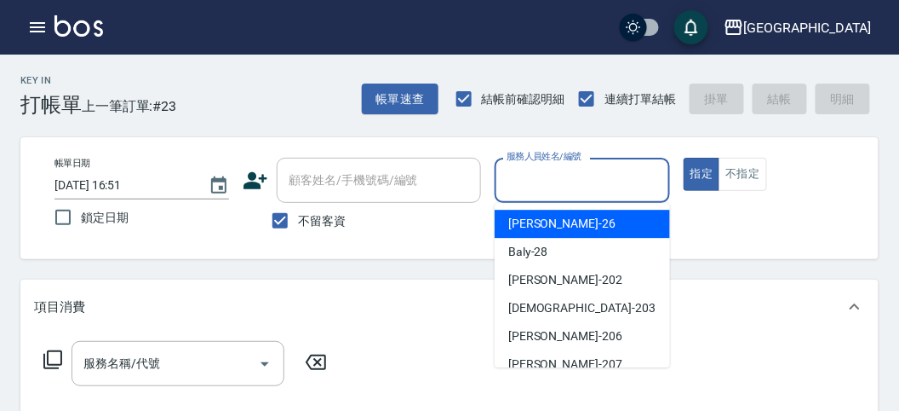
click at [593, 215] on div "[PERSON_NAME] -26" at bounding box center [582, 224] width 175 height 28
type input "[PERSON_NAME]-26"
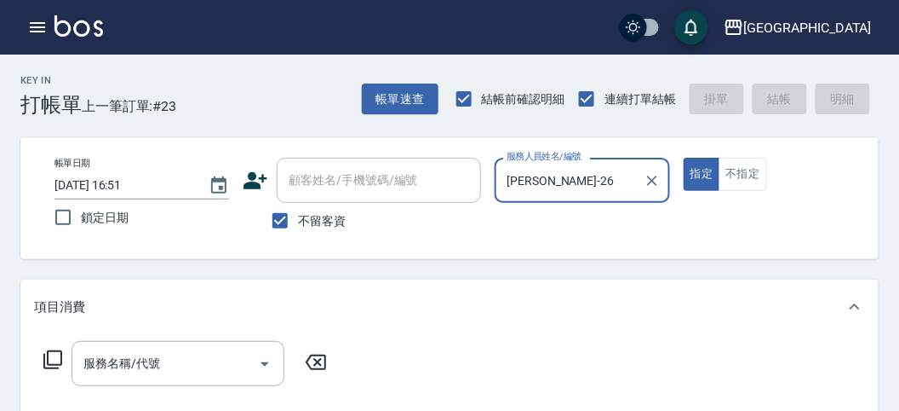
click at [54, 352] on icon at bounding box center [53, 359] width 20 height 20
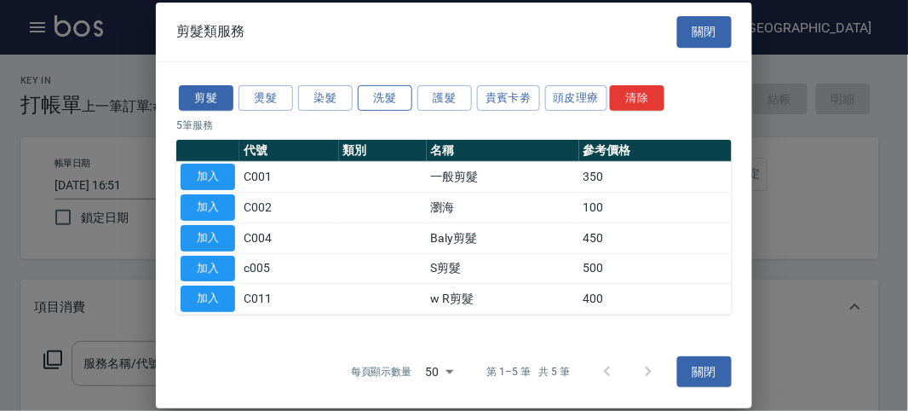
click at [392, 101] on button "洗髮" at bounding box center [385, 97] width 55 height 26
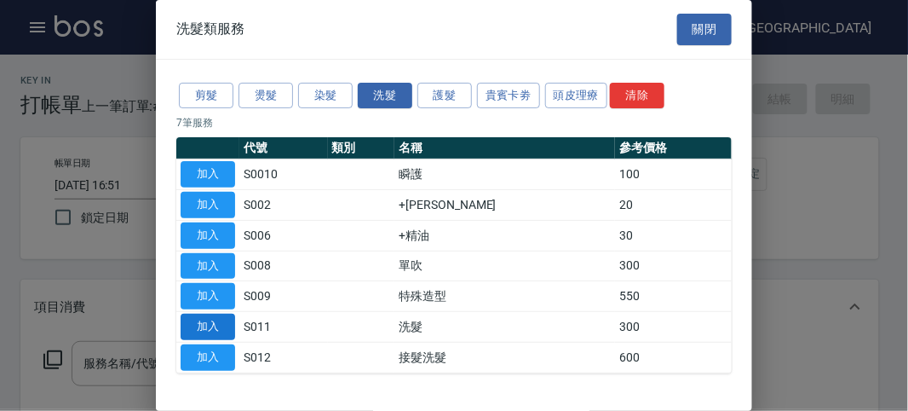
click at [219, 315] on button "加入" at bounding box center [208, 326] width 55 height 26
type input "洗髮(S011)"
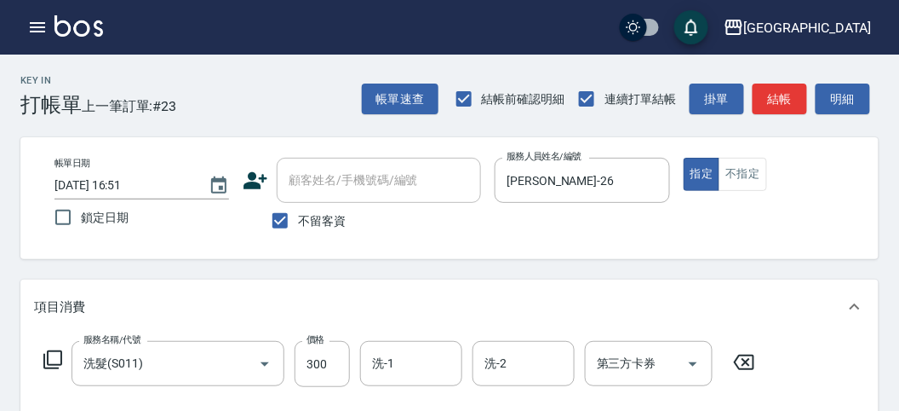
scroll to position [95, 0]
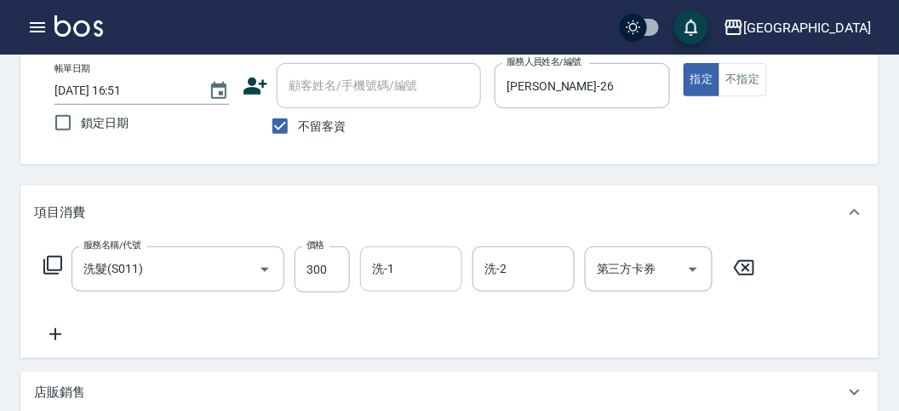
click at [405, 263] on input "洗-1" at bounding box center [411, 269] width 87 height 30
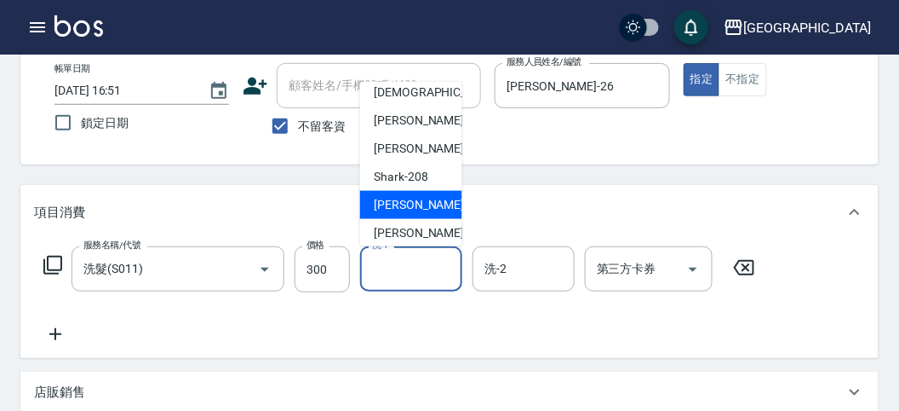
click at [422, 209] on div "小雲 -214" at bounding box center [411, 205] width 102 height 28
type input "小雲-214"
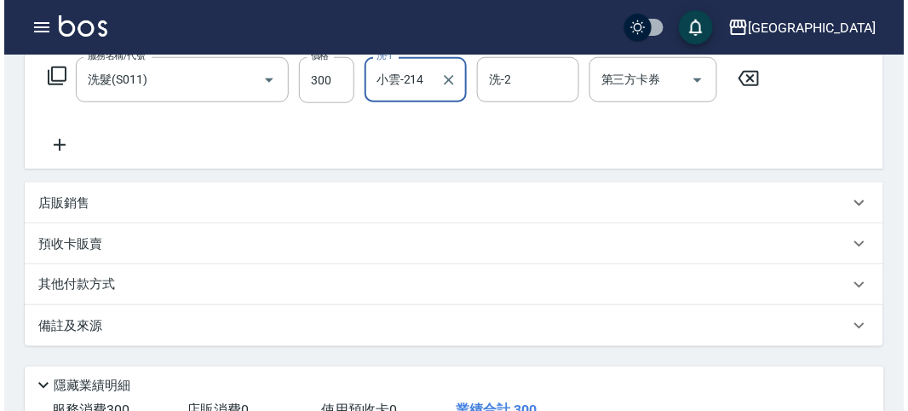
scroll to position [498, 0]
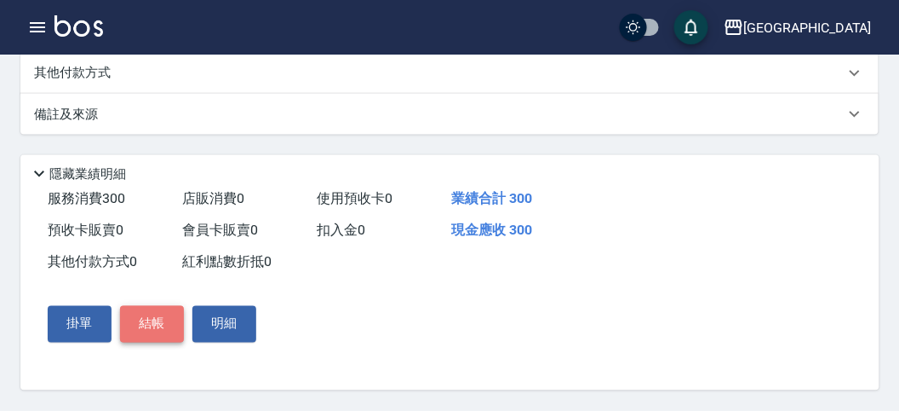
click at [147, 324] on button "結帳" at bounding box center [152, 324] width 64 height 36
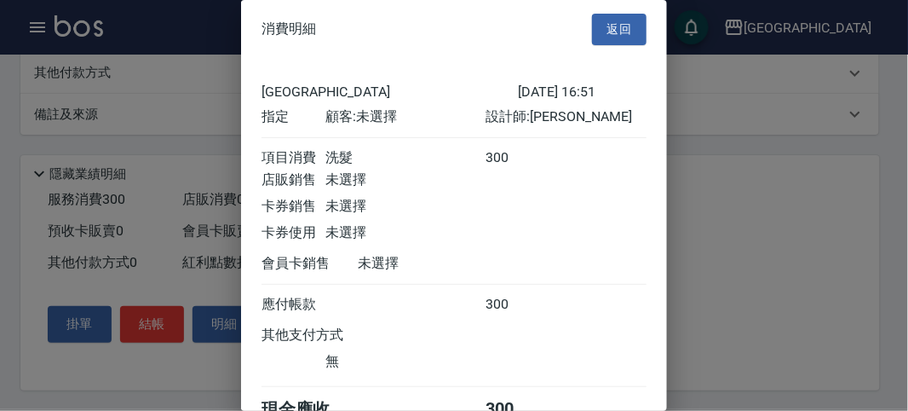
scroll to position [95, 0]
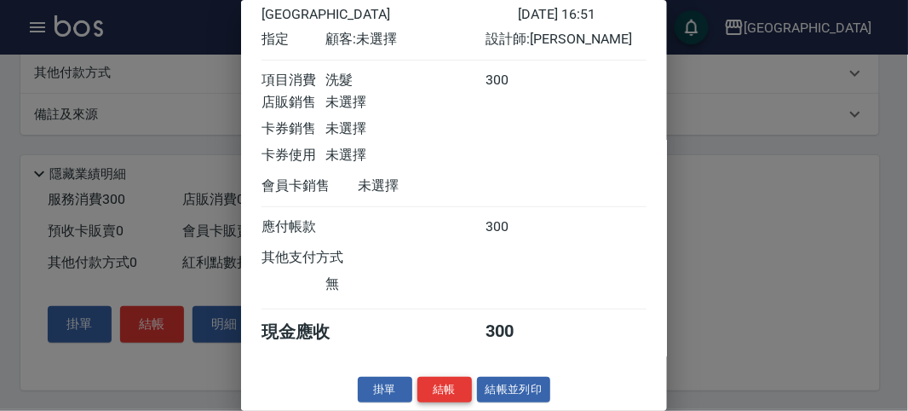
click at [443, 376] on button "結帳" at bounding box center [444, 389] width 55 height 26
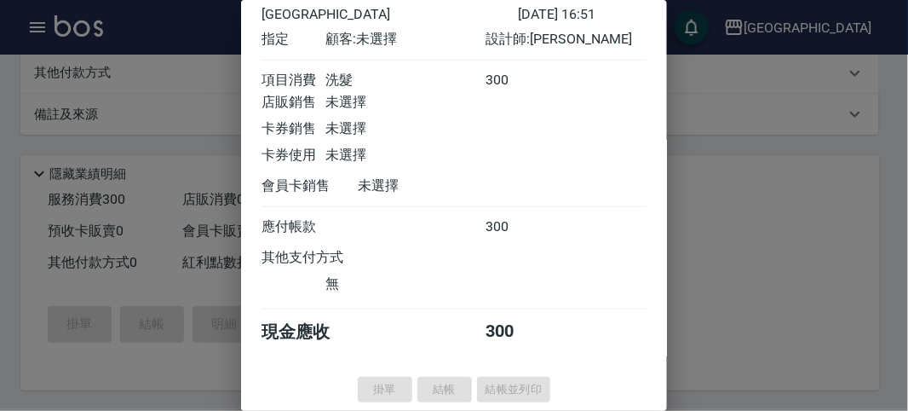
type input "[DATE] 16:53"
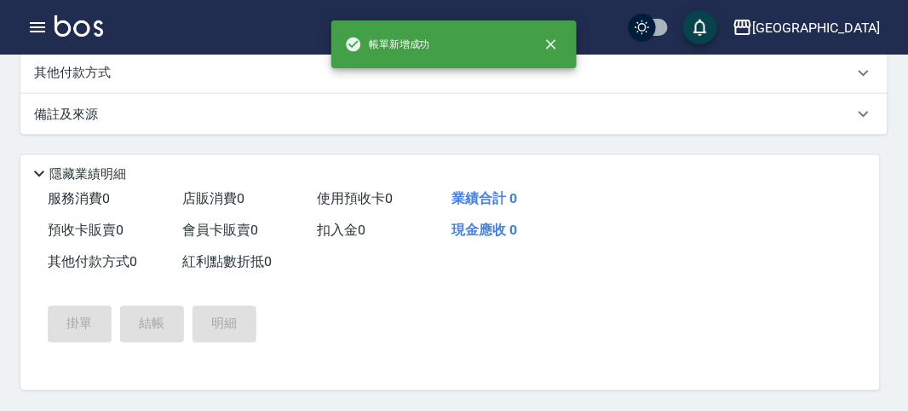
scroll to position [0, 0]
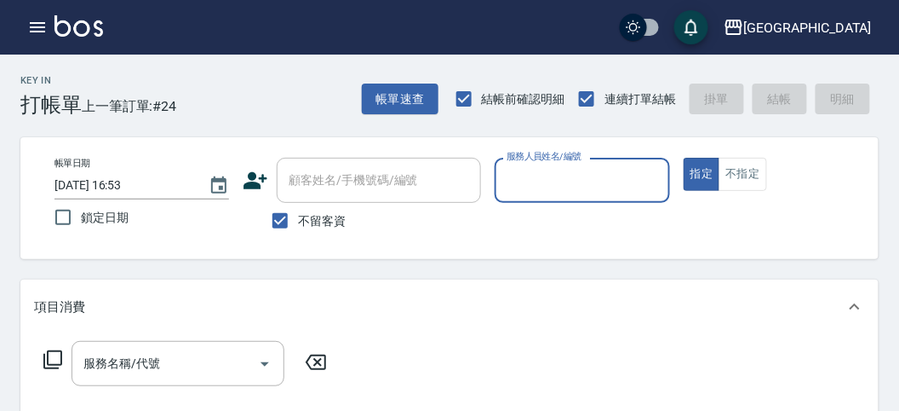
click at [563, 168] on input "服務人員姓名/編號" at bounding box center [581, 180] width 159 height 30
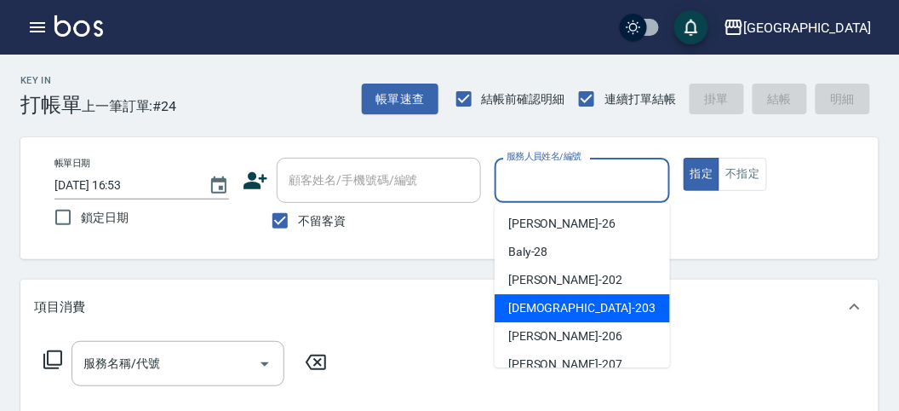
click at [559, 316] on div "聖德 -203" at bounding box center [582, 308] width 175 height 28
type input "聖德-203"
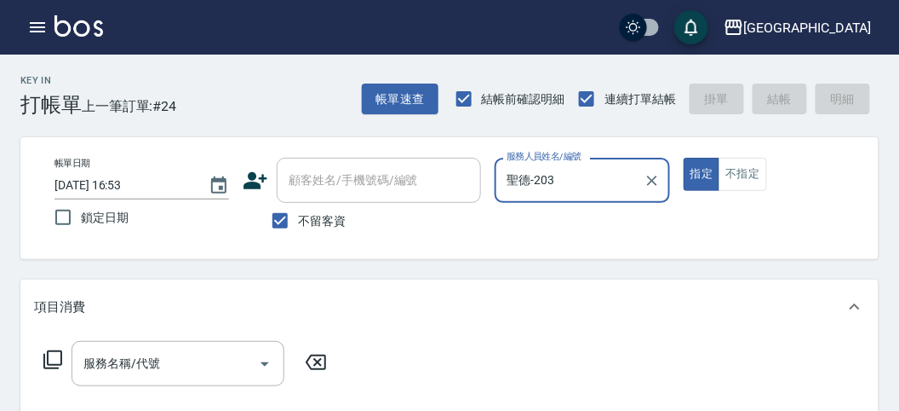
click at [56, 351] on icon at bounding box center [52, 359] width 19 height 19
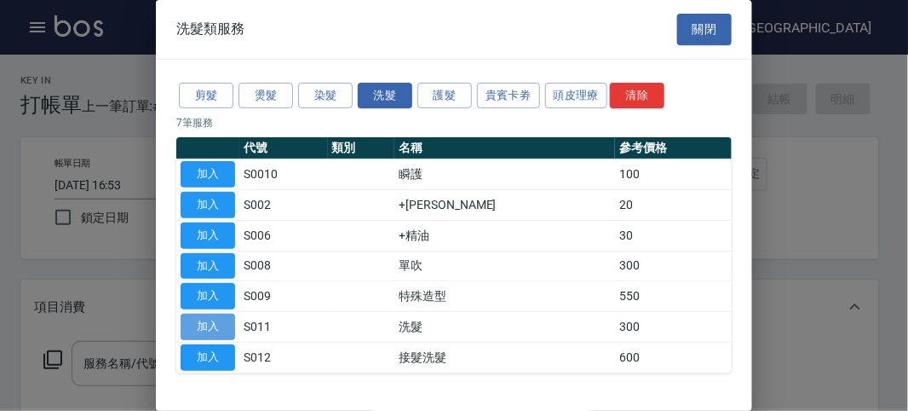
click at [230, 313] on button "加入" at bounding box center [208, 326] width 55 height 26
type input "洗髮(S011)"
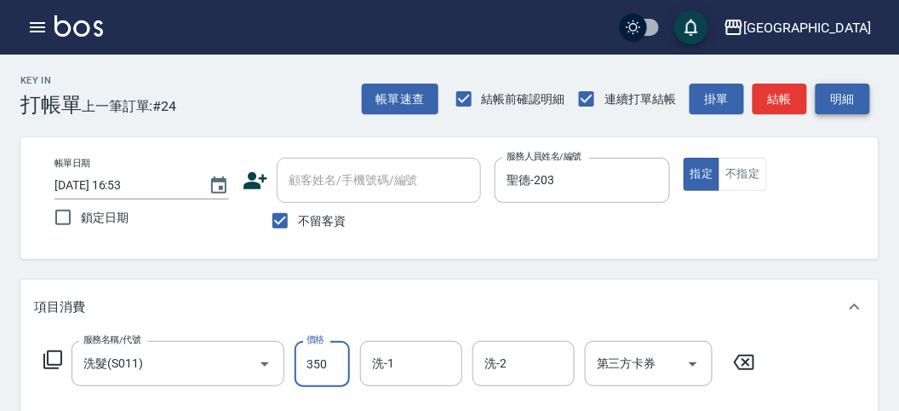
type input "350"
drag, startPoint x: 851, startPoint y: 84, endPoint x: 810, endPoint y: 120, distance: 54.3
click at [850, 84] on button "明細" at bounding box center [843, 99] width 55 height 32
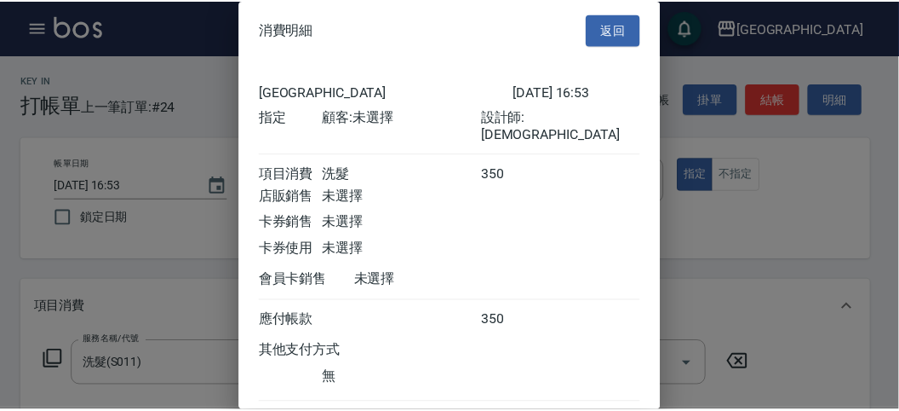
scroll to position [95, 0]
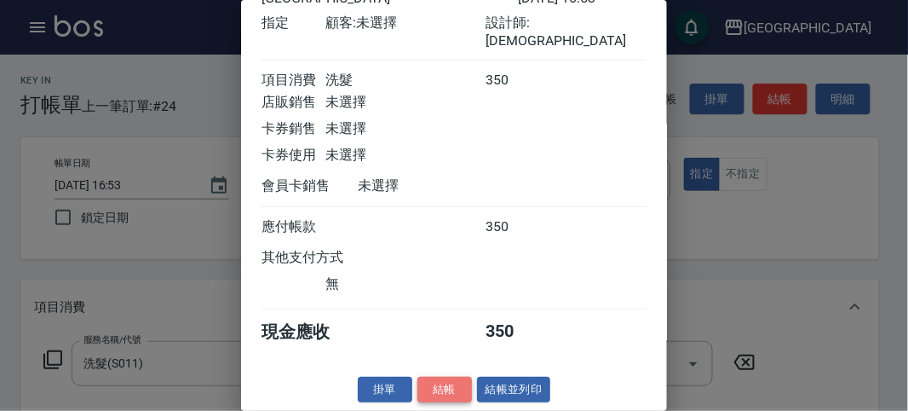
click at [428, 386] on button "結帳" at bounding box center [444, 389] width 55 height 26
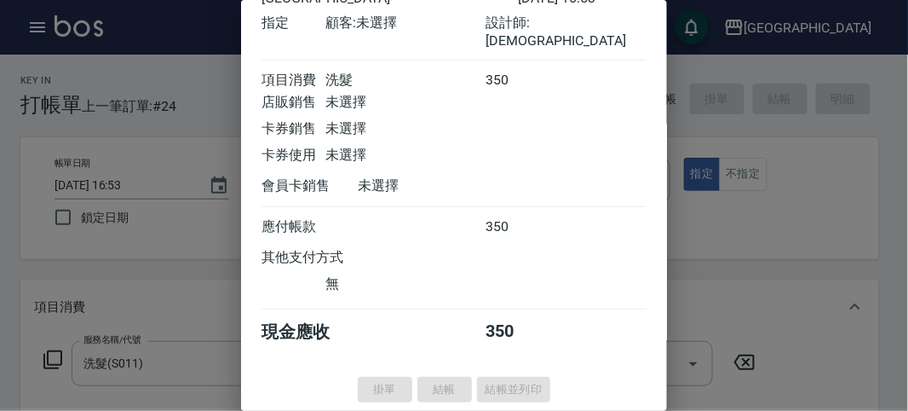
type input "[DATE] 17:02"
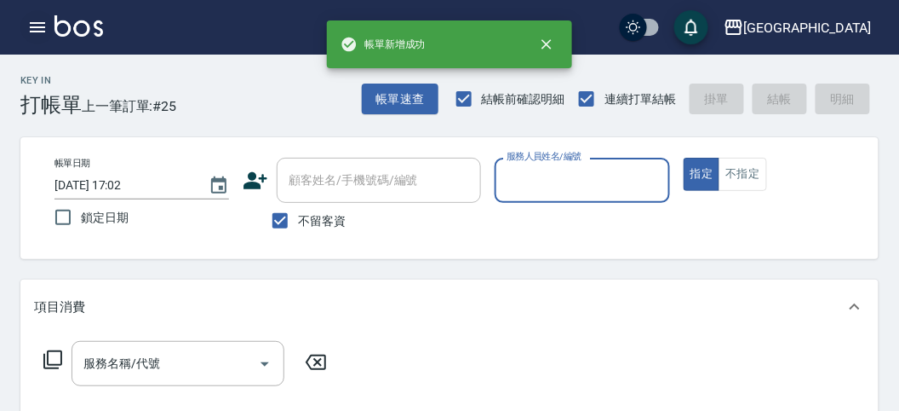
click at [40, 28] on icon "button" at bounding box center [37, 27] width 20 height 20
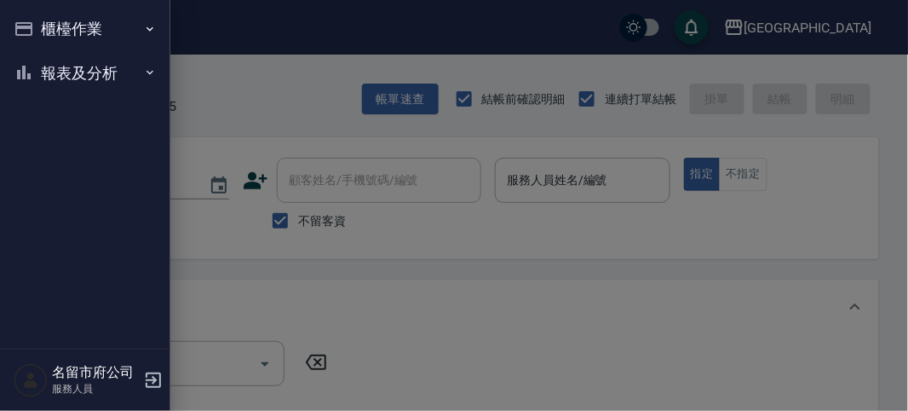
click at [52, 55] on button "報表及分析" at bounding box center [85, 73] width 157 height 44
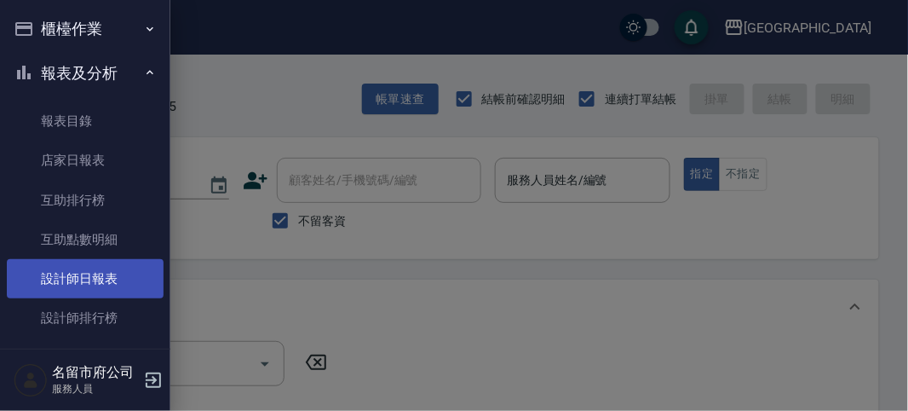
click at [39, 284] on link "設計師日報表" at bounding box center [85, 278] width 157 height 39
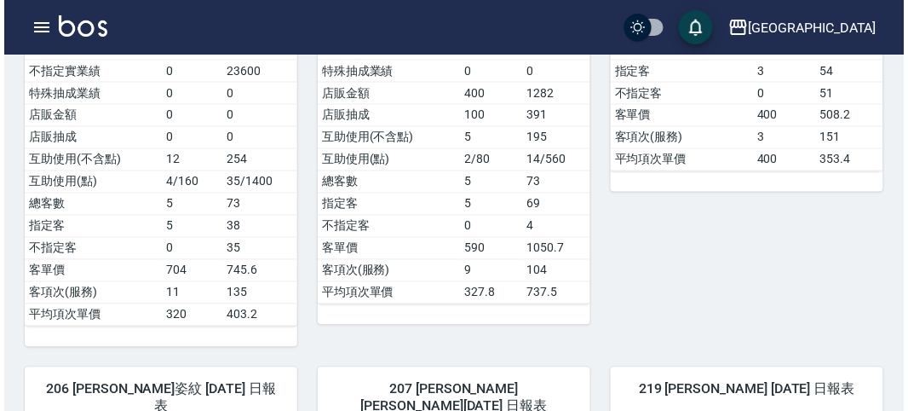
scroll to position [852, 0]
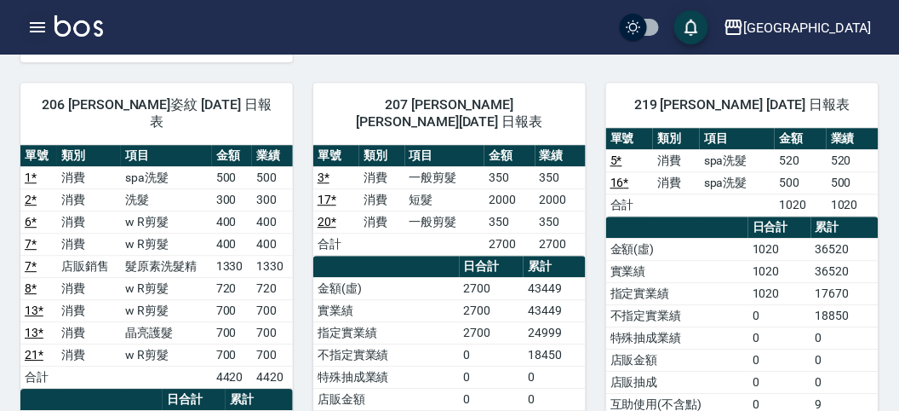
click at [42, 25] on icon "button" at bounding box center [37, 27] width 20 height 20
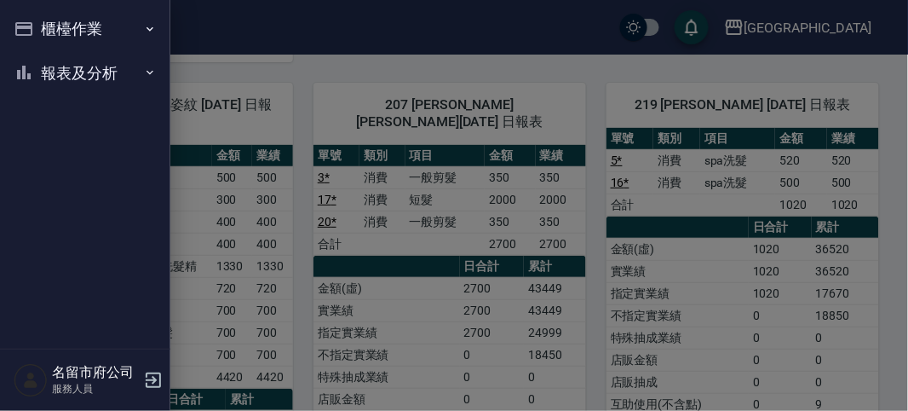
click at [41, 27] on button "櫃檯作業" at bounding box center [85, 29] width 157 height 44
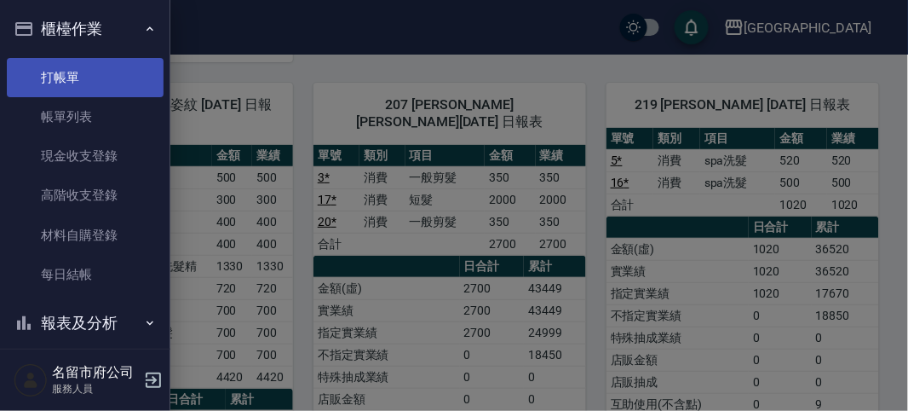
click at [74, 87] on link "打帳單" at bounding box center [85, 77] width 157 height 39
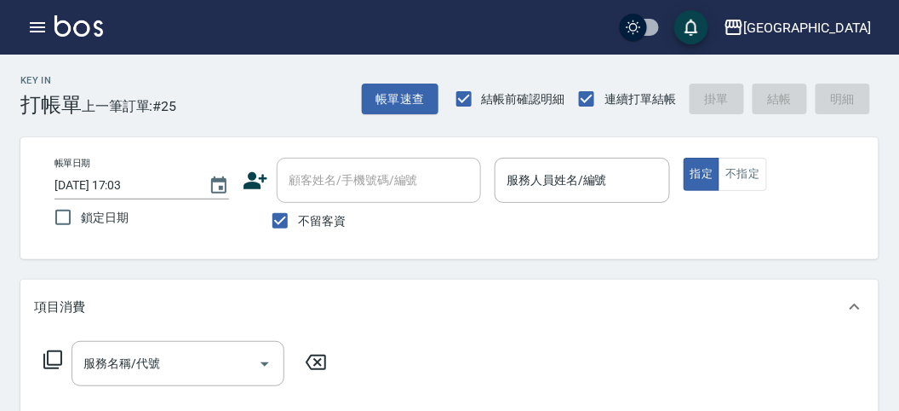
click at [286, 112] on div "Key In 打帳單 上一筆訂單:#25 帳單速查 結帳前確認明細 連續打單結帳 掛單 結帳 明細" at bounding box center [439, 86] width 879 height 62
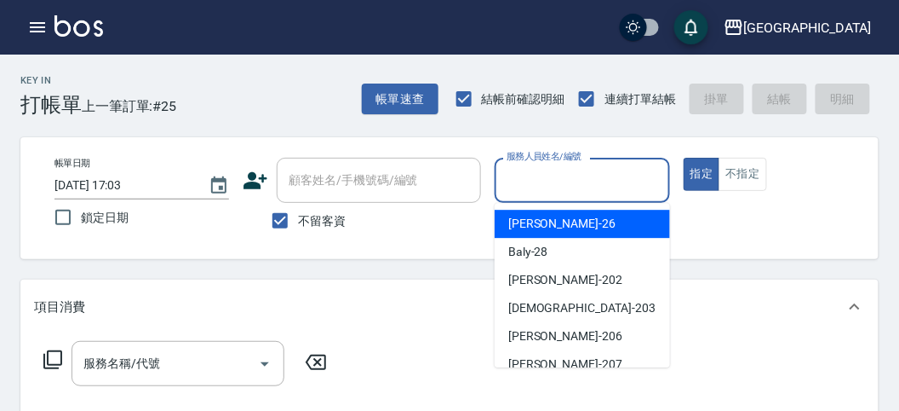
click at [600, 180] on input "服務人員姓名/編號" at bounding box center [581, 180] width 159 height 30
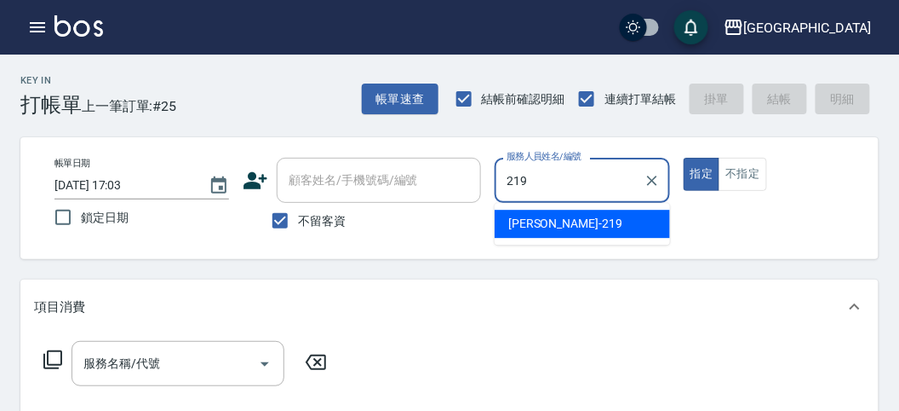
type input "[PERSON_NAME]-219"
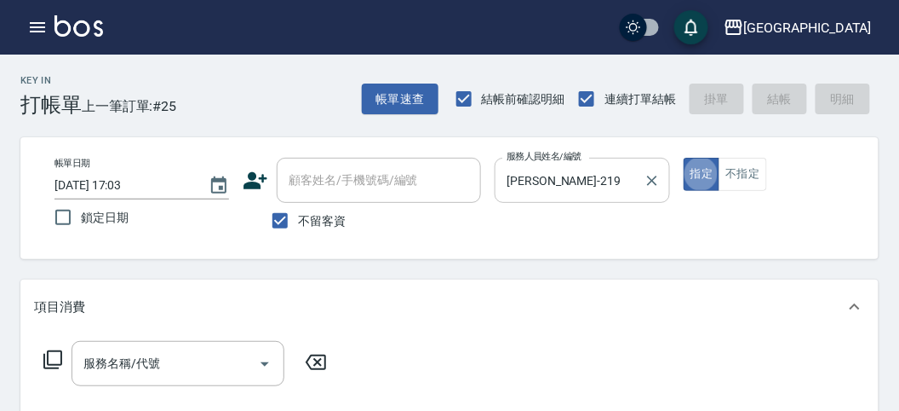
type button "true"
click at [45, 353] on icon at bounding box center [53, 359] width 20 height 20
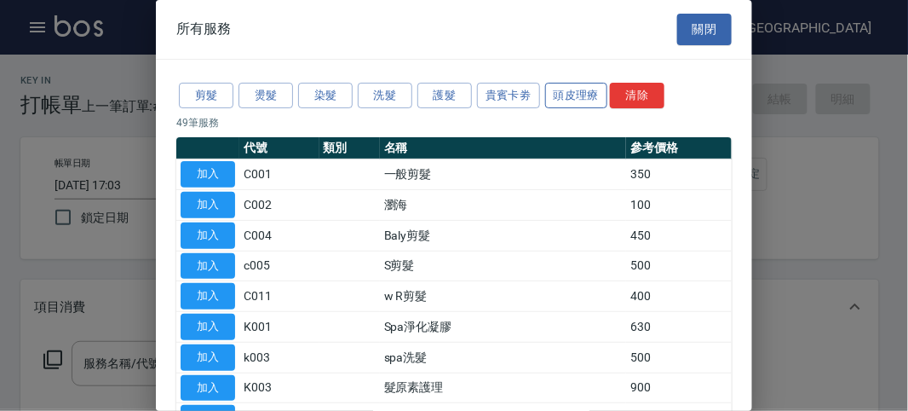
click at [572, 94] on button "頭皮理療" at bounding box center [576, 96] width 63 height 26
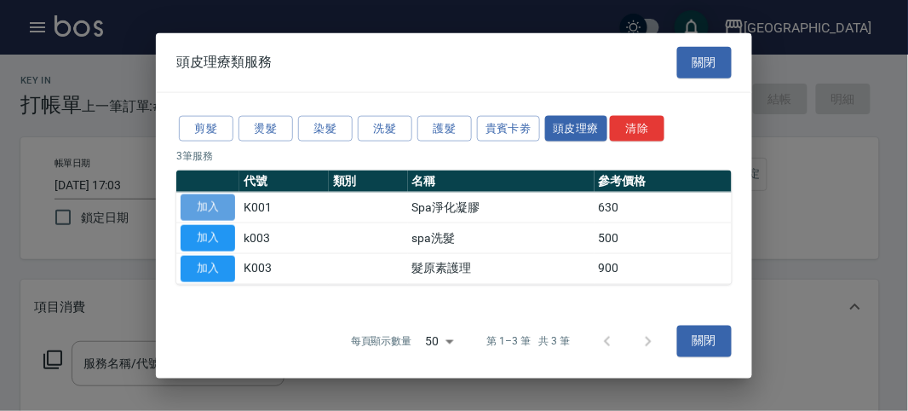
click at [220, 210] on button "加入" at bounding box center [208, 207] width 55 height 26
type input "Spa淨化凝膠(K001)"
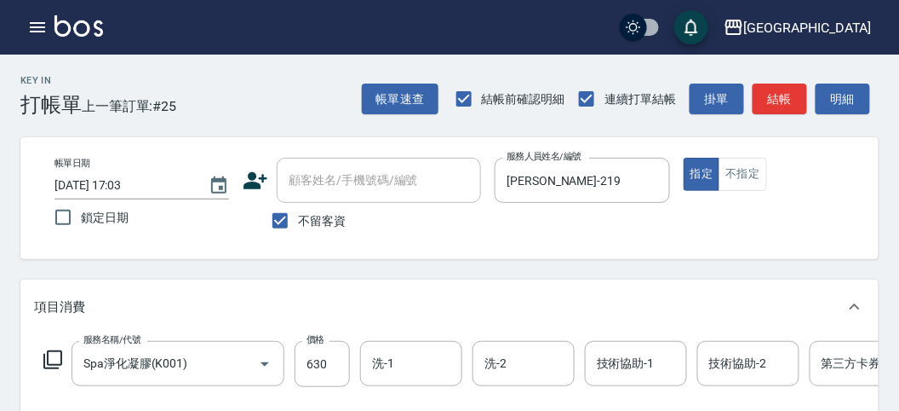
scroll to position [95, 0]
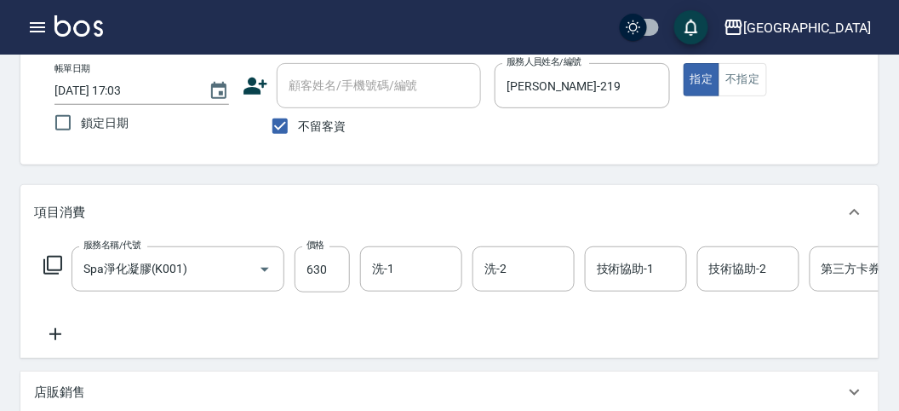
type input "[DATE] 17:05"
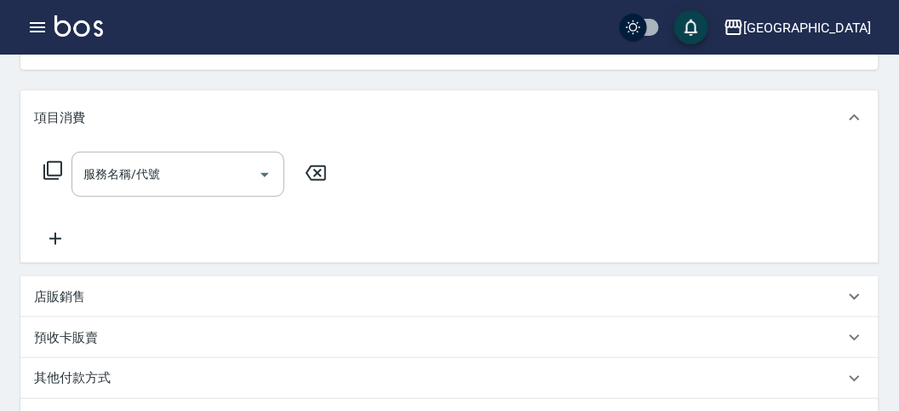
scroll to position [0, 0]
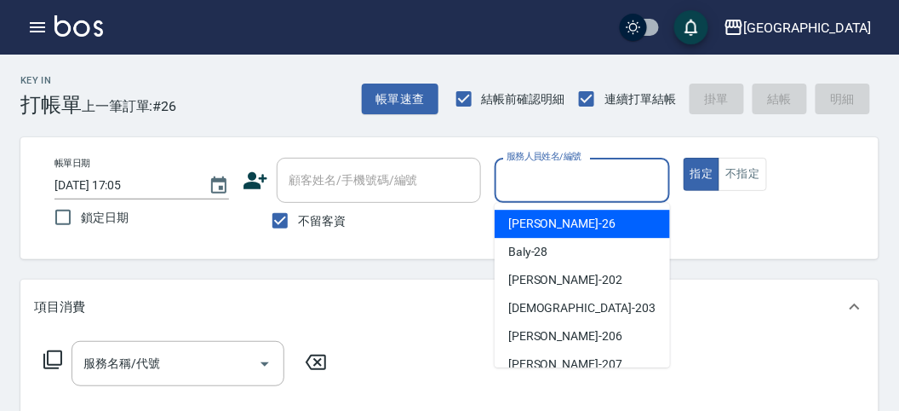
drag, startPoint x: 543, startPoint y: 171, endPoint x: 554, endPoint y: 211, distance: 41.5
click at [543, 173] on input "服務人員姓名/編號" at bounding box center [581, 180] width 159 height 30
click at [570, 218] on div "[PERSON_NAME] -26" at bounding box center [582, 224] width 175 height 28
type input "[PERSON_NAME]-26"
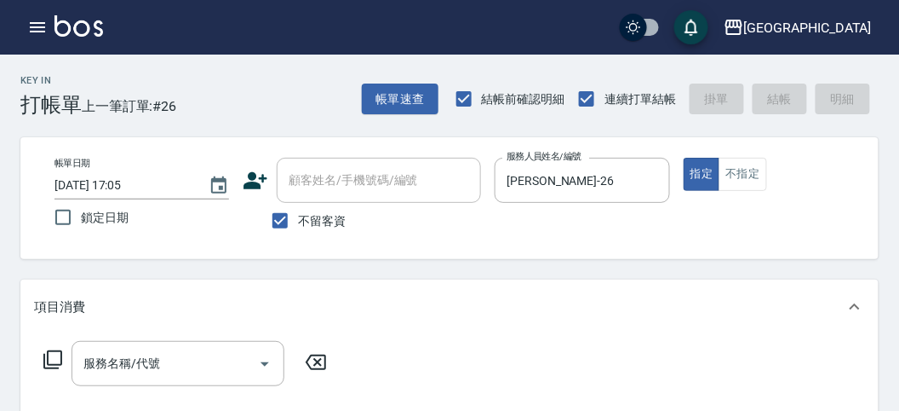
click at [49, 356] on icon at bounding box center [53, 359] width 20 height 20
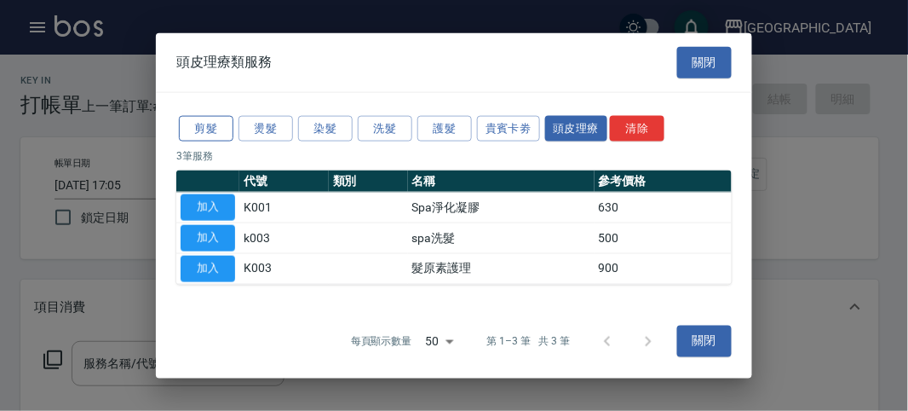
click at [196, 127] on button "剪髮" at bounding box center [206, 128] width 55 height 26
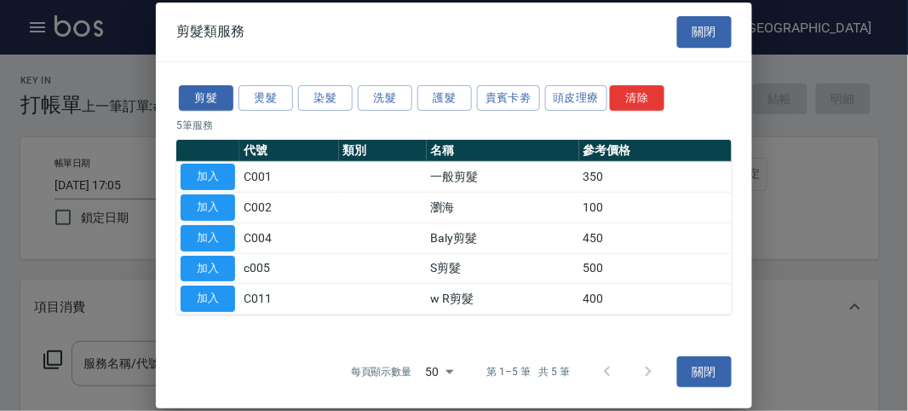
click at [209, 207] on button "加入" at bounding box center [208, 207] width 55 height 26
type input "瀏海(C002)"
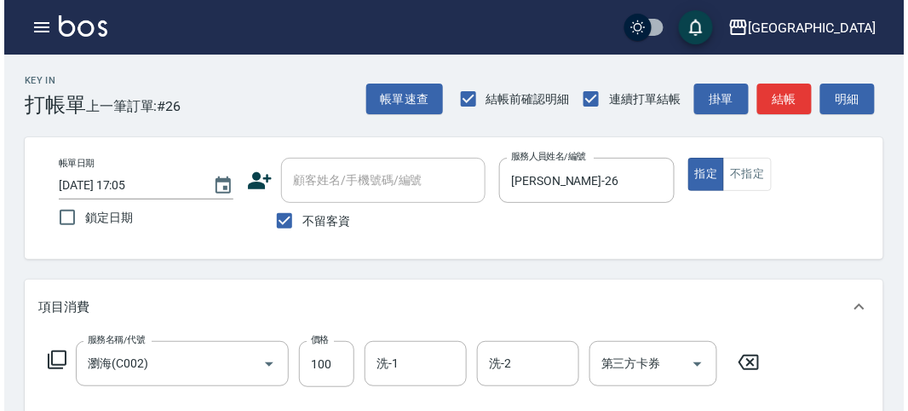
scroll to position [473, 0]
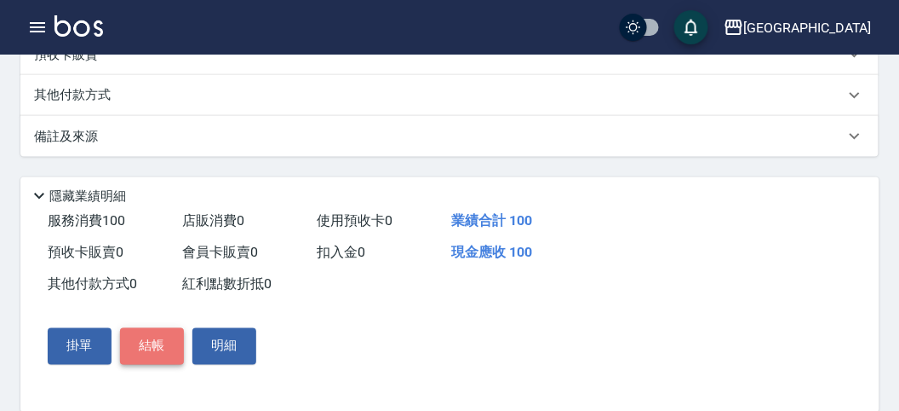
click at [160, 342] on button "結帳" at bounding box center [152, 346] width 64 height 36
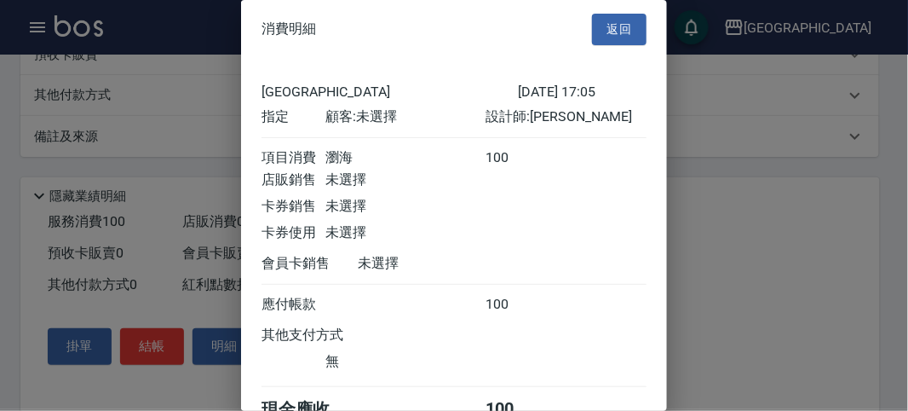
scroll to position [95, 0]
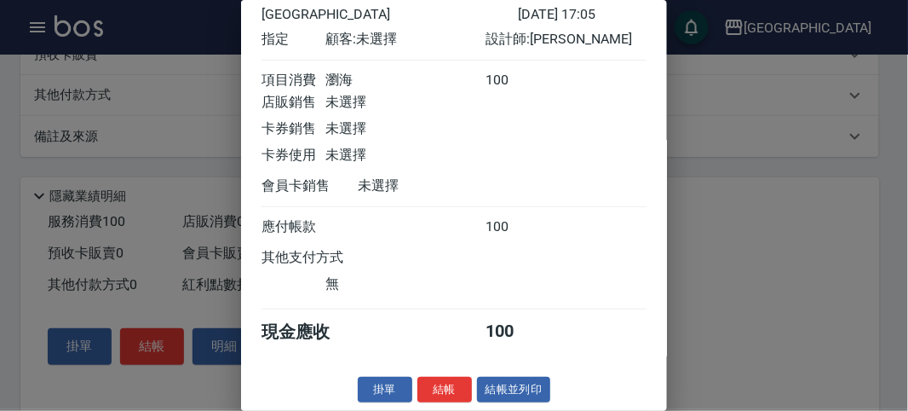
click at [435, 388] on button "結帳" at bounding box center [444, 389] width 55 height 26
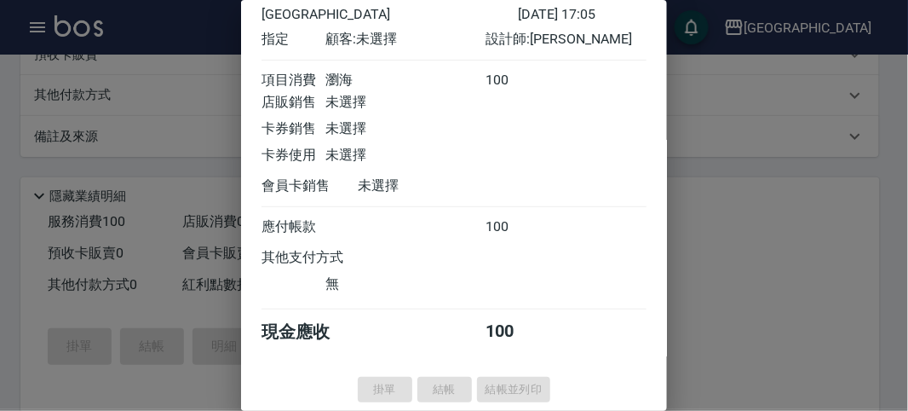
type input "[DATE] 17:10"
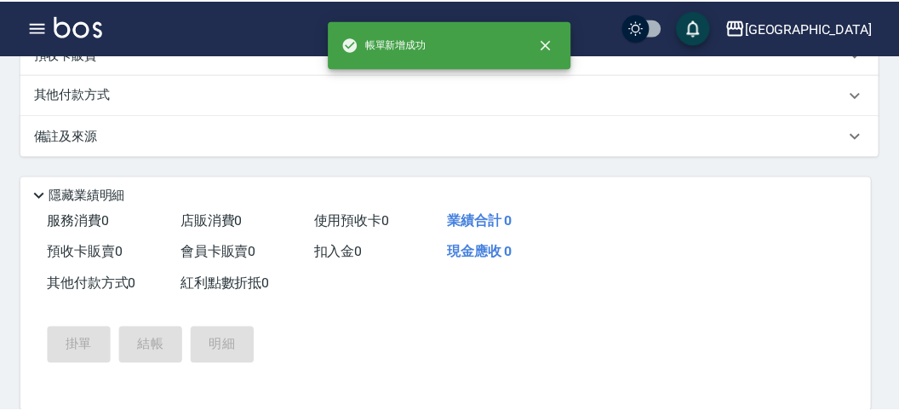
scroll to position [0, 0]
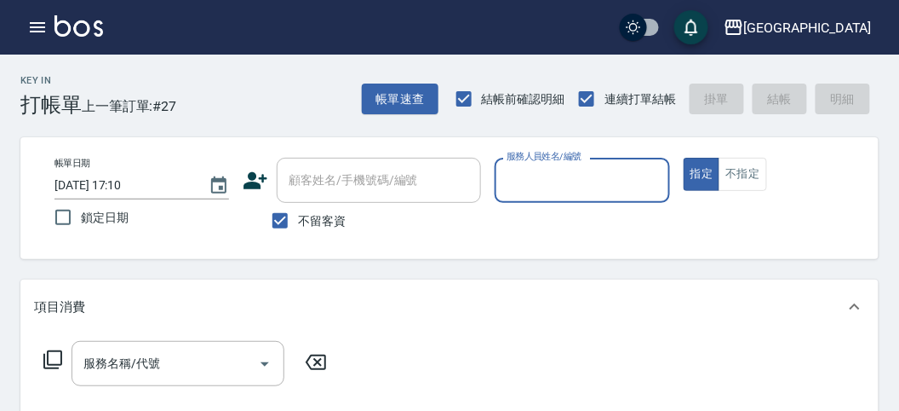
click at [581, 179] on input "服務人員姓名/編號" at bounding box center [581, 180] width 159 height 30
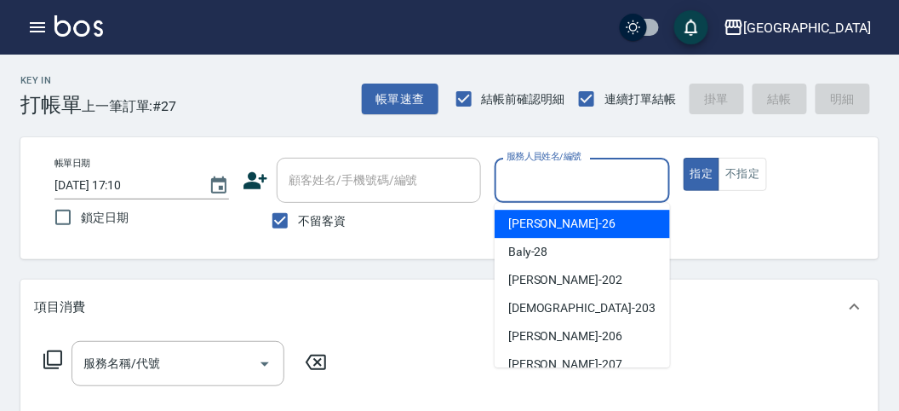
click at [611, 219] on div "[PERSON_NAME] -26" at bounding box center [582, 224] width 175 height 28
type input "[PERSON_NAME]-26"
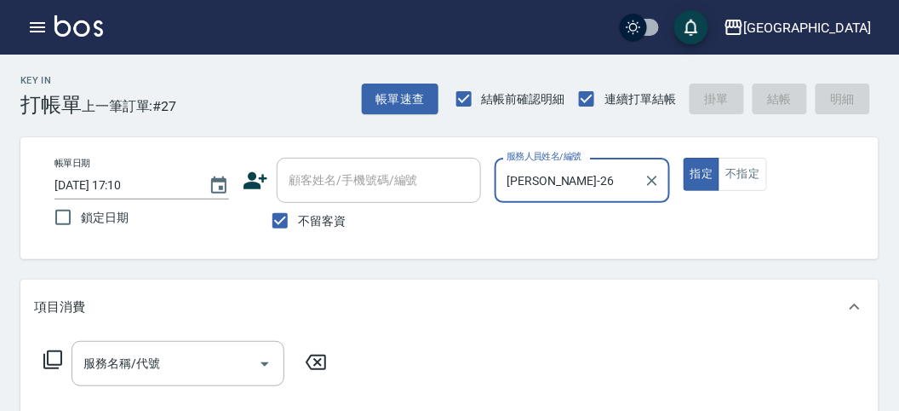
click at [56, 368] on icon at bounding box center [52, 359] width 19 height 19
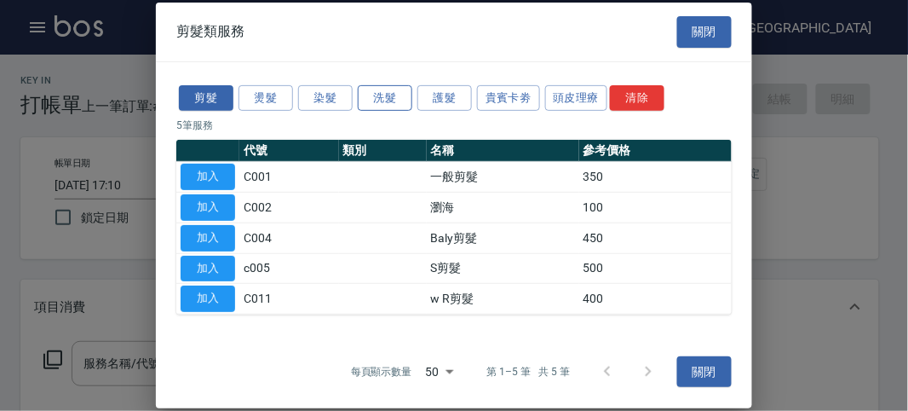
click at [394, 95] on button "洗髮" at bounding box center [385, 97] width 55 height 26
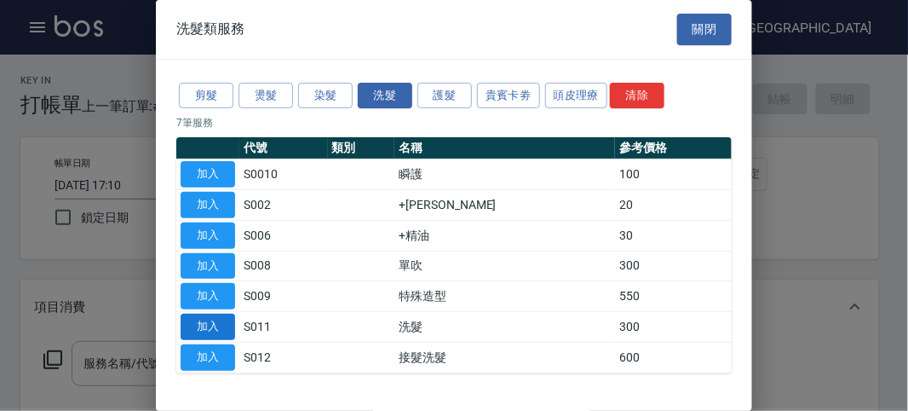
drag, startPoint x: 211, startPoint y: 325, endPoint x: 30, endPoint y: 376, distance: 188.5
click at [211, 325] on button "加入" at bounding box center [208, 326] width 55 height 26
type input "洗髮(S011)"
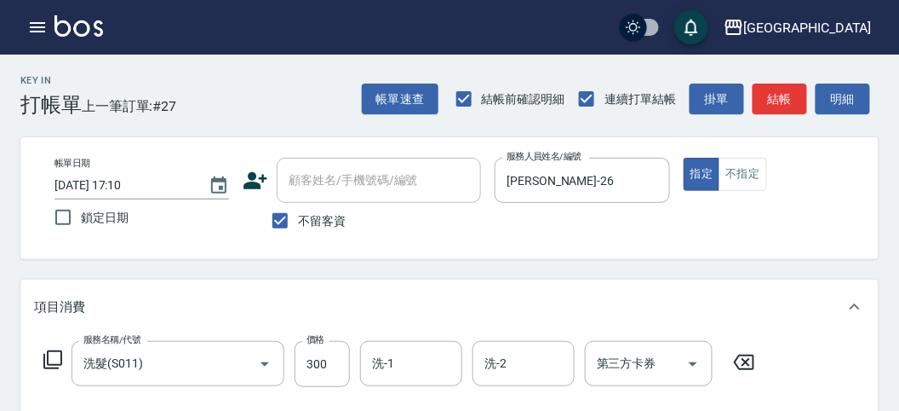
click at [45, 362] on div "服務名稱/代號 洗髮(S011) 服務名稱/代號 價格 300 價格 洗-1 洗-1 洗-2 洗-2 第三方卡券 第三方卡券" at bounding box center [400, 364] width 732 height 46
click at [47, 360] on icon at bounding box center [52, 359] width 19 height 19
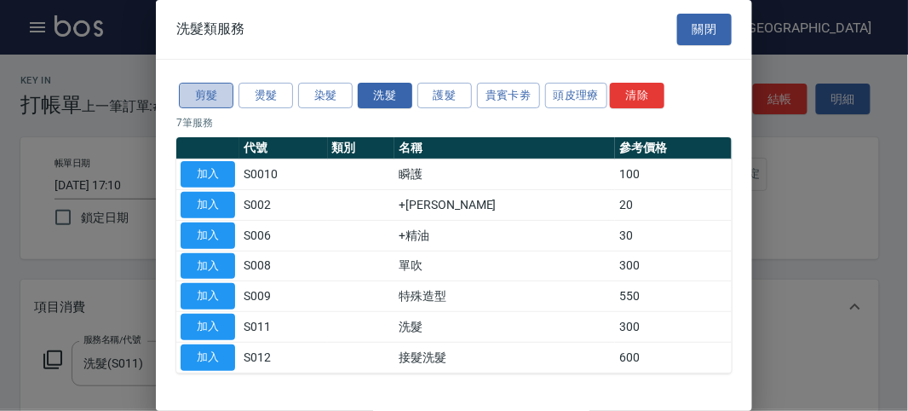
click at [212, 100] on button "剪髮" at bounding box center [206, 96] width 55 height 26
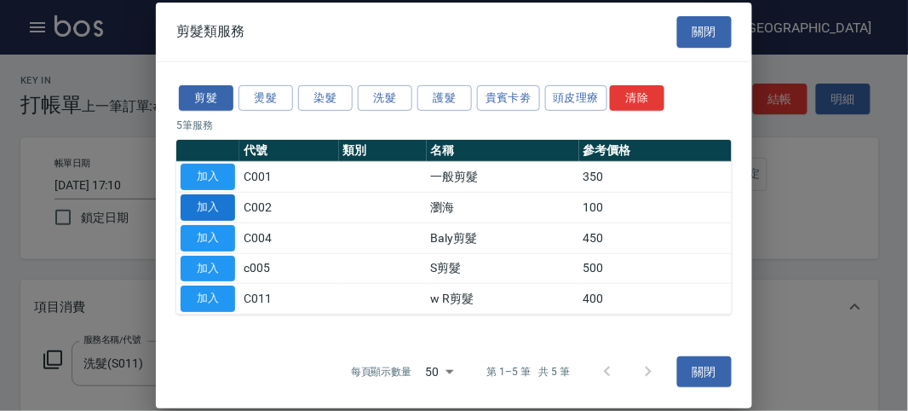
click at [221, 204] on button "加入" at bounding box center [208, 207] width 55 height 26
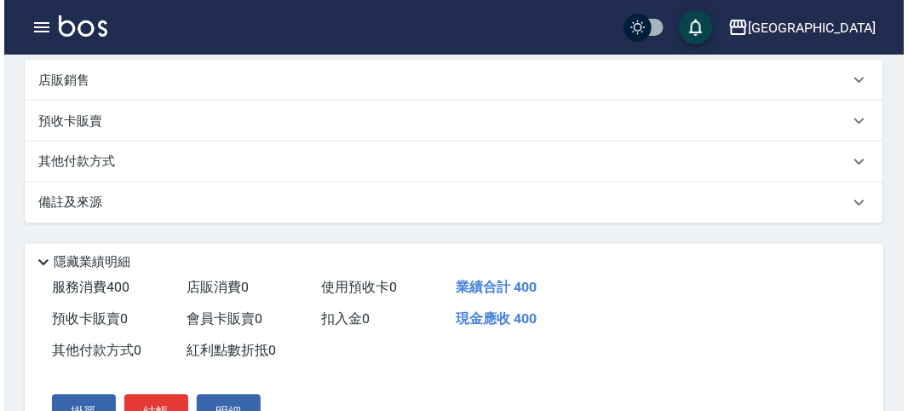
scroll to position [565, 0]
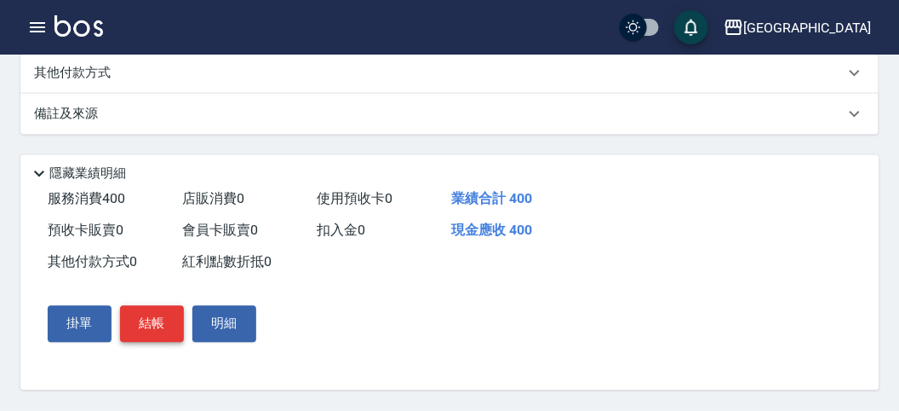
click at [141, 322] on button "結帳" at bounding box center [152, 324] width 64 height 36
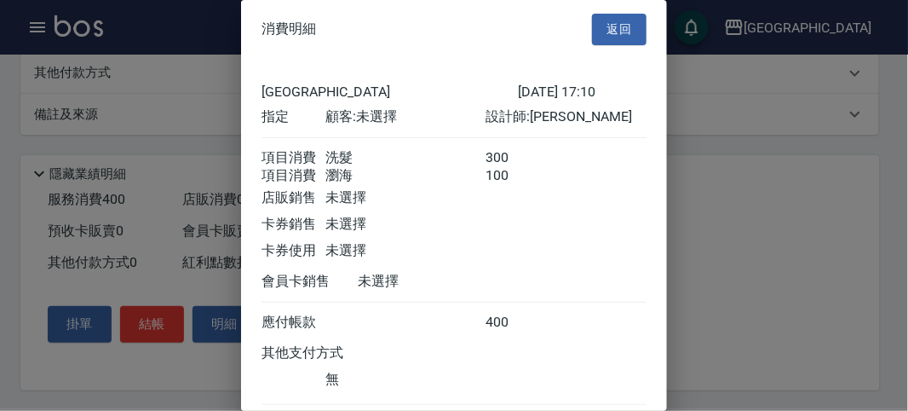
scroll to position [113, 0]
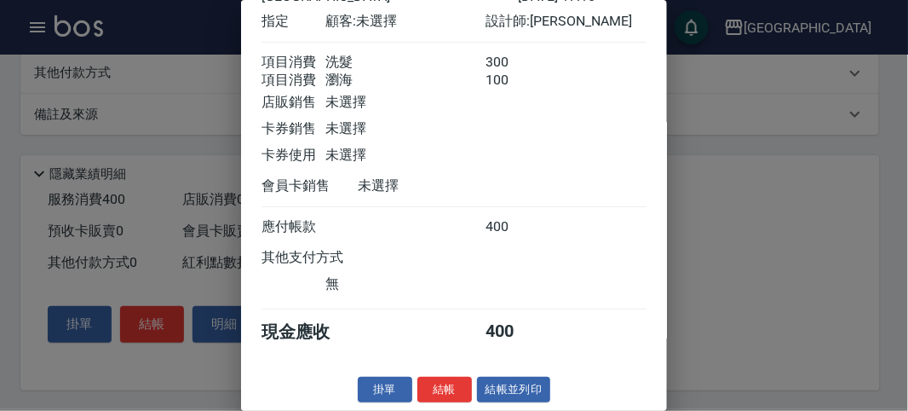
click at [456, 384] on button "結帳" at bounding box center [444, 389] width 55 height 26
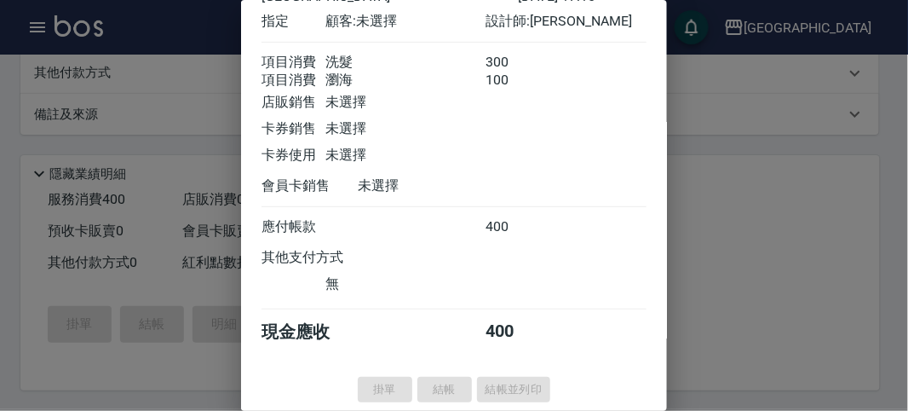
type input "[DATE] 17:11"
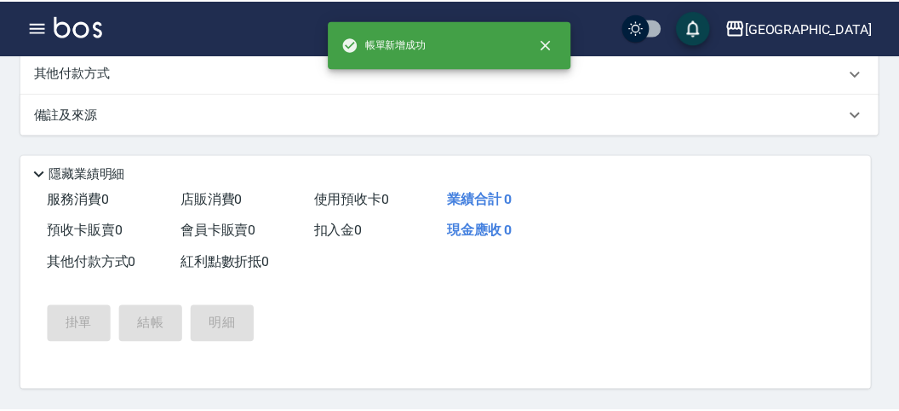
scroll to position [0, 0]
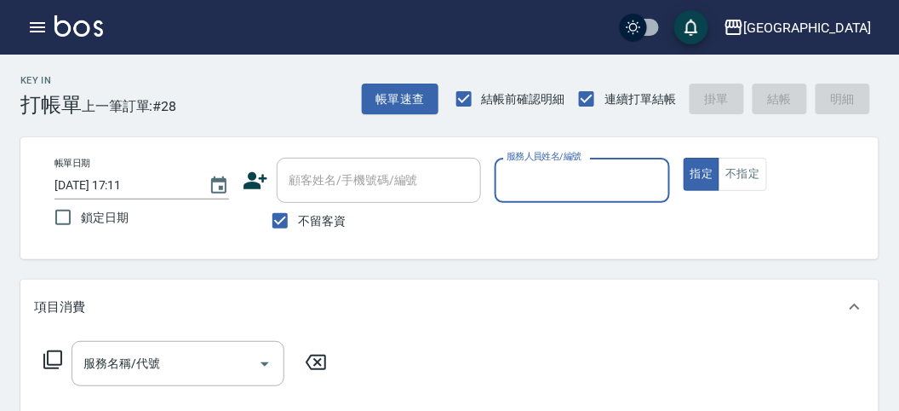
click at [557, 191] on input "服務人員姓名/編號" at bounding box center [581, 180] width 159 height 30
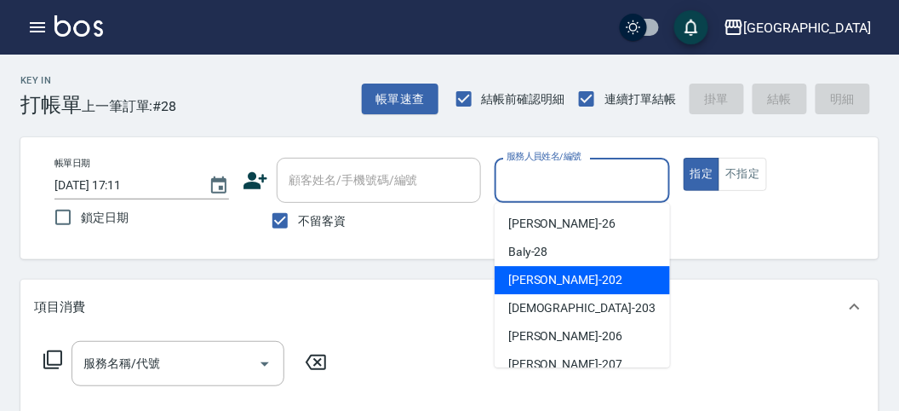
click at [564, 291] on div "[PERSON_NAME] -202" at bounding box center [582, 280] width 175 height 28
type input "[PERSON_NAME]-202"
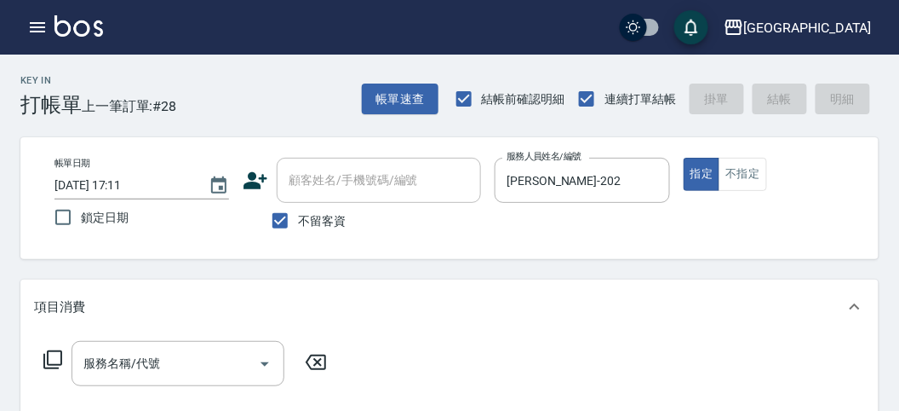
click at [43, 356] on icon at bounding box center [52, 359] width 19 height 19
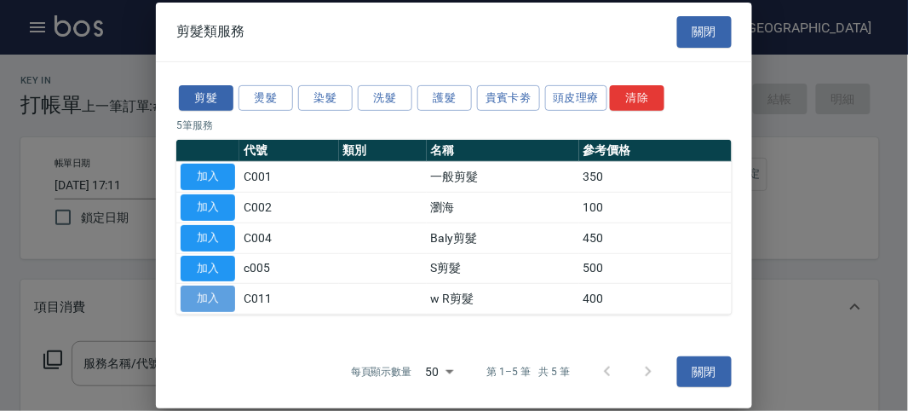
click at [216, 301] on button "加入" at bounding box center [208, 298] width 55 height 26
type input "w R剪髮(C011)"
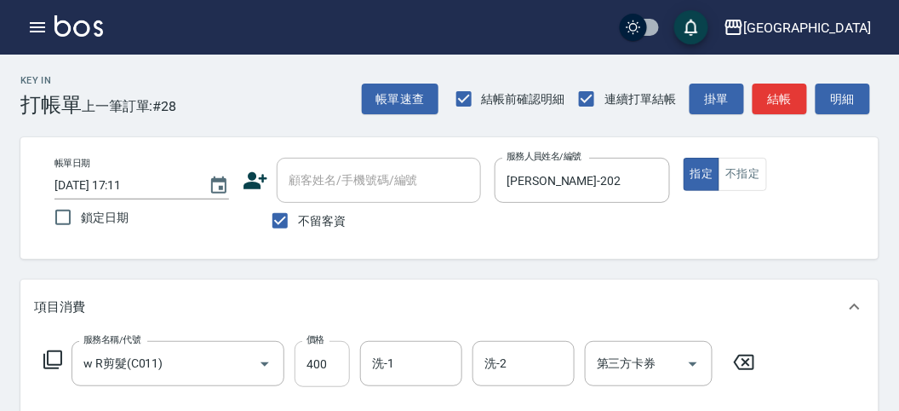
drag, startPoint x: 307, startPoint y: 375, endPoint x: 338, endPoint y: 379, distance: 31.0
click at [307, 375] on input "400" at bounding box center [322, 364] width 55 height 46
type input "0"
click at [48, 18] on button "button" at bounding box center [37, 27] width 34 height 34
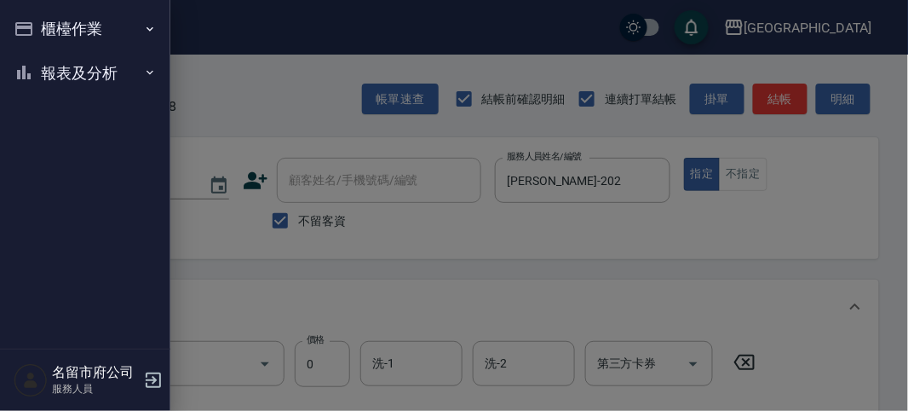
click at [61, 31] on button "櫃檯作業" at bounding box center [85, 29] width 157 height 44
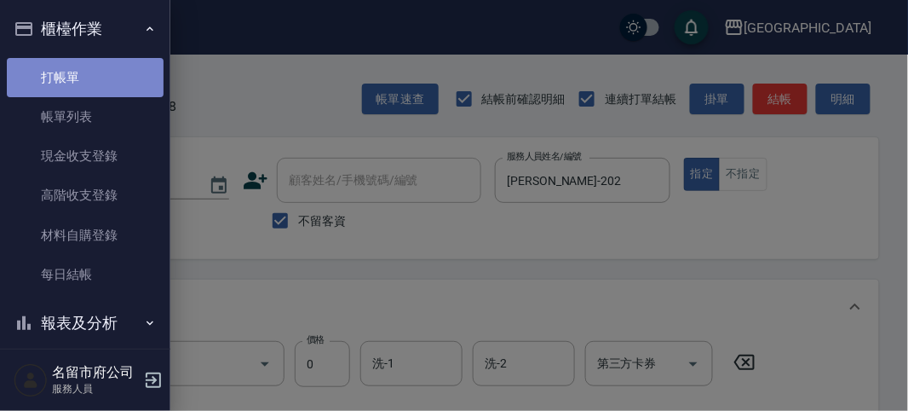
click at [85, 69] on link "打帳單" at bounding box center [85, 77] width 157 height 39
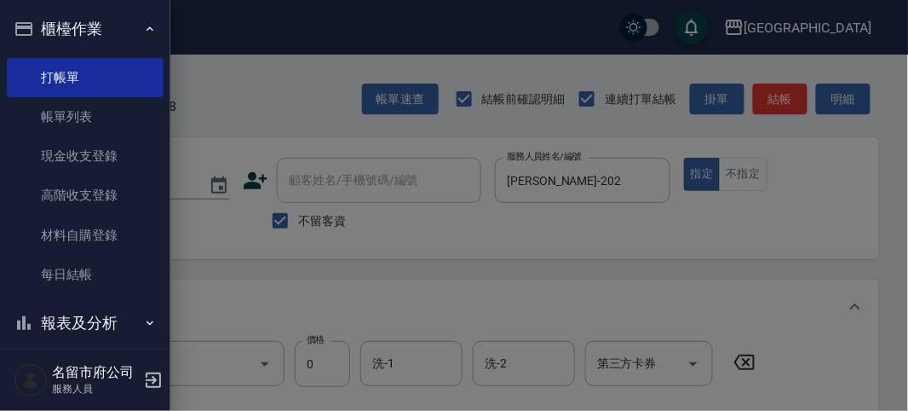
click at [273, 67] on div at bounding box center [454, 205] width 908 height 411
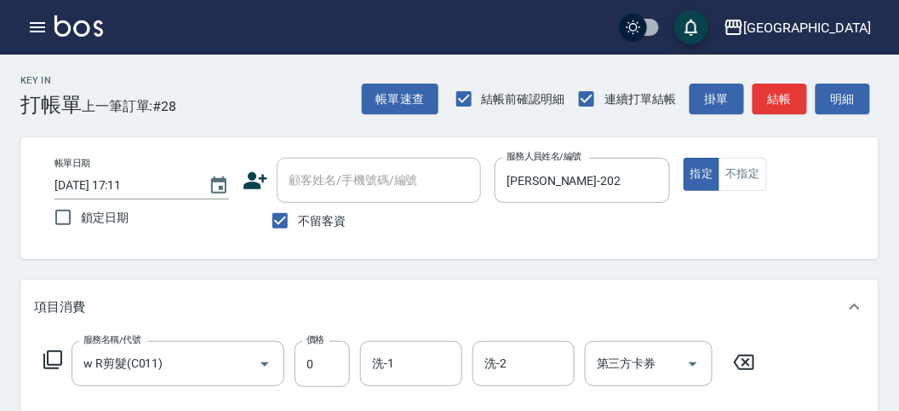
click at [748, 360] on icon at bounding box center [744, 361] width 20 height 15
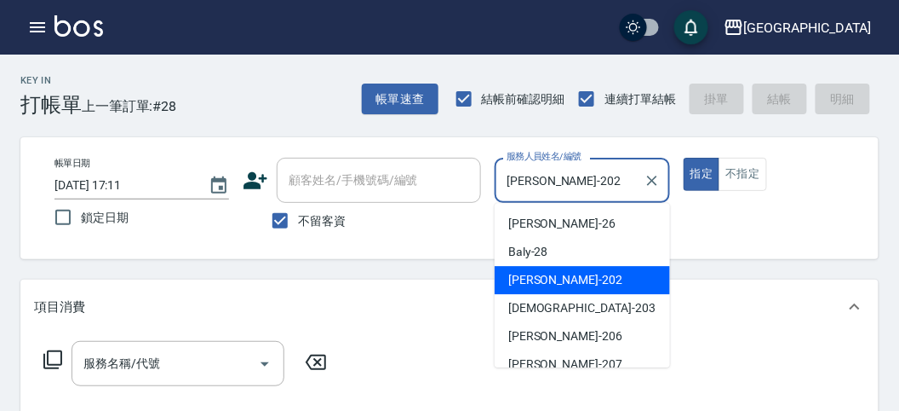
drag, startPoint x: 611, startPoint y: 164, endPoint x: 602, endPoint y: 174, distance: 13.2
click at [603, 172] on input "[PERSON_NAME]-202" at bounding box center [569, 180] width 134 height 30
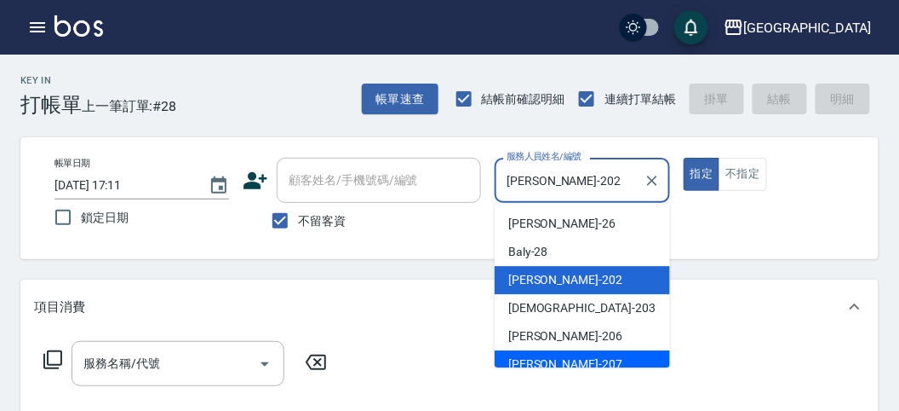
click at [547, 359] on span "[PERSON_NAME] -207" at bounding box center [565, 364] width 114 height 18
type input "[PERSON_NAME]-207"
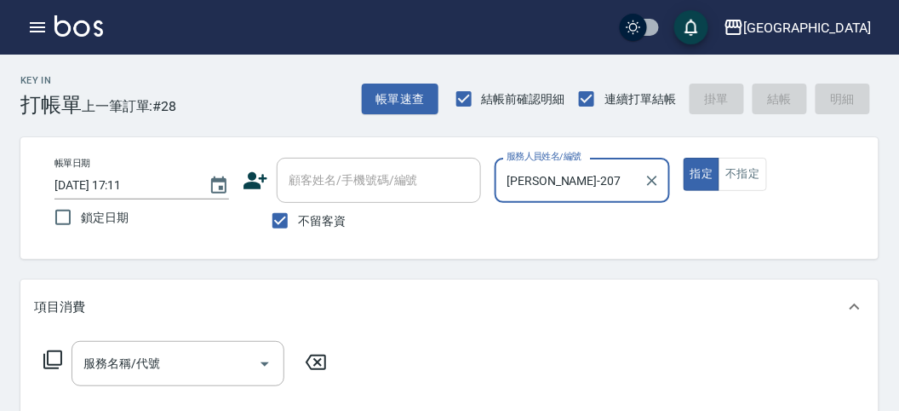
click at [51, 364] on icon at bounding box center [52, 359] width 19 height 19
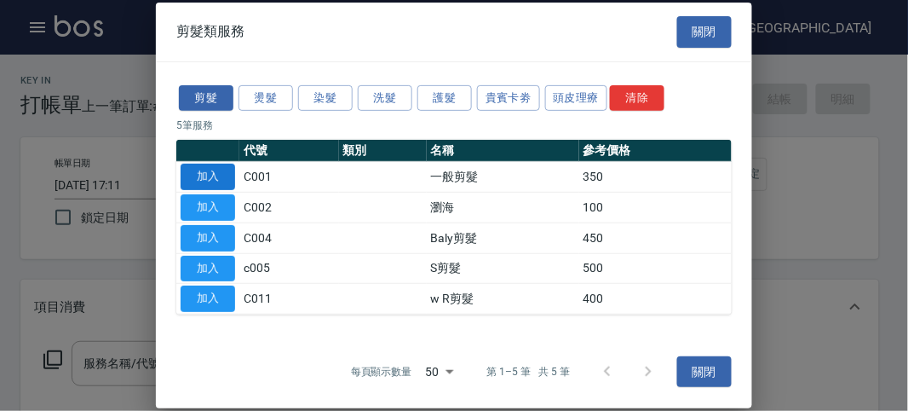
click at [219, 176] on button "加入" at bounding box center [208, 177] width 55 height 26
type input "一般剪髮(C001)"
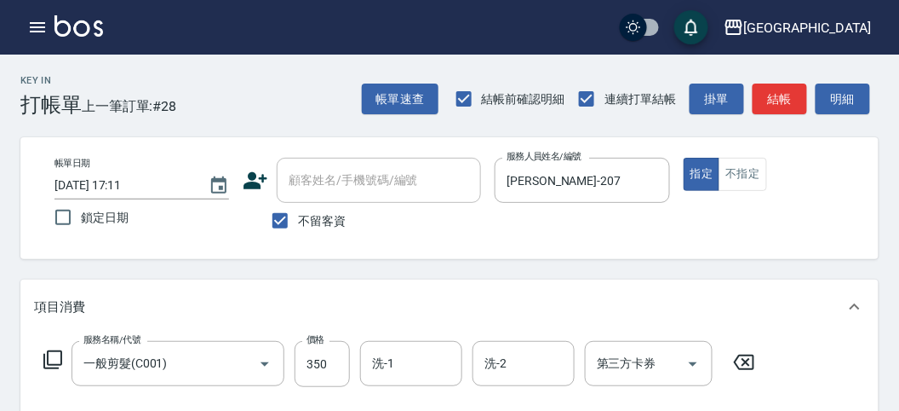
click at [55, 364] on icon at bounding box center [52, 359] width 19 height 19
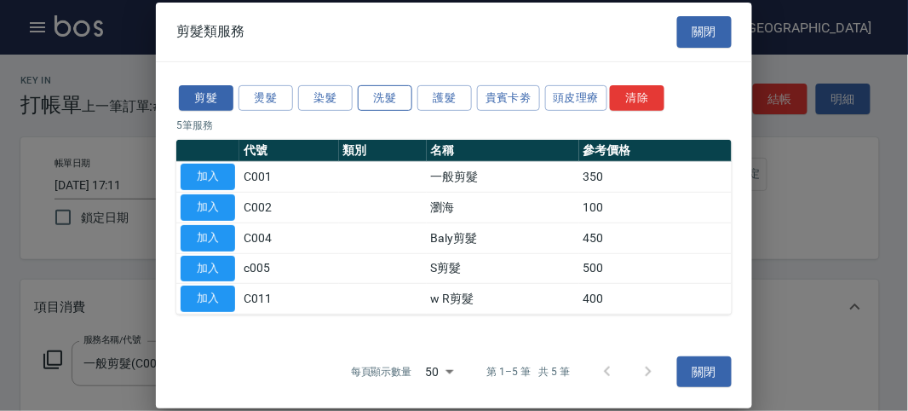
click at [398, 102] on button "洗髮" at bounding box center [385, 97] width 55 height 26
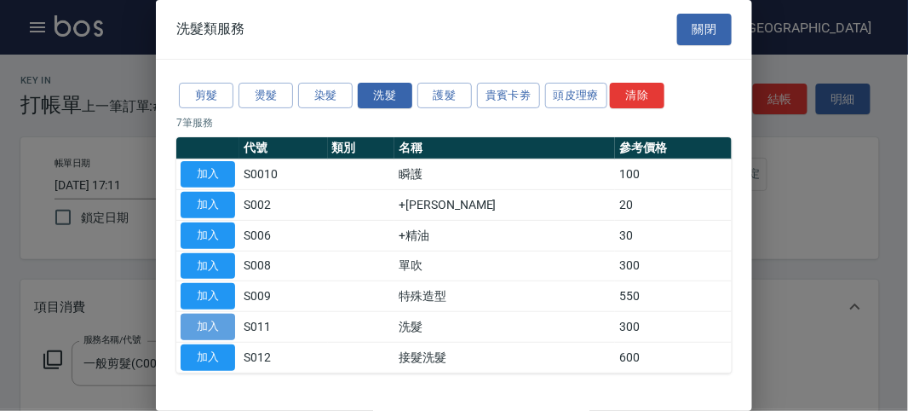
click at [210, 321] on button "加入" at bounding box center [208, 326] width 55 height 26
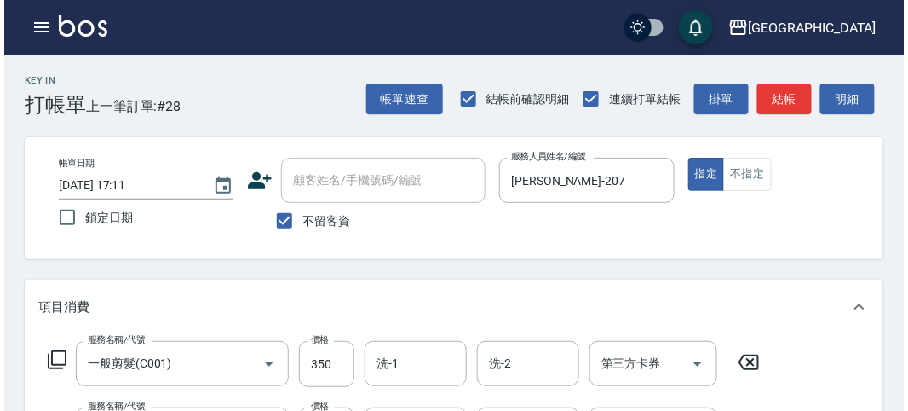
scroll to position [565, 0]
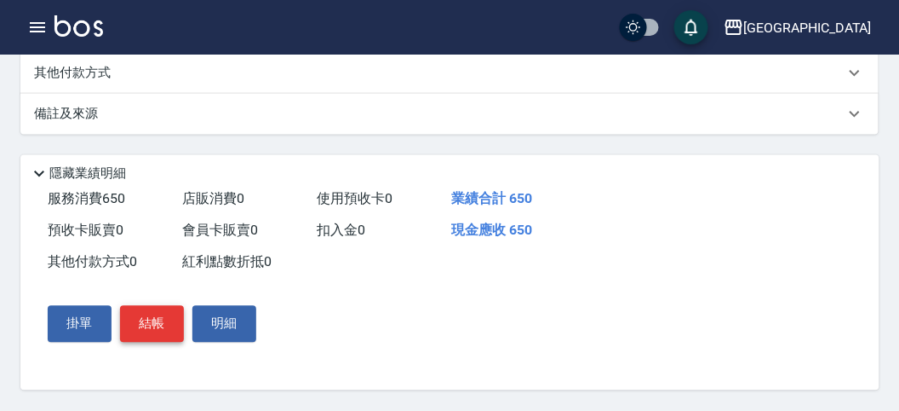
click at [152, 318] on button "結帳" at bounding box center [152, 324] width 64 height 36
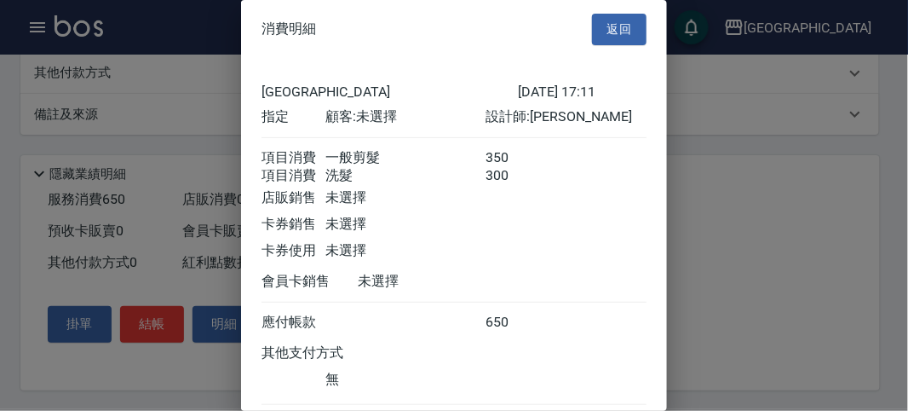
scroll to position [113, 0]
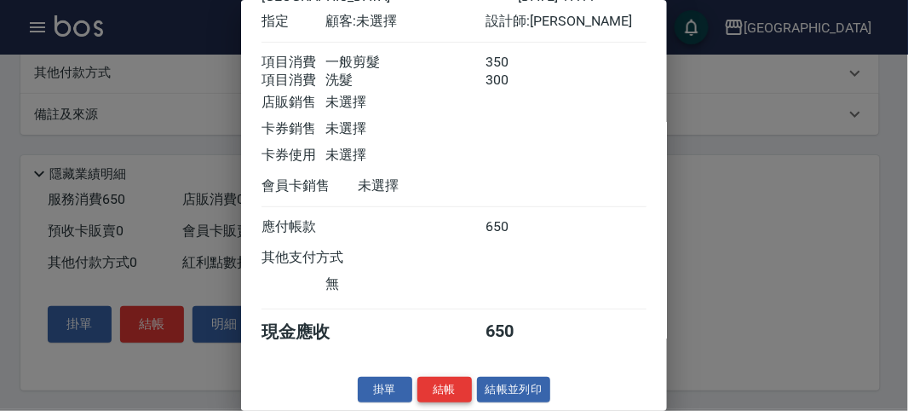
click at [433, 380] on button "結帳" at bounding box center [444, 389] width 55 height 26
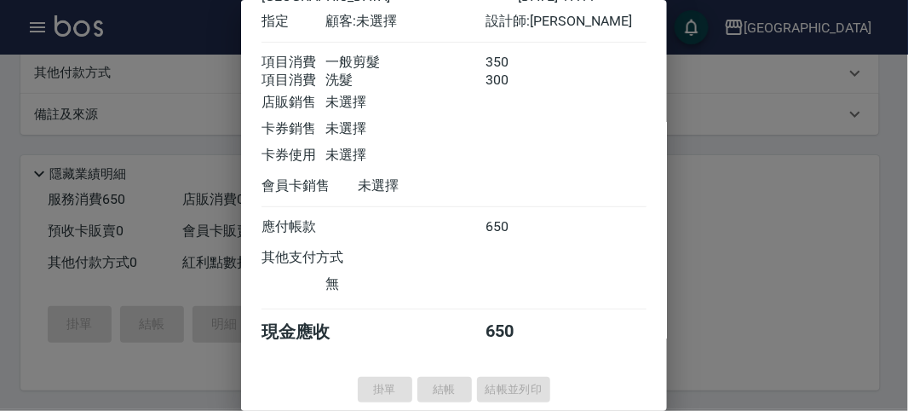
type input "[DATE] 17:18"
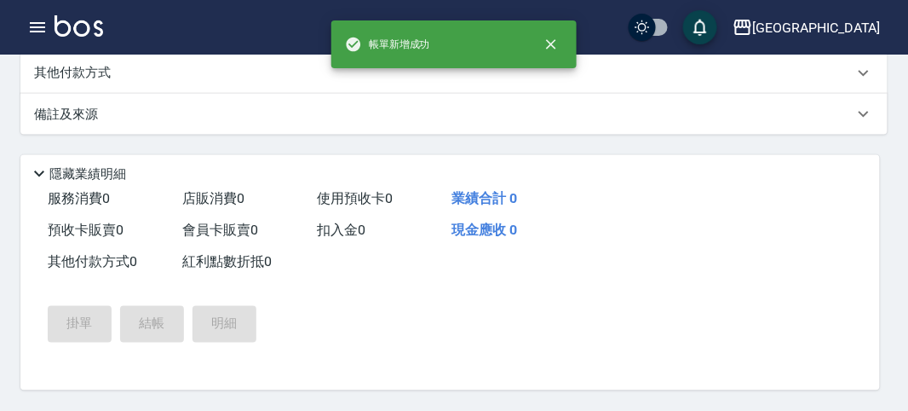
scroll to position [0, 0]
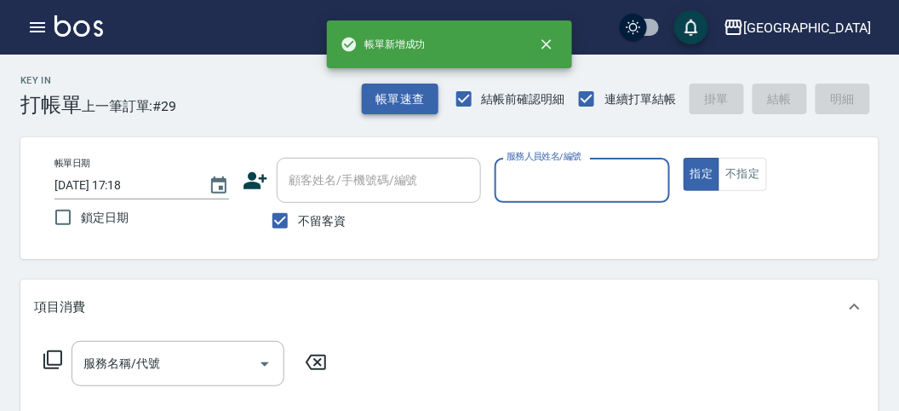
click at [409, 107] on button "帳單速查" at bounding box center [400, 99] width 77 height 32
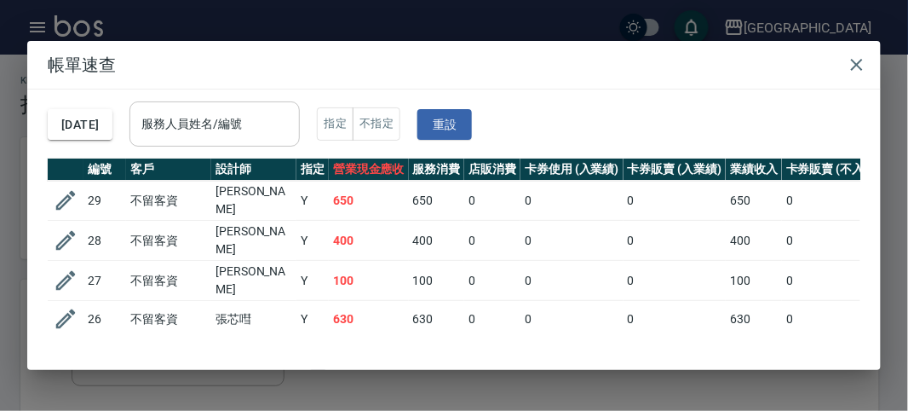
click at [288, 142] on div "服務人員姓名/編號" at bounding box center [214, 123] width 170 height 45
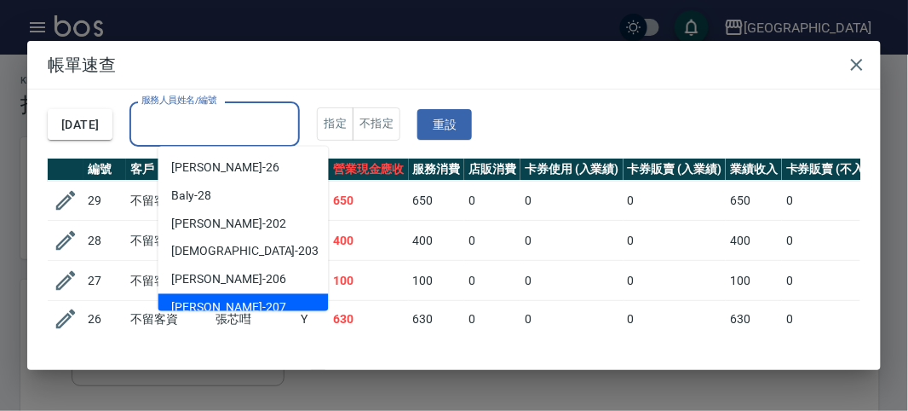
click at [219, 301] on div "[PERSON_NAME] -207" at bounding box center [243, 308] width 170 height 28
type input "[PERSON_NAME]-207"
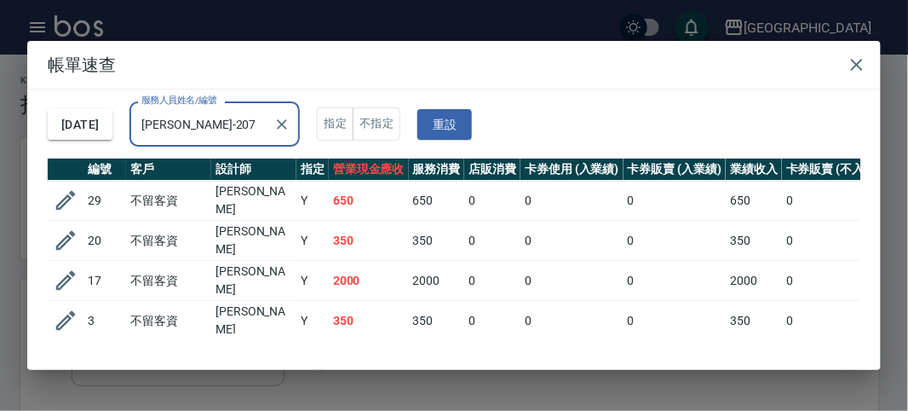
scroll to position [30, 0]
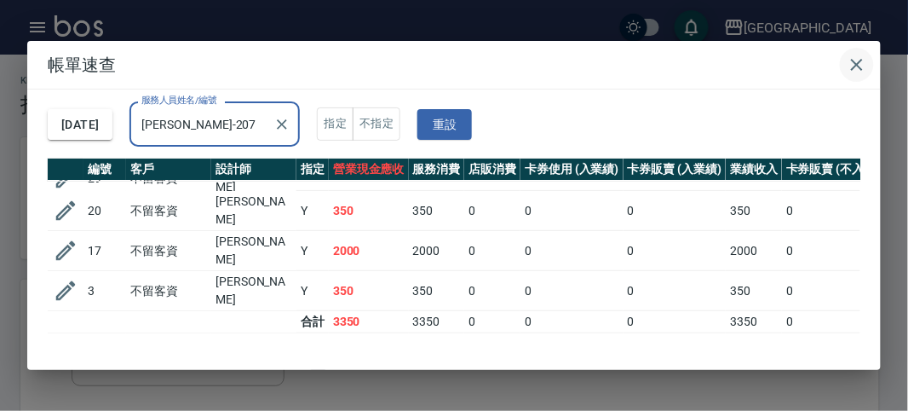
click at [863, 60] on icon "button" at bounding box center [857, 65] width 20 height 20
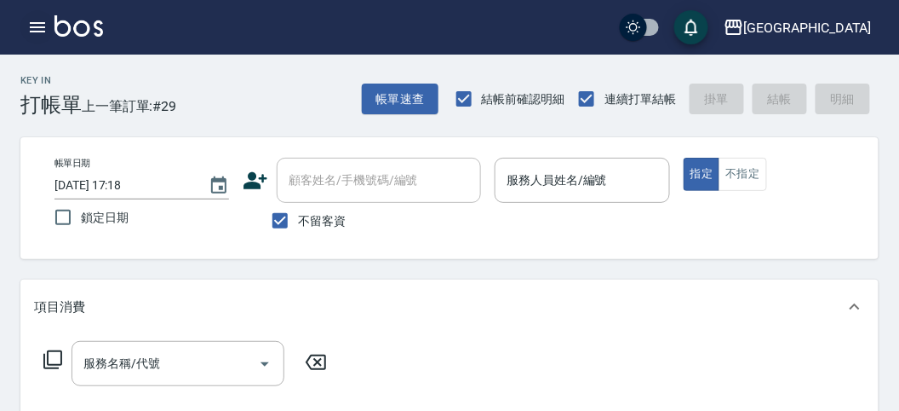
click at [34, 27] on icon "button" at bounding box center [37, 27] width 15 height 10
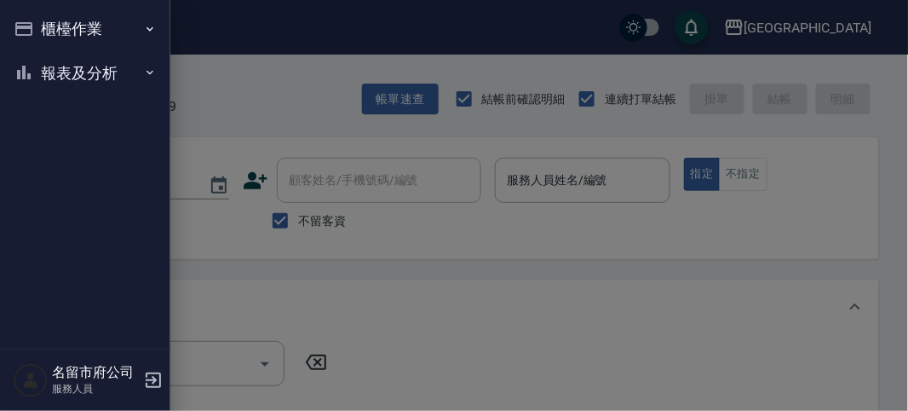
click at [45, 78] on button "報表及分析" at bounding box center [85, 73] width 157 height 44
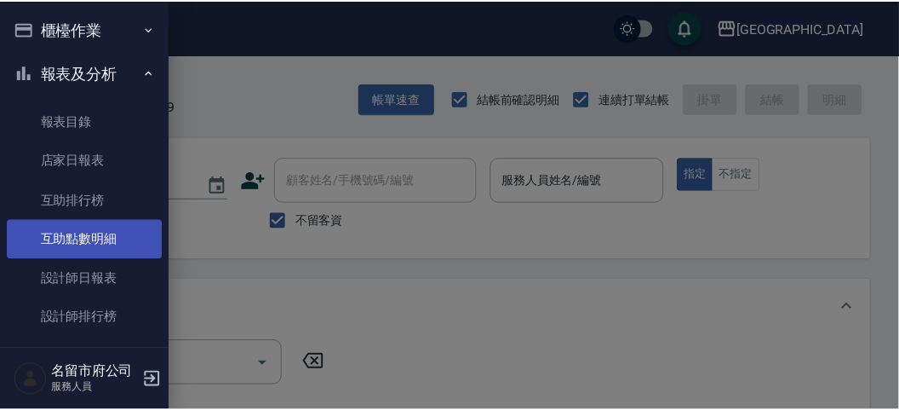
scroll to position [55, 0]
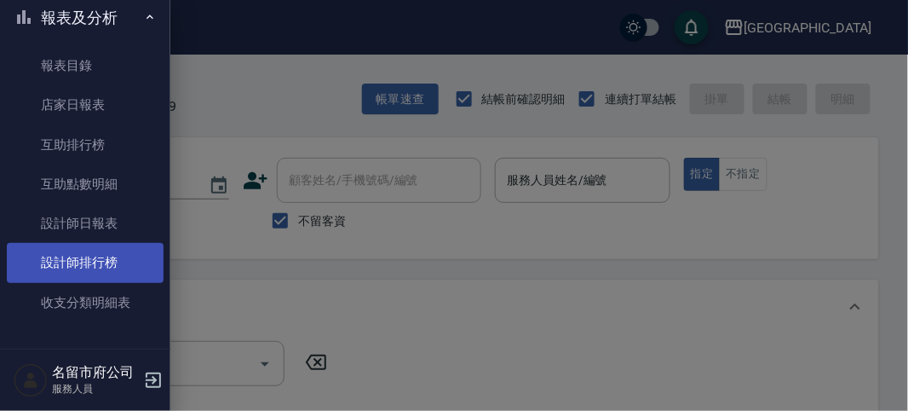
click at [77, 253] on link "設計師排行榜" at bounding box center [85, 262] width 157 height 39
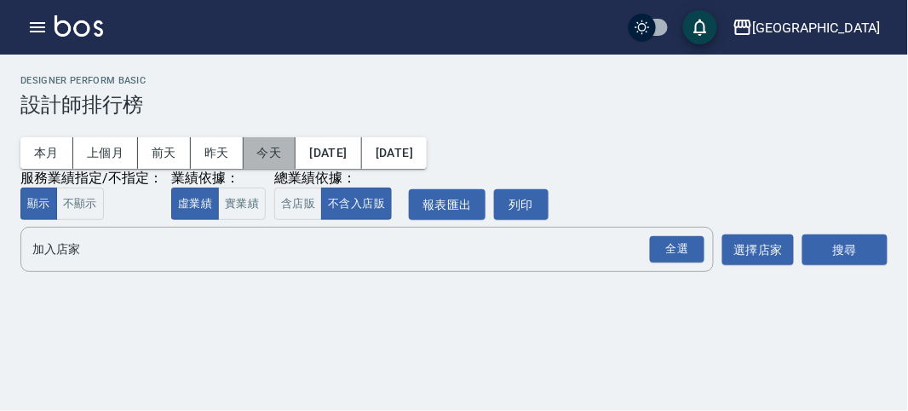
click at [282, 158] on button "今天" at bounding box center [270, 153] width 53 height 32
click at [670, 256] on div "全選" at bounding box center [677, 249] width 55 height 26
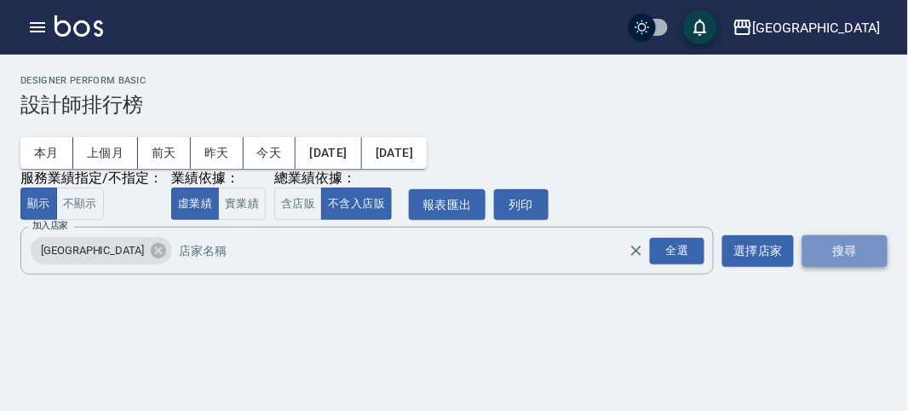
click at [840, 250] on button "搜尋" at bounding box center [844, 251] width 85 height 32
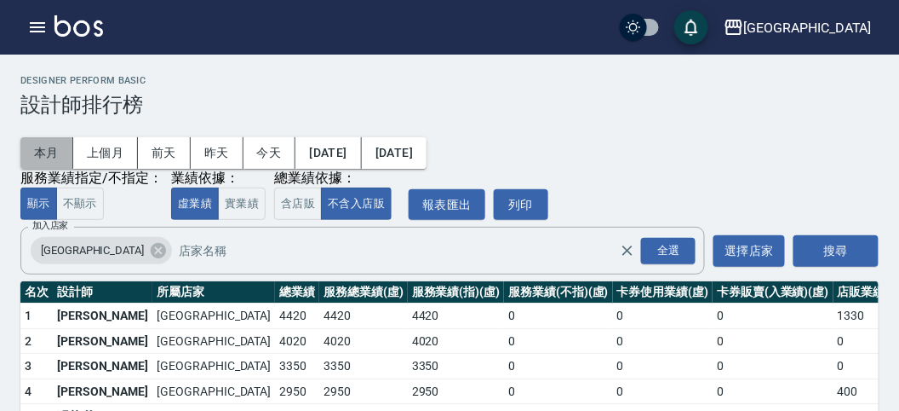
click at [52, 146] on button "本月" at bounding box center [46, 153] width 53 height 32
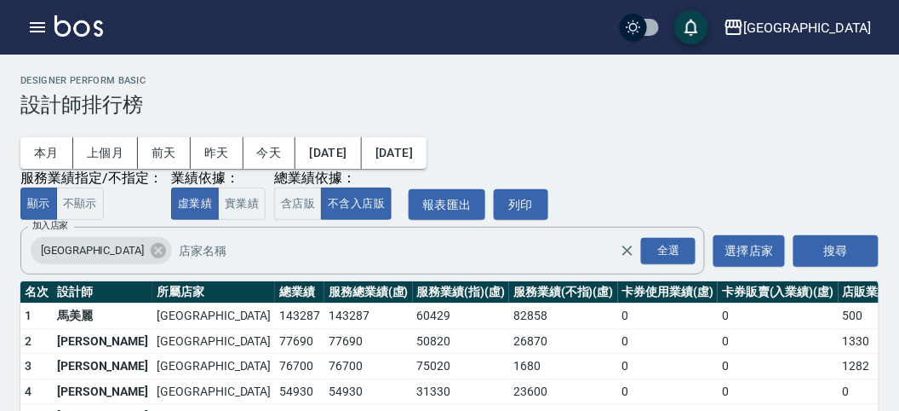
scroll to position [149, 0]
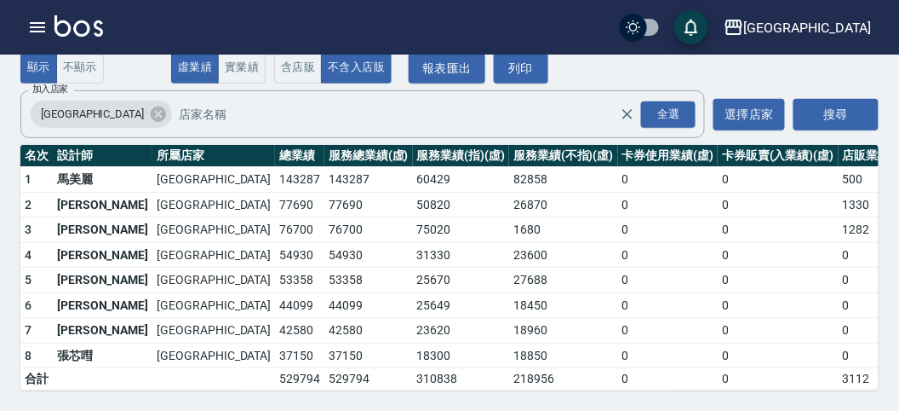
click at [79, 19] on img at bounding box center [79, 25] width 49 height 21
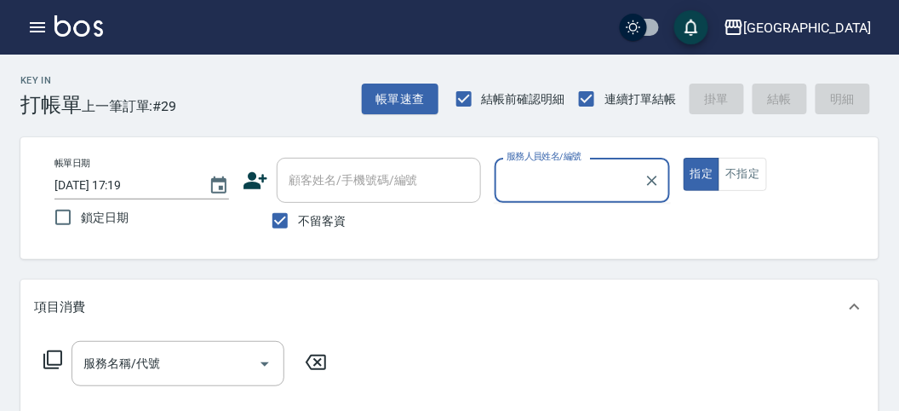
type input "520++++++++++++++++++++++++++++++++++++"
click at [652, 177] on icon "Clear" at bounding box center [652, 180] width 17 height 17
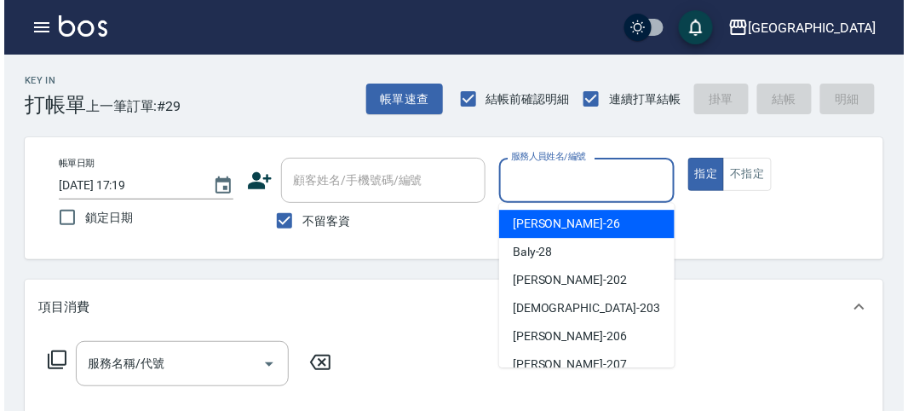
scroll to position [0, 0]
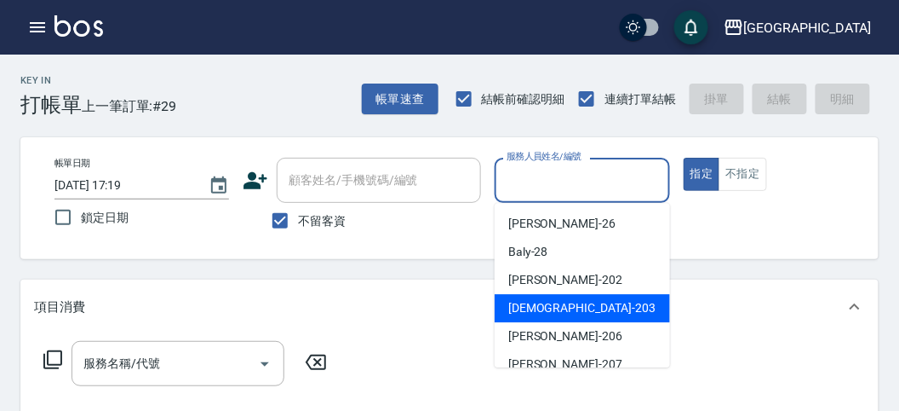
drag, startPoint x: 536, startPoint y: 301, endPoint x: 39, endPoint y: 346, distance: 498.6
click at [530, 306] on span "聖德 -203" at bounding box center [581, 308] width 147 height 18
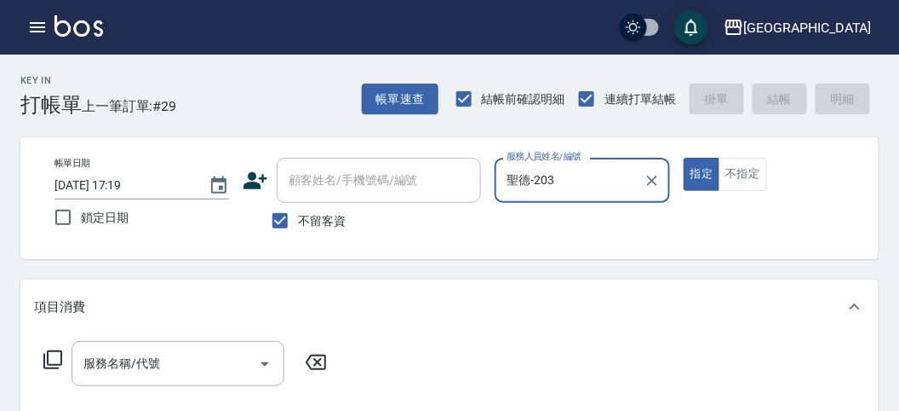
type input "聖德-203"
click at [51, 363] on icon at bounding box center [53, 359] width 20 height 20
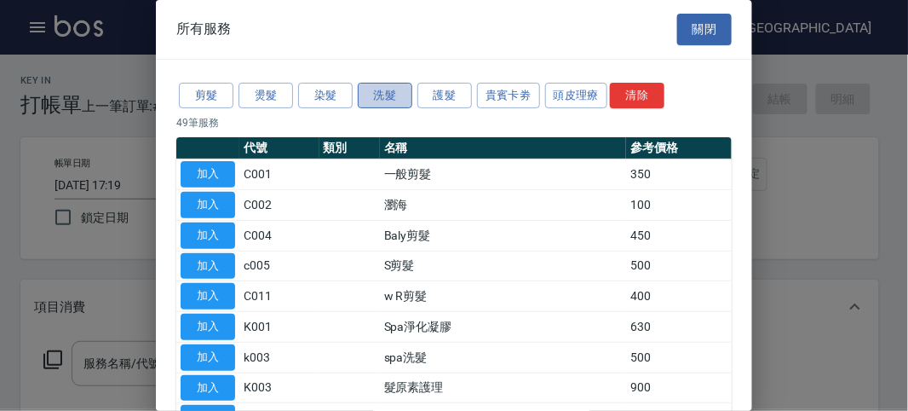
click at [389, 99] on button "洗髮" at bounding box center [385, 96] width 55 height 26
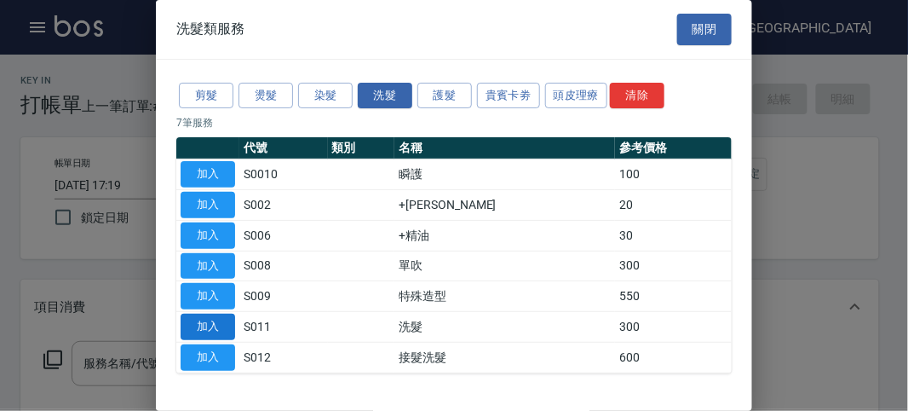
click at [205, 324] on button "加入" at bounding box center [208, 326] width 55 height 26
type input "洗髮(S011)"
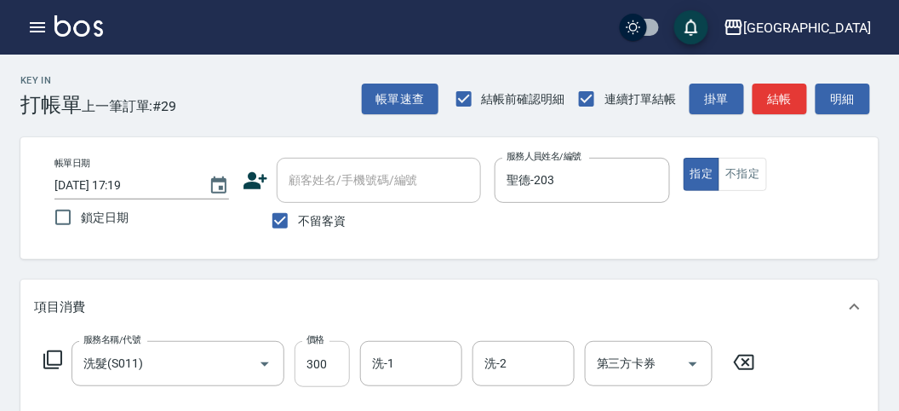
click at [330, 375] on input "300" at bounding box center [322, 364] width 55 height 46
type input "330"
drag, startPoint x: 865, startPoint y: 106, endPoint x: 732, endPoint y: 169, distance: 147.1
click at [862, 106] on button "明細" at bounding box center [843, 99] width 55 height 32
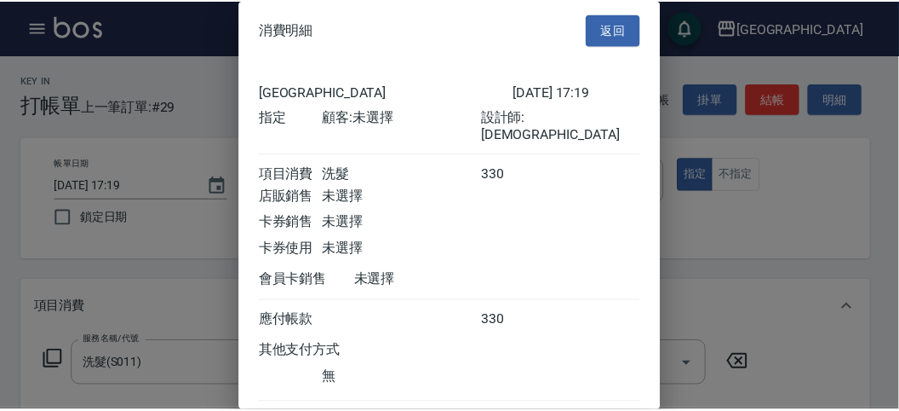
scroll to position [95, 0]
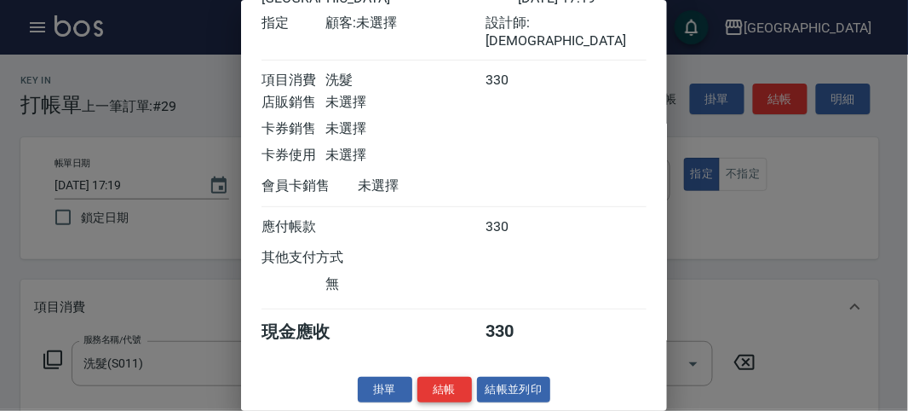
click at [460, 376] on button "結帳" at bounding box center [444, 389] width 55 height 26
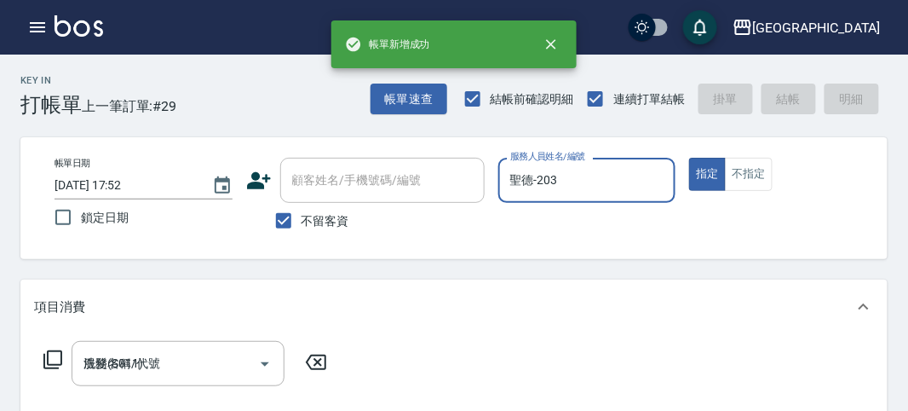
type input "[DATE] 17:52"
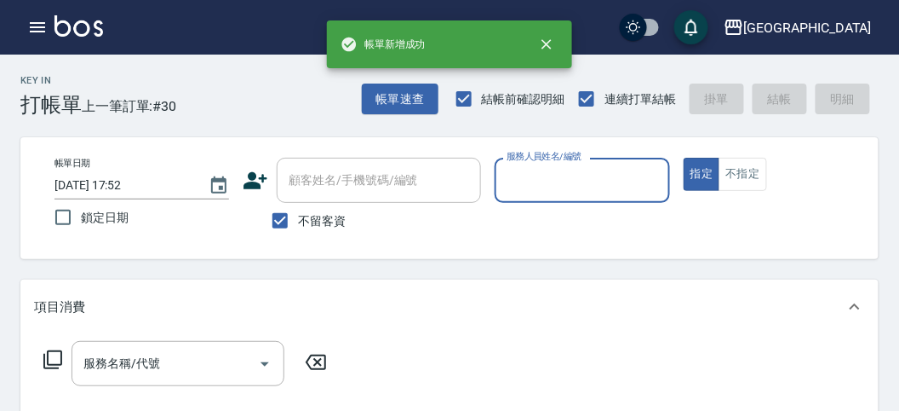
click at [33, 29] on icon "button" at bounding box center [37, 27] width 20 height 20
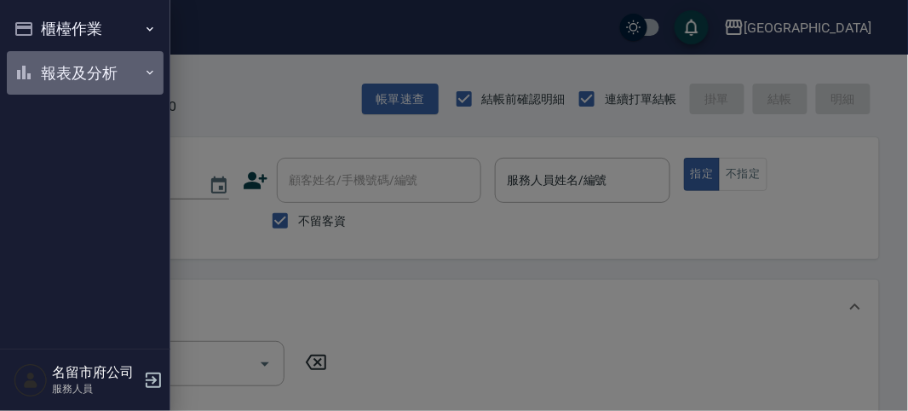
click at [64, 75] on button "報表及分析" at bounding box center [85, 73] width 157 height 44
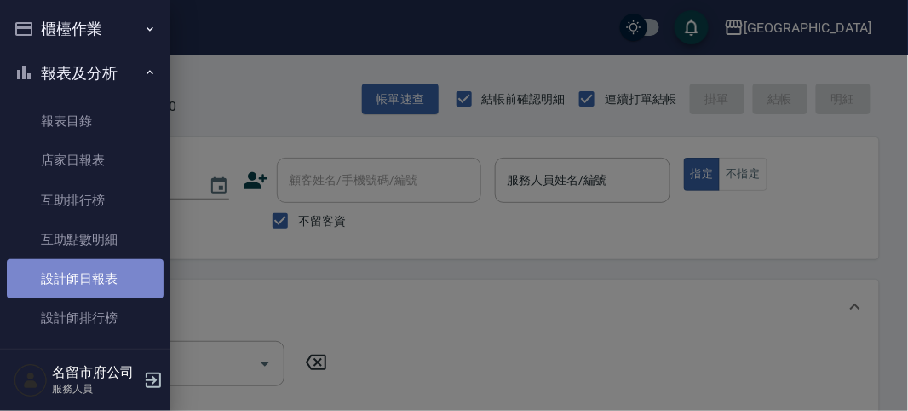
click at [96, 263] on link "設計師日報表" at bounding box center [85, 278] width 157 height 39
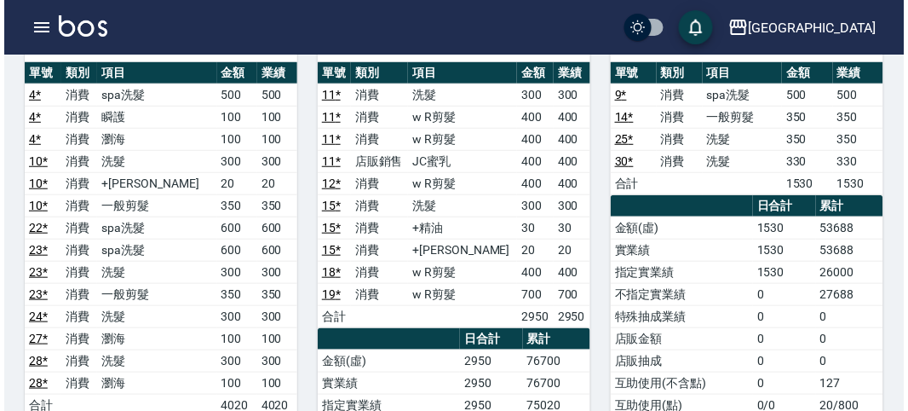
scroll to position [284, 0]
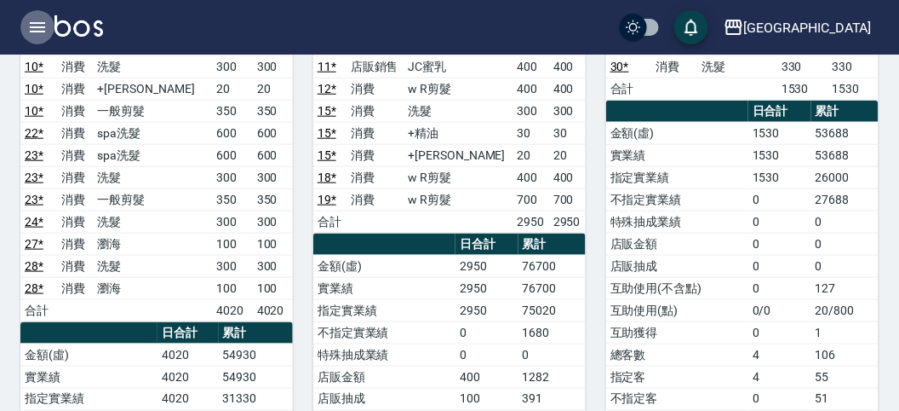
click at [38, 28] on icon "button" at bounding box center [37, 27] width 20 height 20
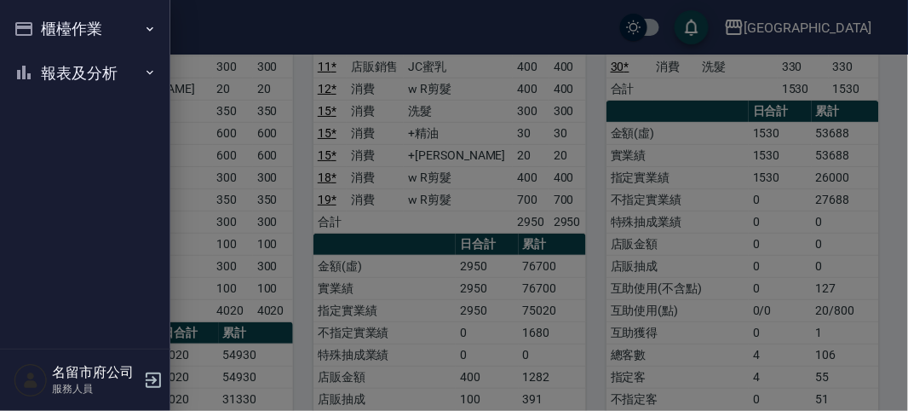
click at [38, 28] on button "櫃檯作業" at bounding box center [85, 29] width 157 height 44
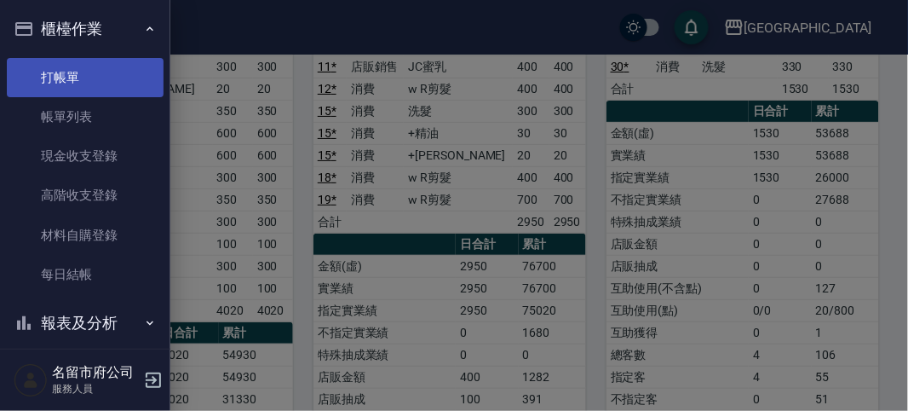
click at [105, 86] on link "打帳單" at bounding box center [85, 77] width 157 height 39
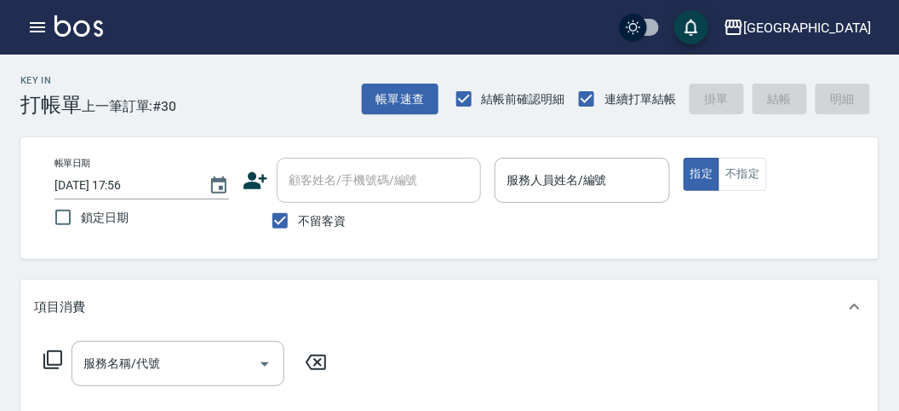
click at [267, 104] on div "Key In 打帳單 上一筆訂單:#30 帳單速查 結帳前確認明細 連續打單結帳 掛單 結帳 明細" at bounding box center [439, 86] width 879 height 62
click at [415, 233] on div "不留客資" at bounding box center [362, 221] width 238 height 36
click at [522, 222] on div "帳單日期 [DATE] 17:56 鎖定日期 顧客姓名/手機號碼/編號 顧客姓名/手機號碼/編號 不留客資 服務人員姓名/編號 服務人員姓名/編號 指定 不指定" at bounding box center [450, 198] width 818 height 81
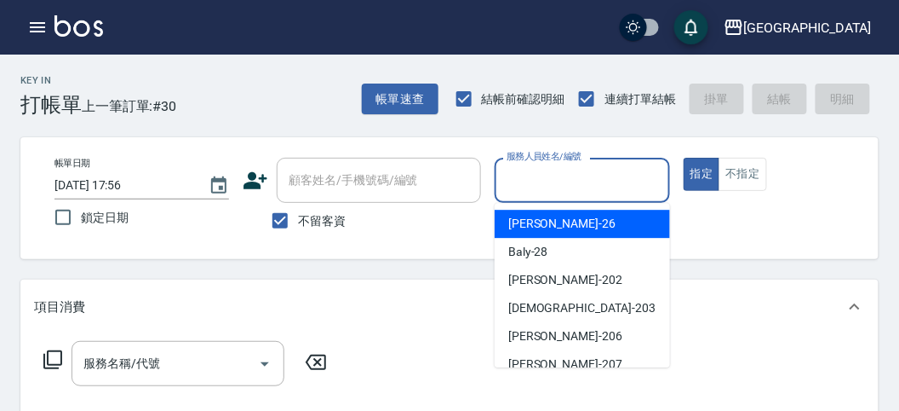
click at [627, 189] on input "服務人員姓名/編號" at bounding box center [581, 180] width 159 height 30
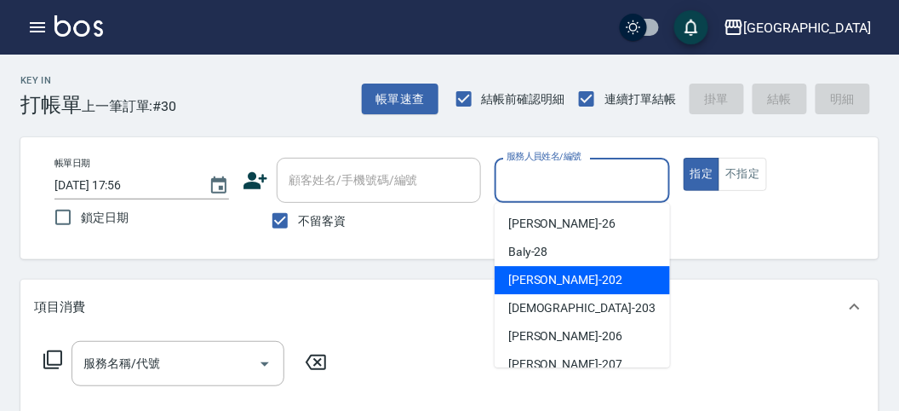
click at [608, 276] on div "[PERSON_NAME] -202" at bounding box center [582, 280] width 175 height 28
type input "[PERSON_NAME]-202"
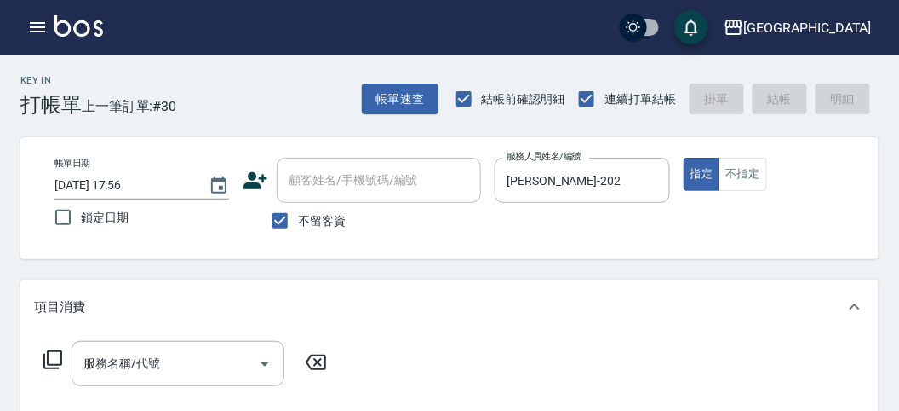
click at [57, 353] on icon at bounding box center [53, 359] width 20 height 20
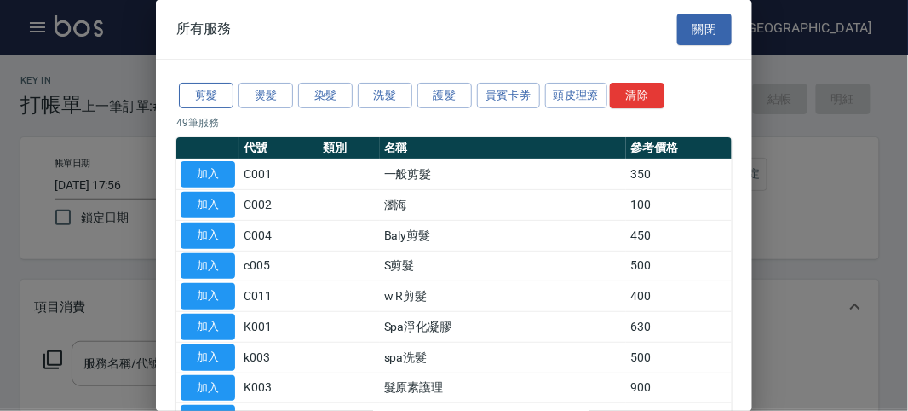
click at [199, 96] on button "剪髮" at bounding box center [206, 96] width 55 height 26
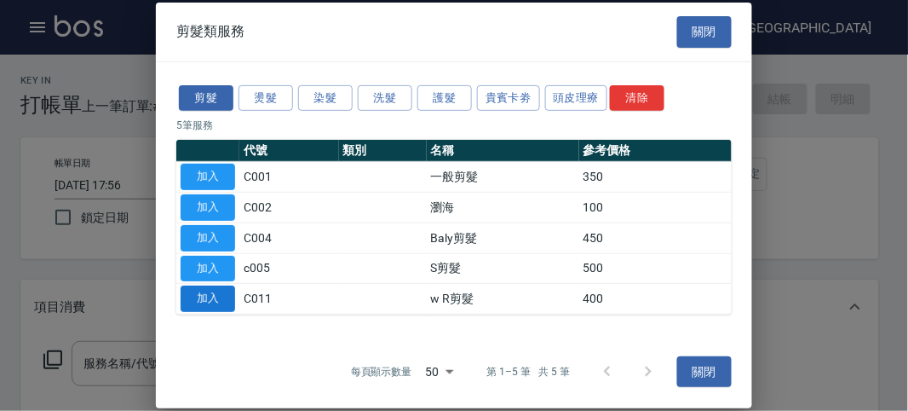
click at [216, 290] on button "加入" at bounding box center [208, 298] width 55 height 26
type input "w R剪髮(C011)"
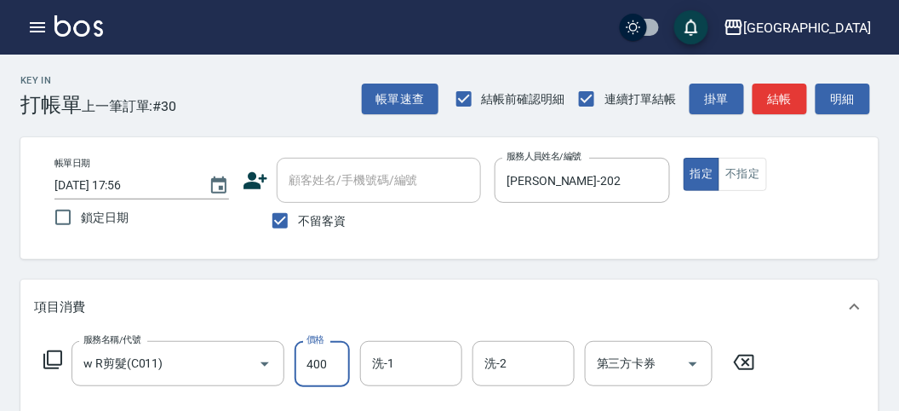
click at [309, 384] on input "400" at bounding box center [322, 364] width 55 height 46
type input "750"
click at [765, 98] on button "結帳" at bounding box center [780, 99] width 55 height 32
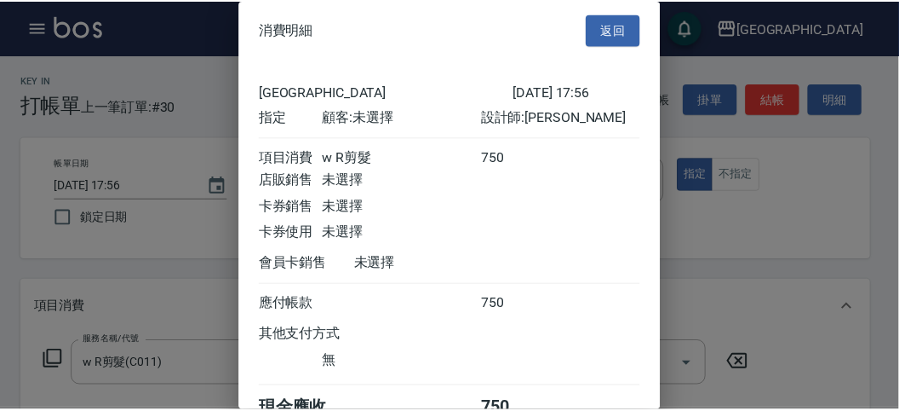
scroll to position [95, 0]
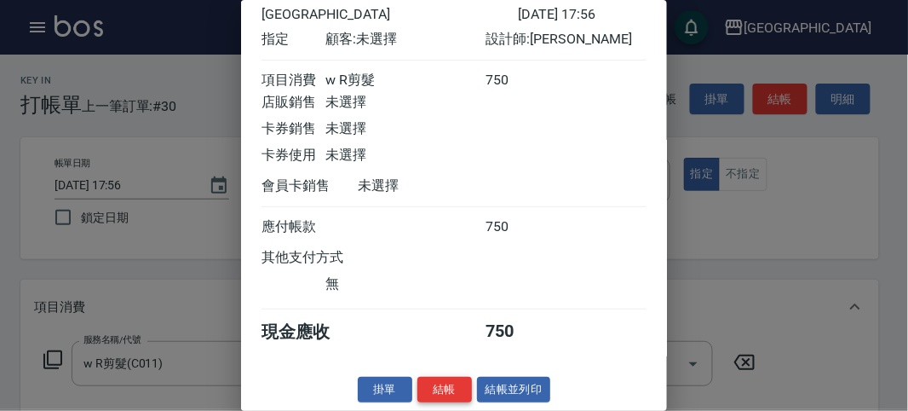
click at [441, 394] on button "結帳" at bounding box center [444, 389] width 55 height 26
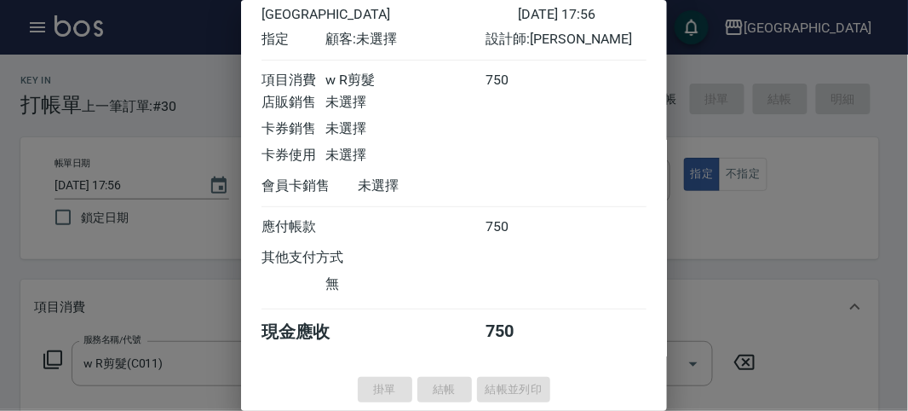
type input "[DATE] 18:20"
